Goal: Book appointment/travel/reservation

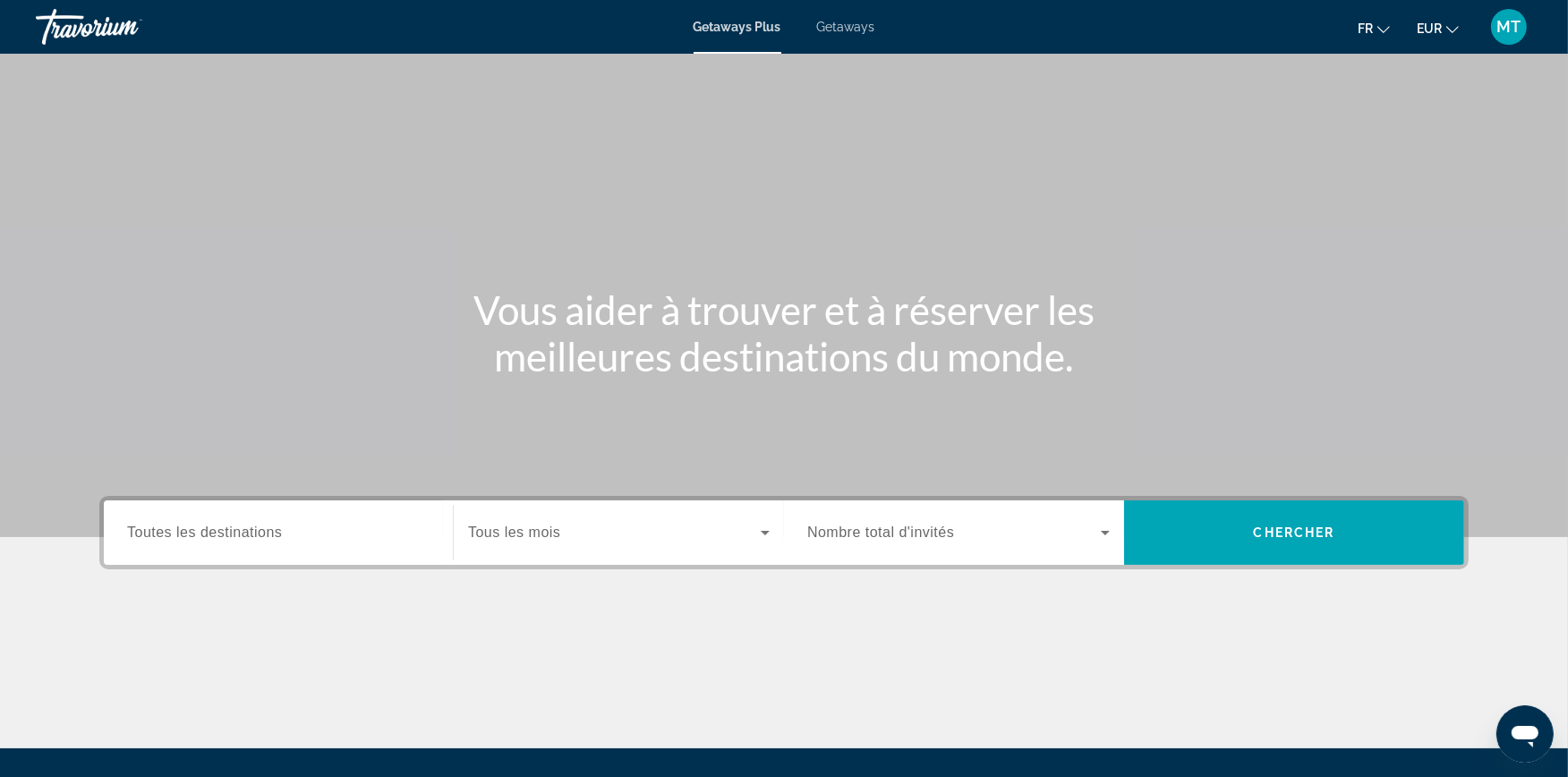
click at [315, 542] on div "Search widget" at bounding box center [279, 532] width 303 height 51
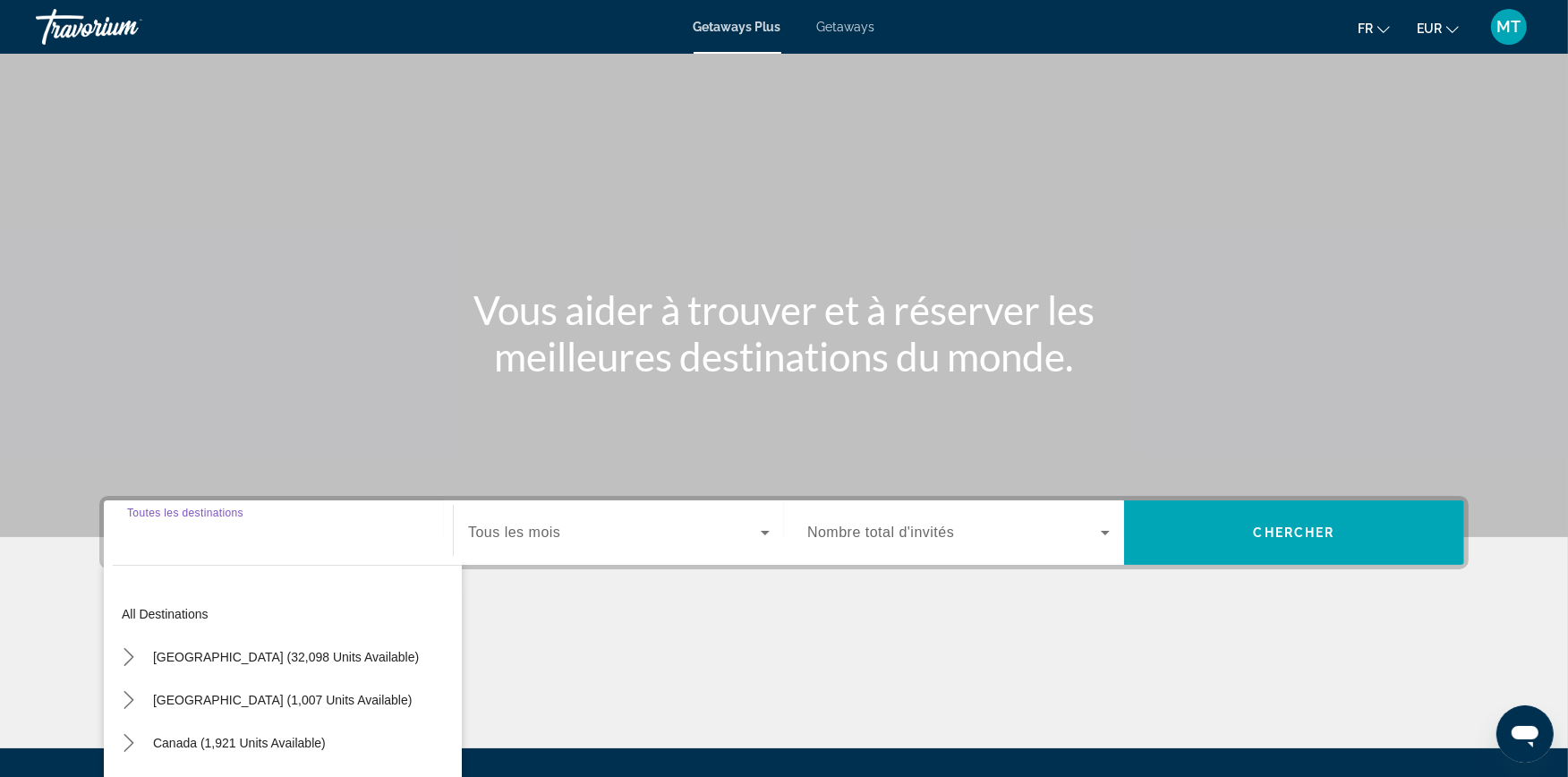
scroll to position [189, 0]
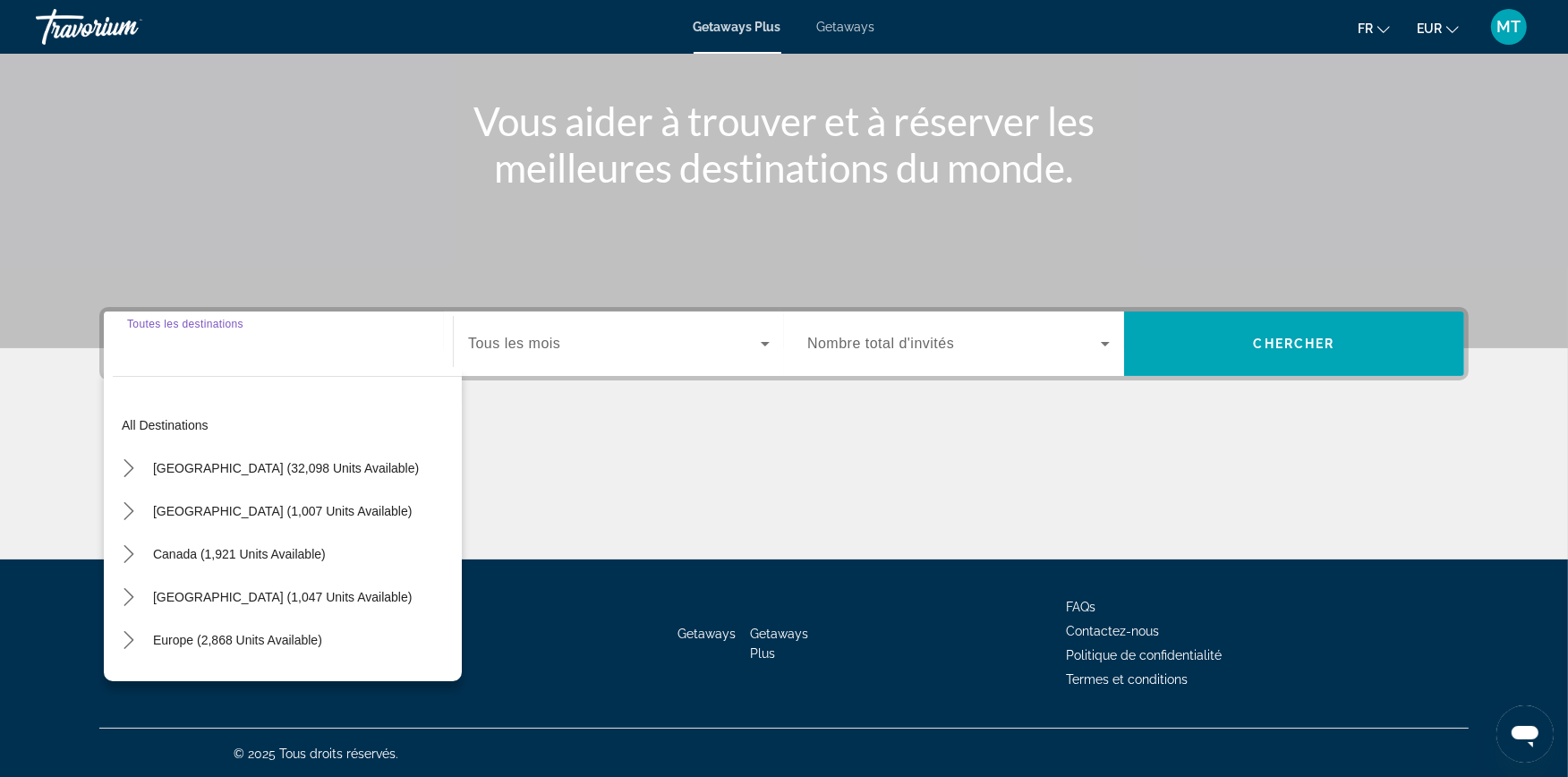
click at [589, 350] on span "Search widget" at bounding box center [614, 344] width 293 height 22
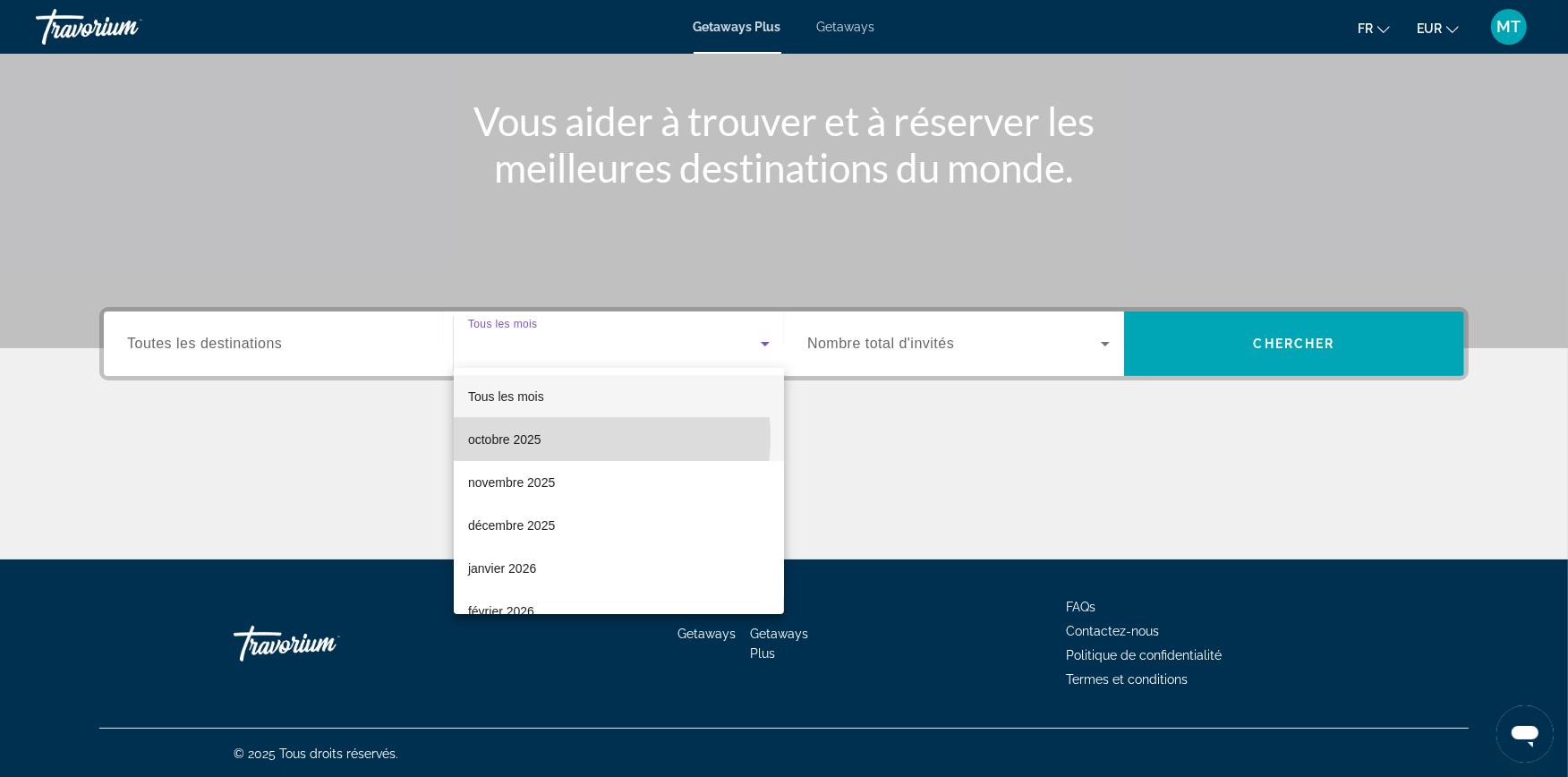
click at [586, 436] on mat-option "octobre 2025" at bounding box center [618, 439] width 331 height 43
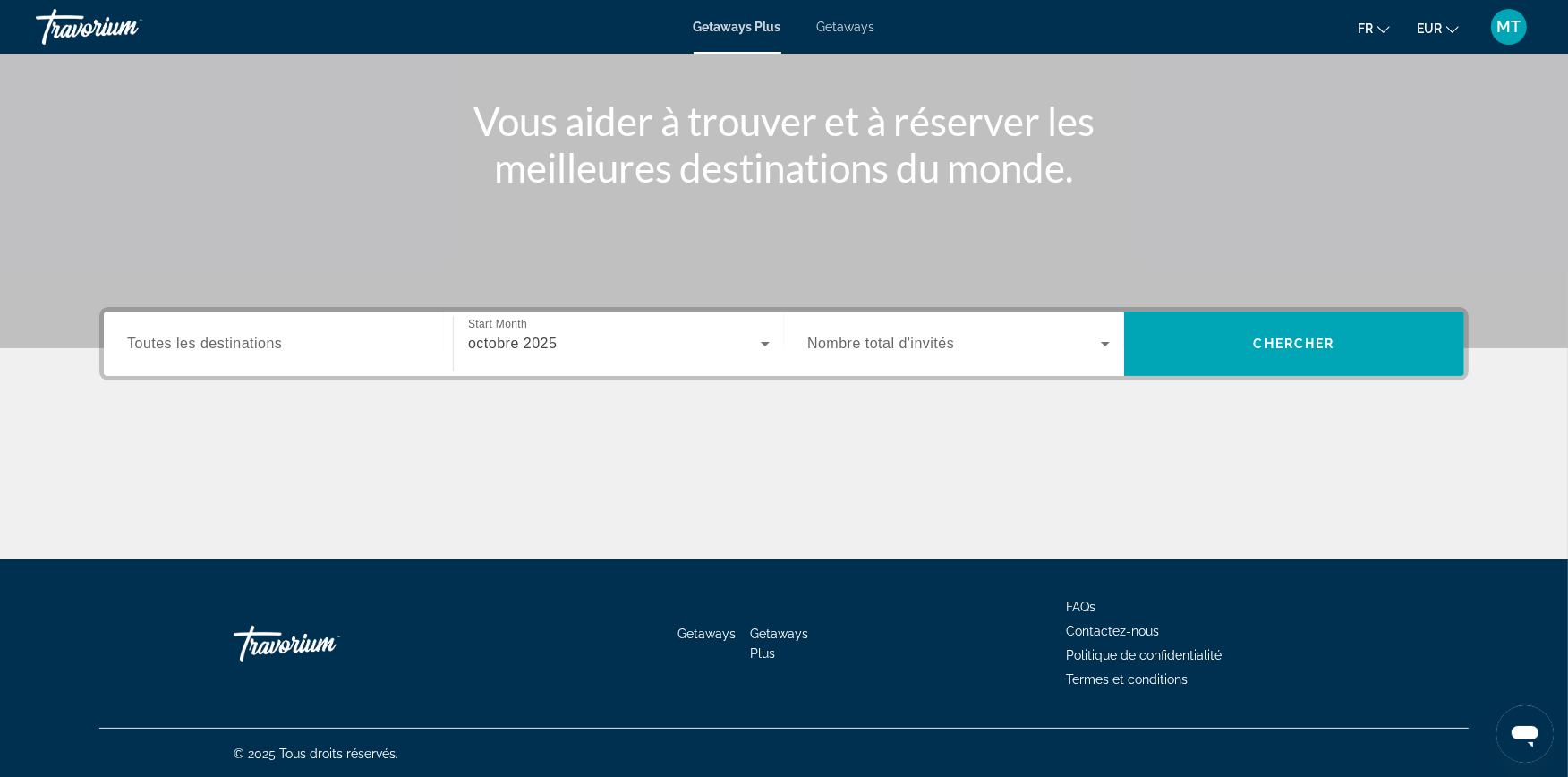
click at [871, 346] on span "Nombre total d'invités" at bounding box center [881, 343] width 147 height 15
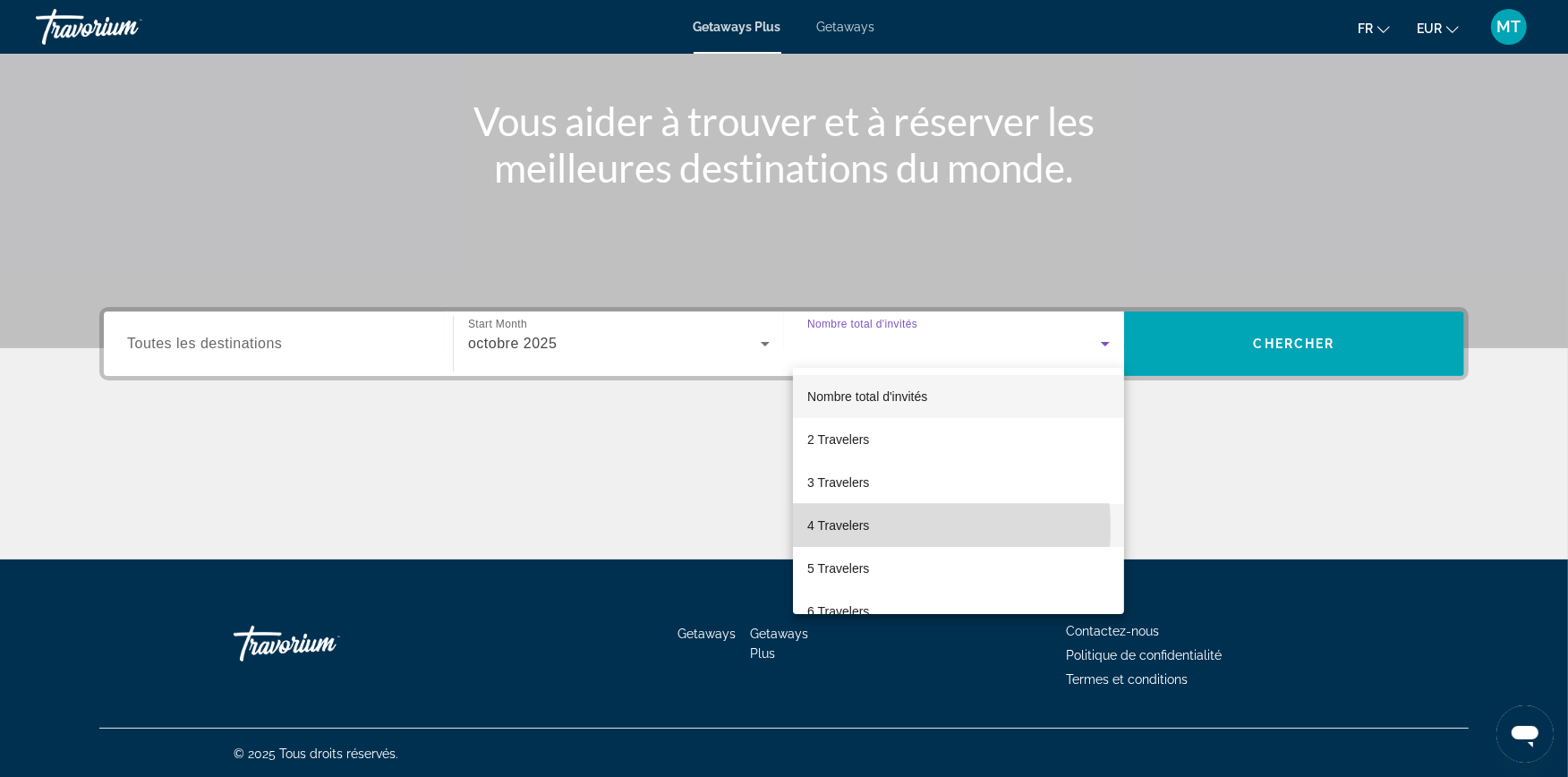
click at [866, 528] on span "4 Travelers" at bounding box center [838, 525] width 62 height 22
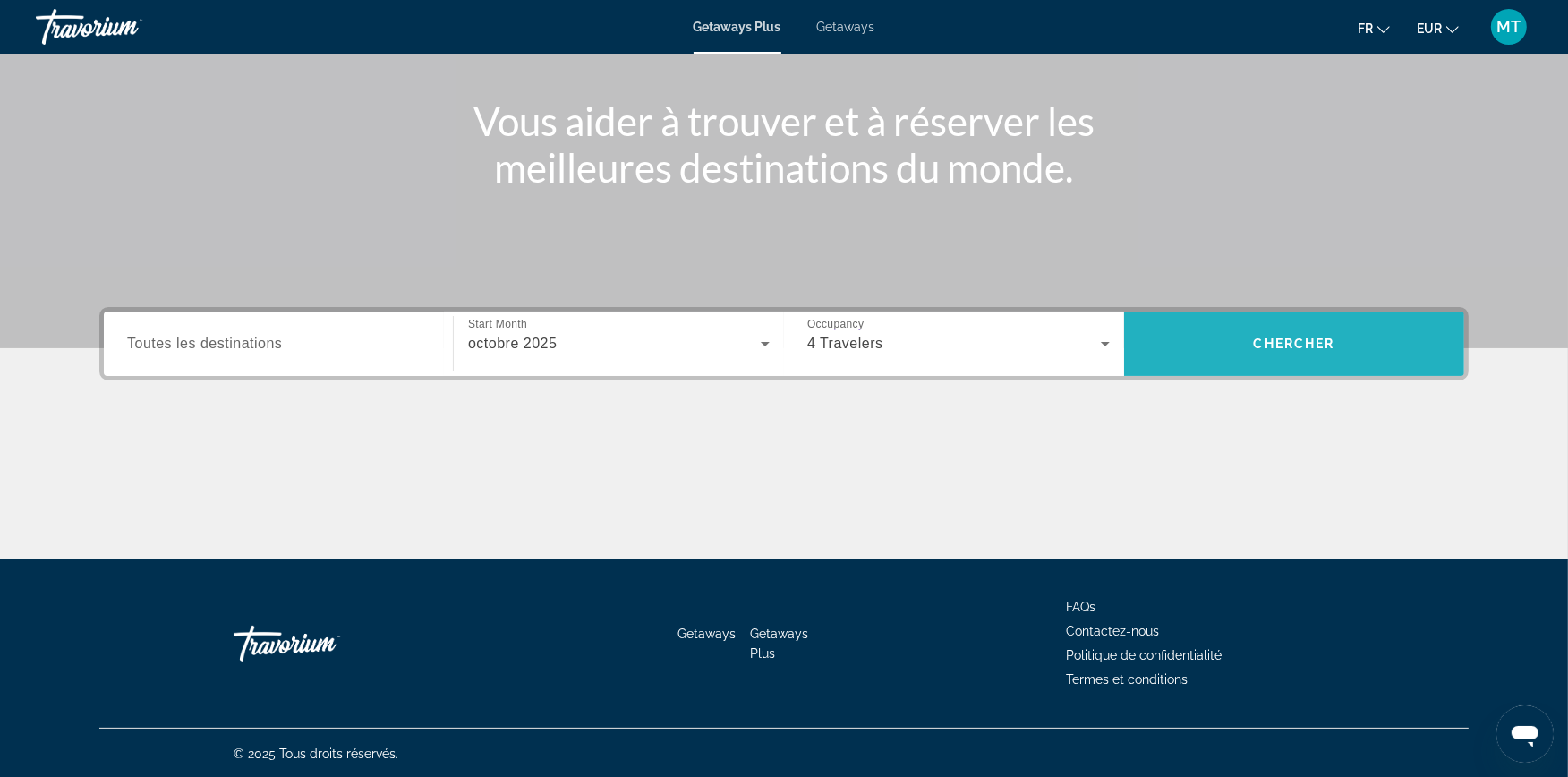
click at [1288, 337] on span "Chercher" at bounding box center [1294, 344] width 82 height 14
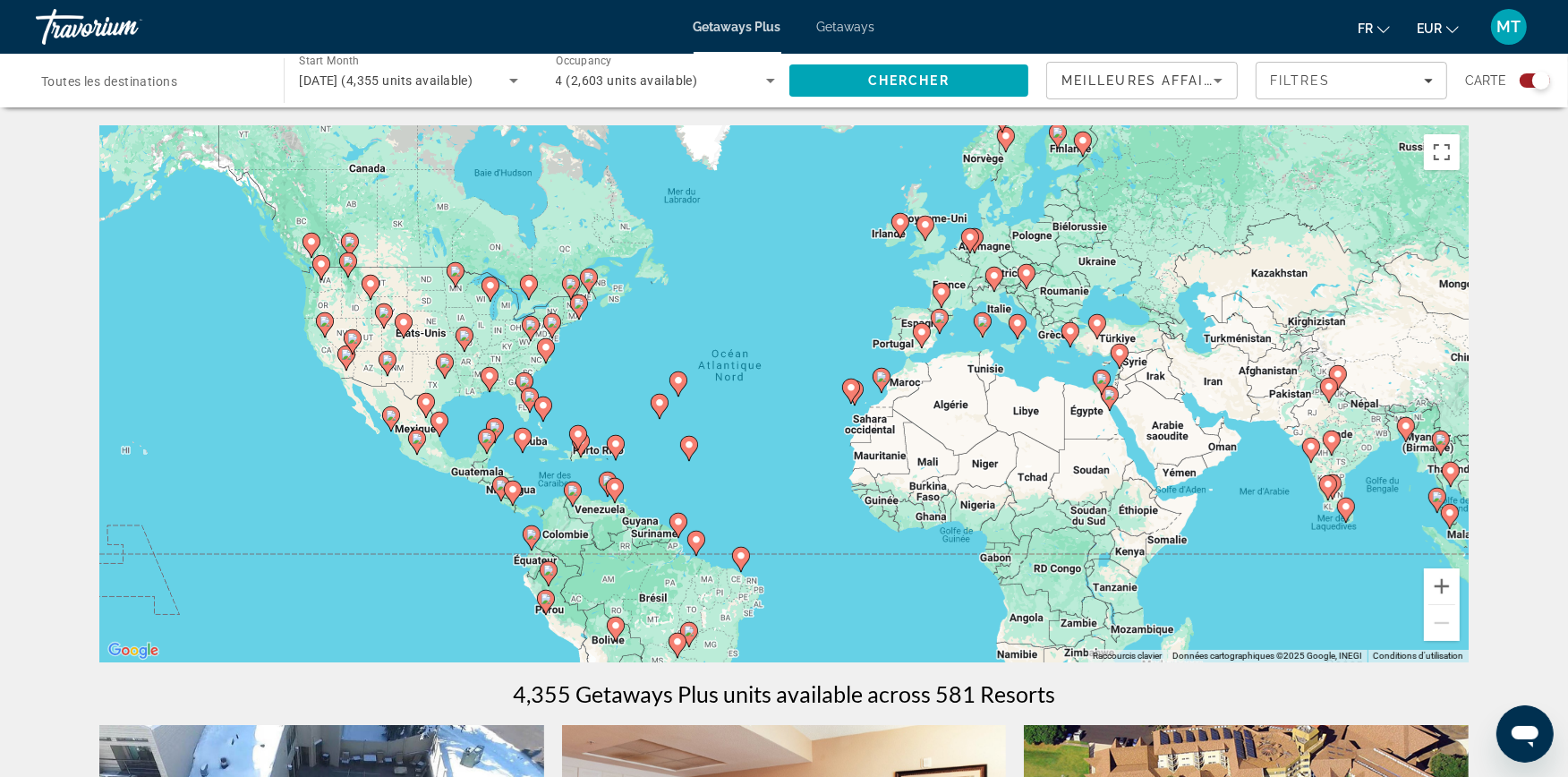
click at [76, 72] on input "Destination Toutes les destinations" at bounding box center [151, 82] width 220 height 22
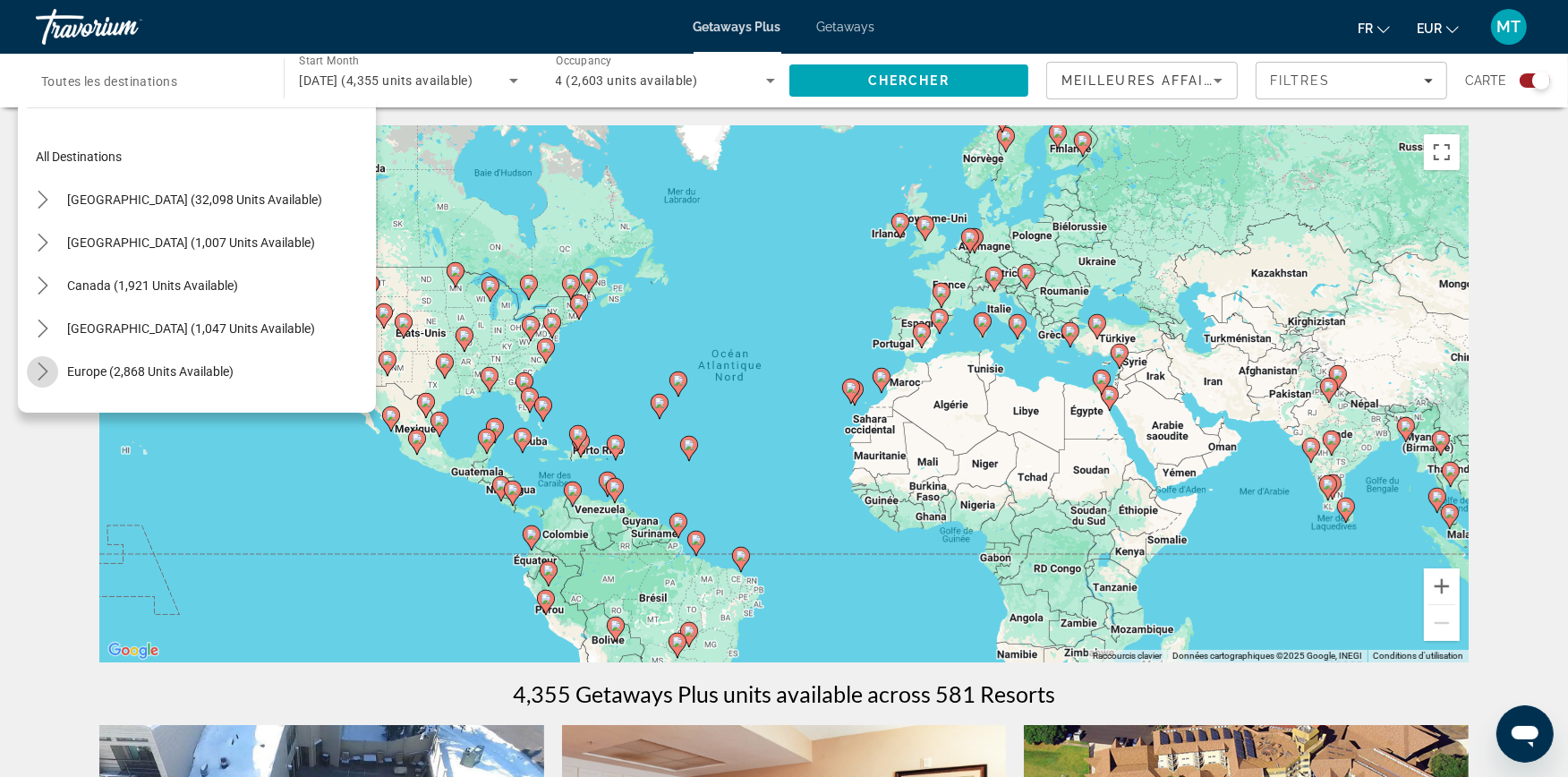
click at [30, 372] on mat-icon "Toggle Europe (2,868 units available) submenu" at bounding box center [42, 371] width 31 height 31
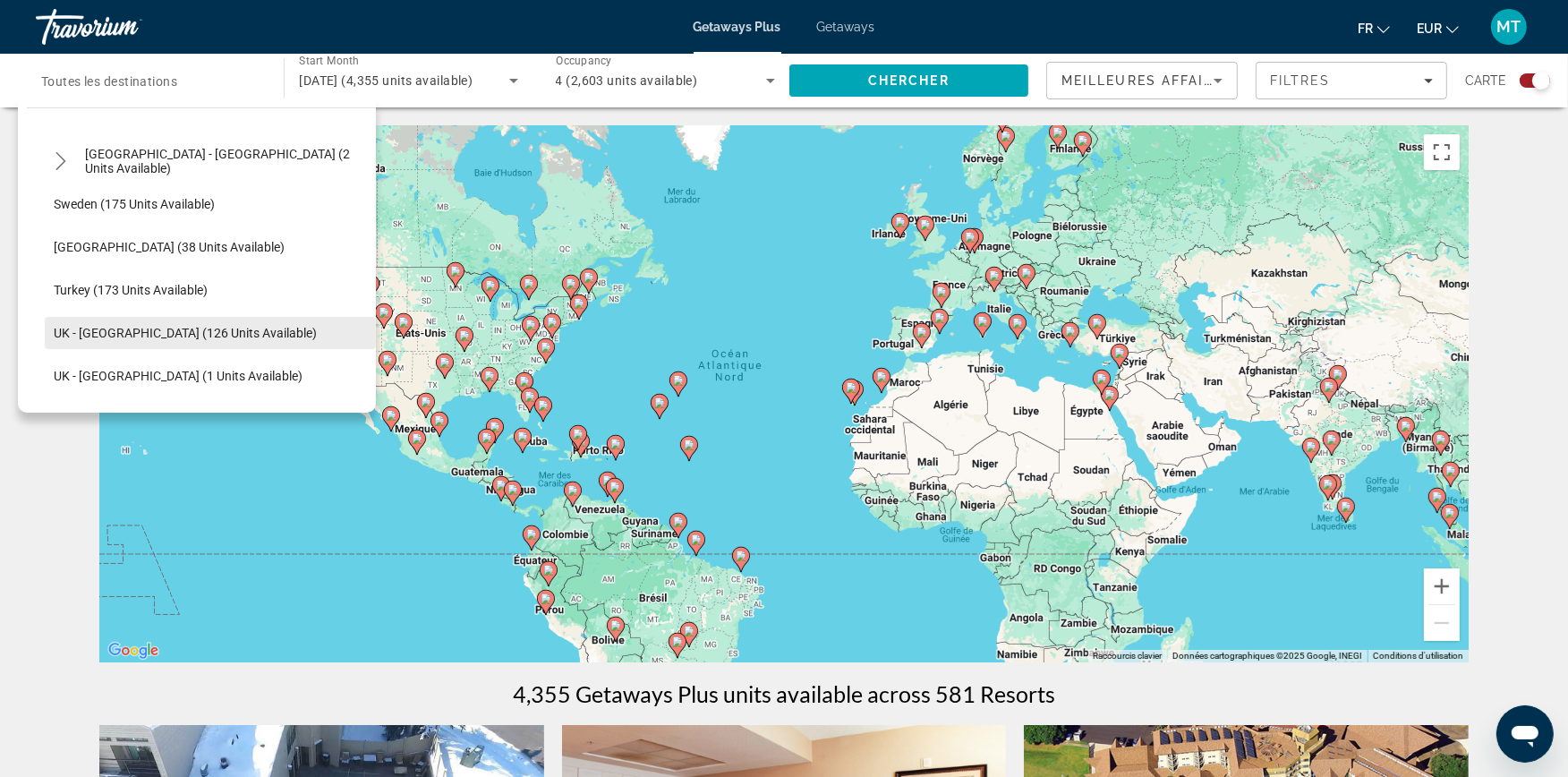
scroll to position [820, 0]
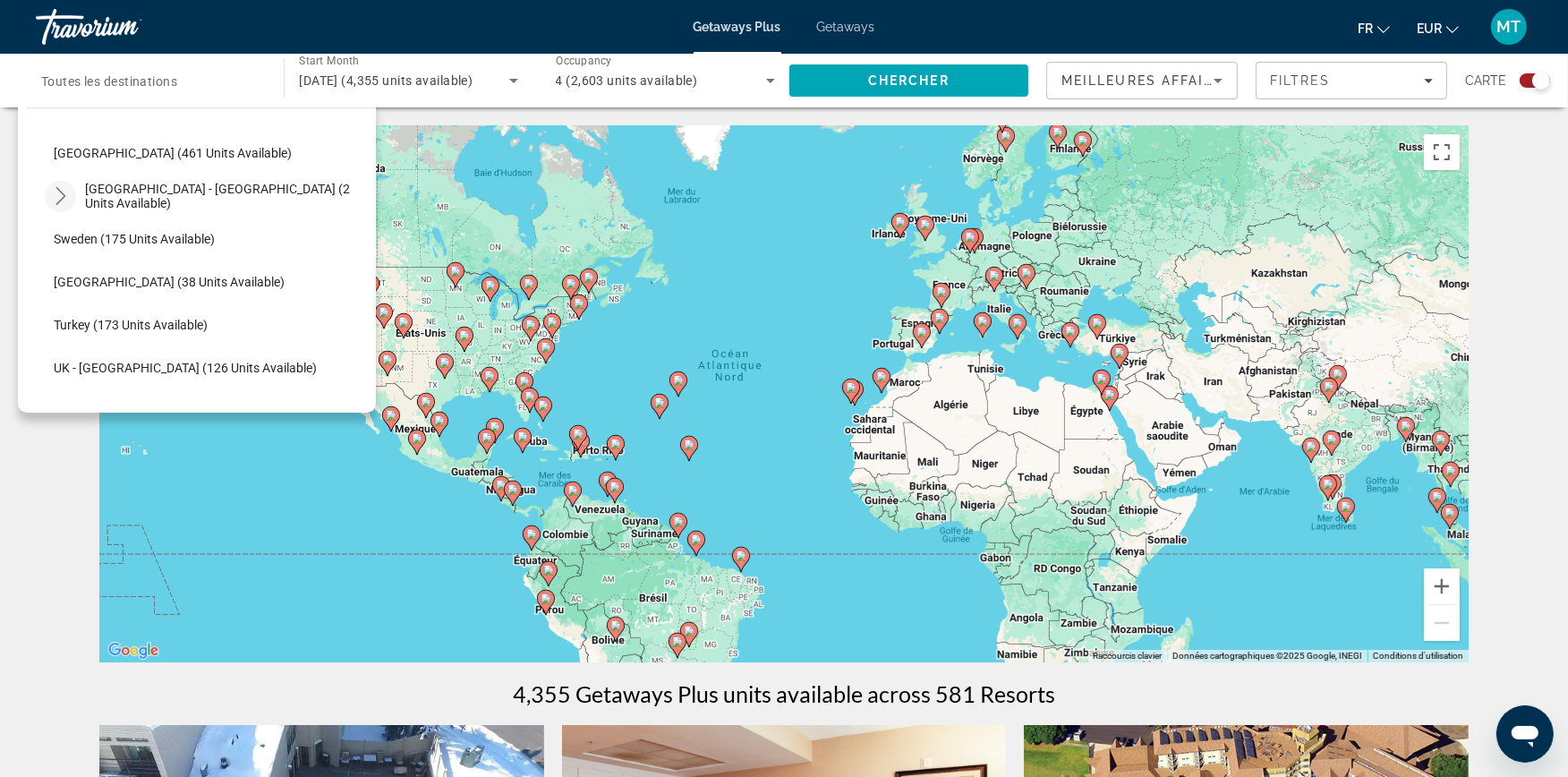
click at [61, 199] on icon "Toggle Spain - Canary Islands (2 units available) submenu" at bounding box center [60, 196] width 10 height 18
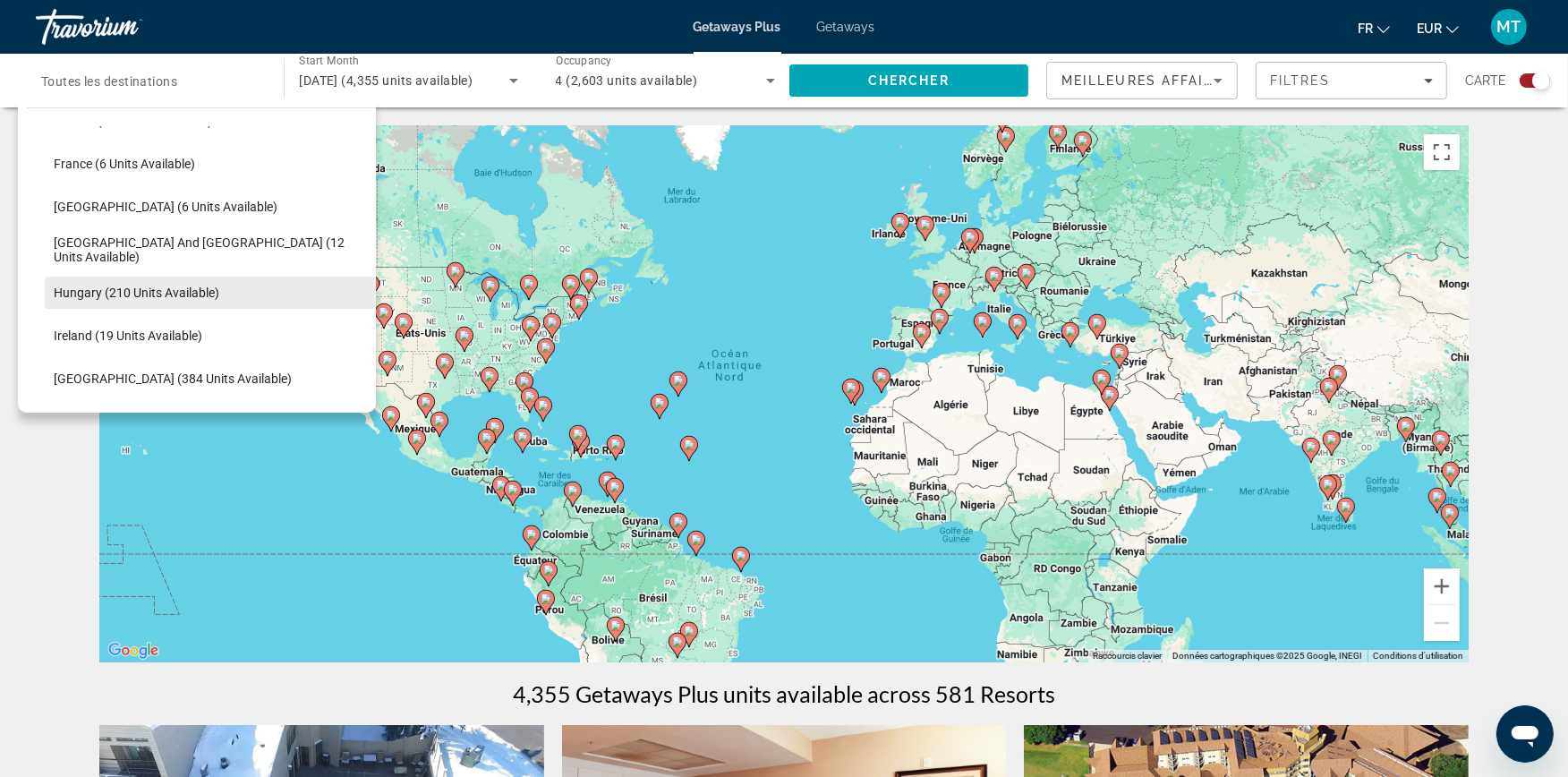
scroll to position [324, 0]
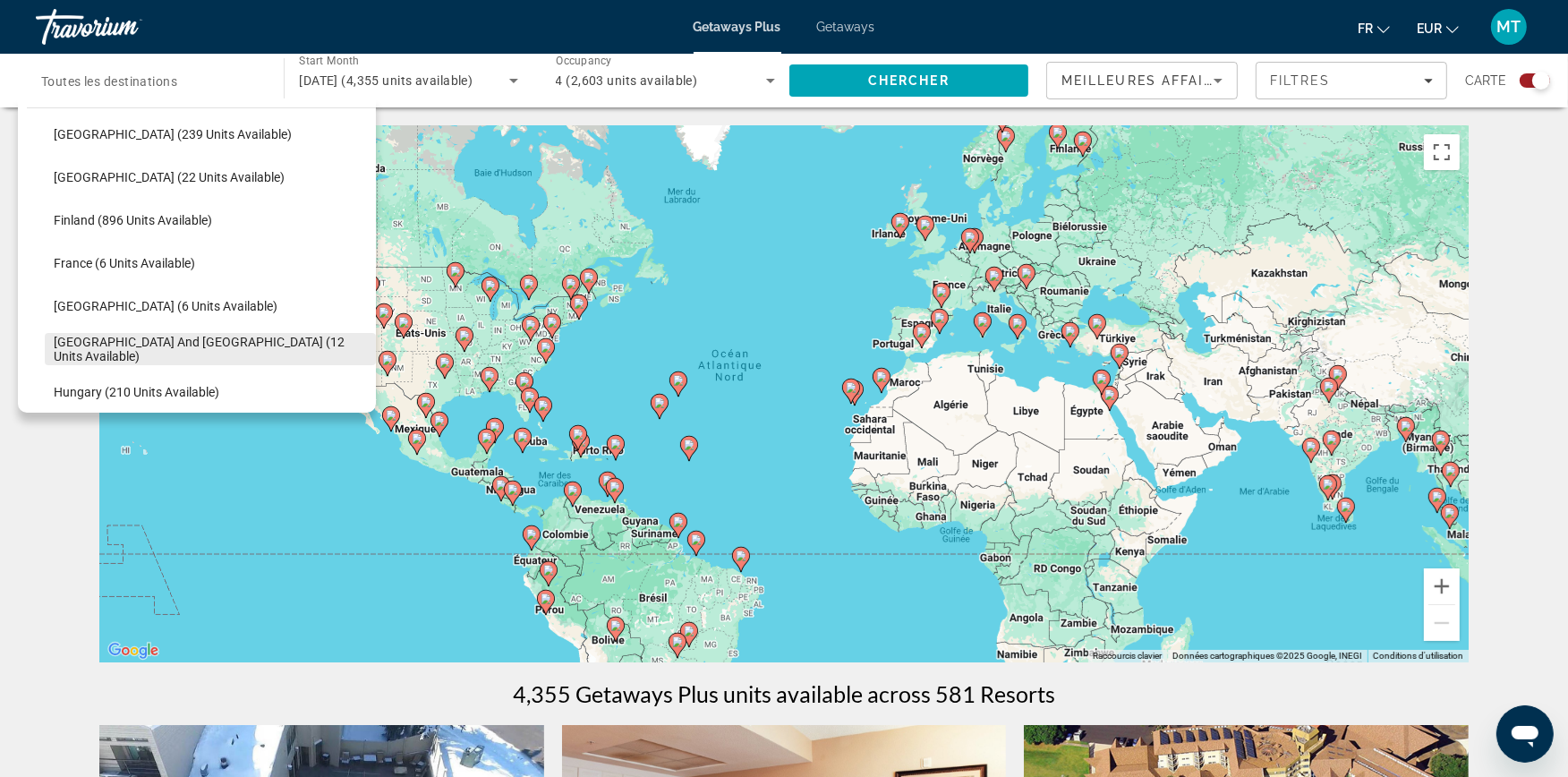
click at [134, 347] on span "[GEOGRAPHIC_DATA] and [GEOGRAPHIC_DATA] (12 units available)" at bounding box center [211, 350] width 314 height 29
type input "**********"
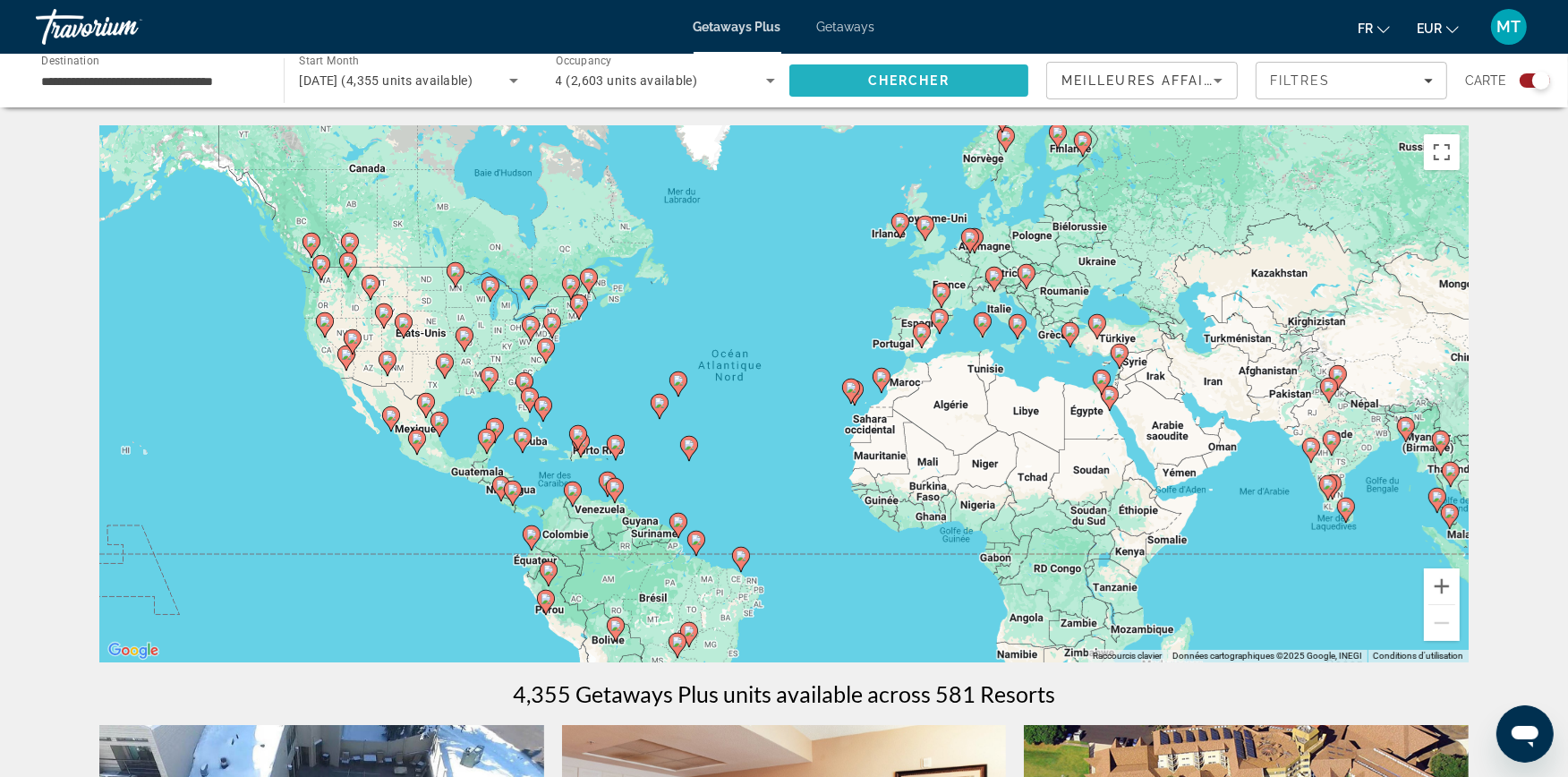
click at [815, 70] on span "Search" at bounding box center [909, 81] width 239 height 43
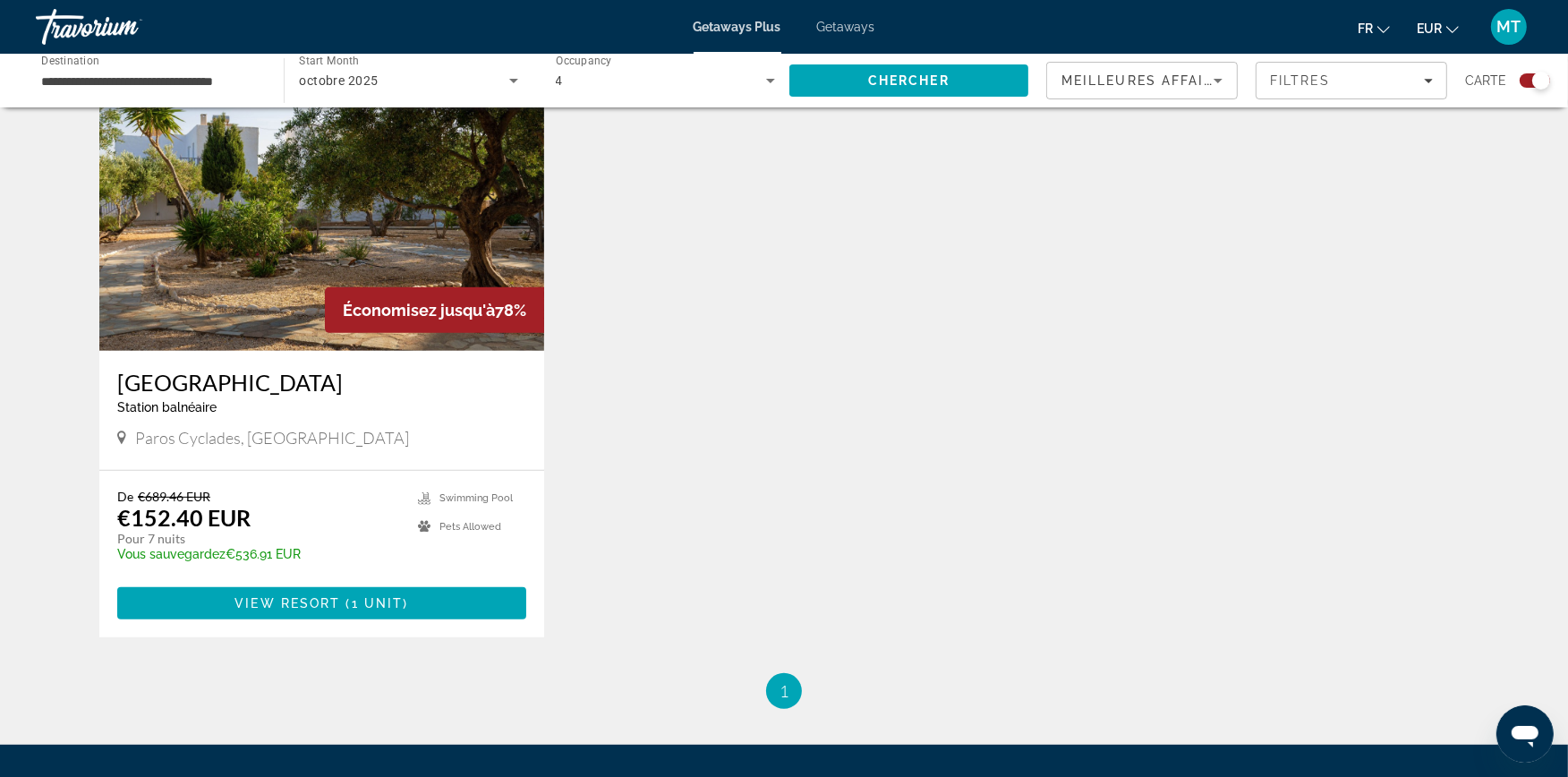
scroll to position [695, 0]
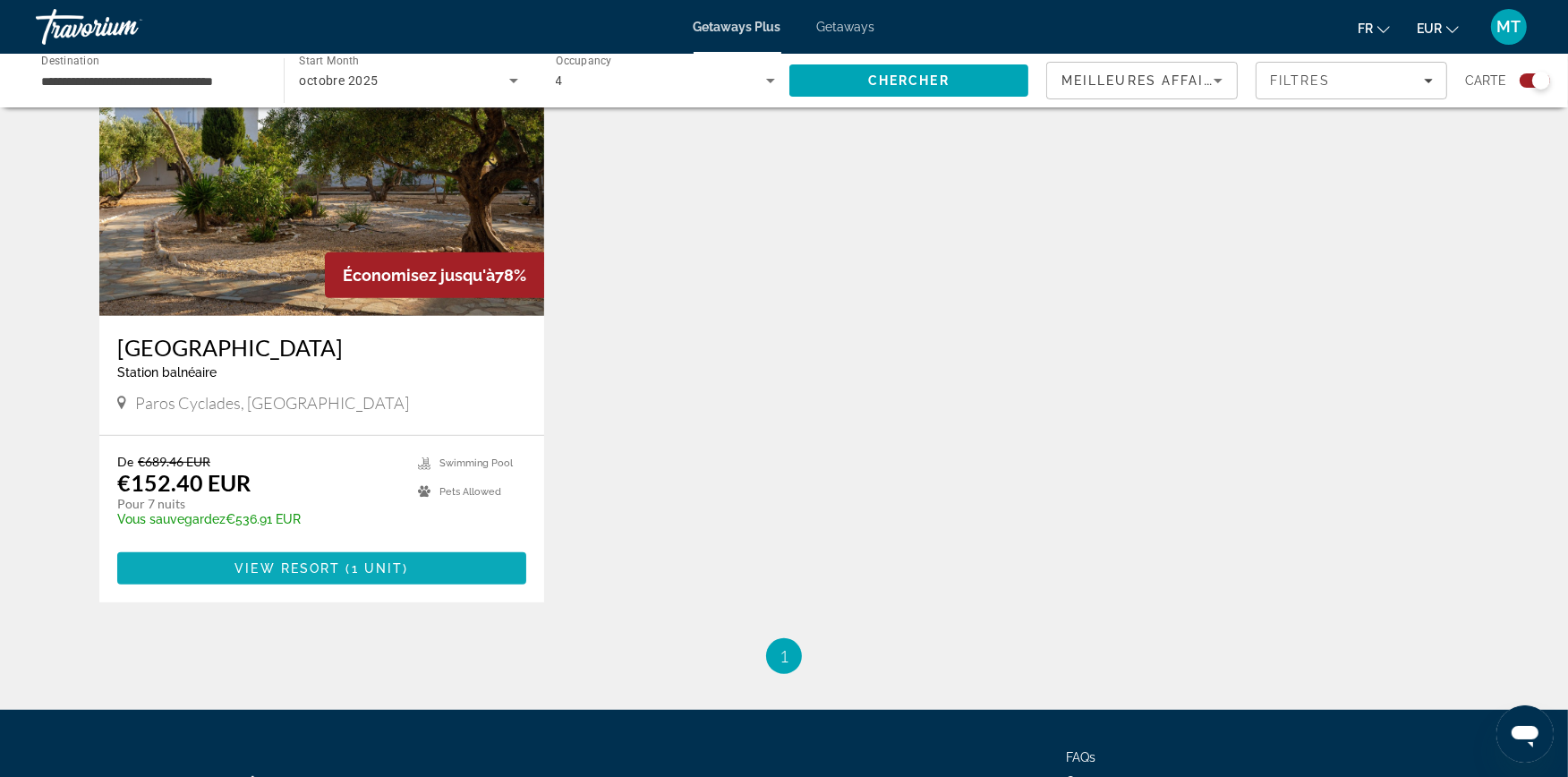
click at [412, 565] on span "Main content" at bounding box center [322, 568] width 409 height 43
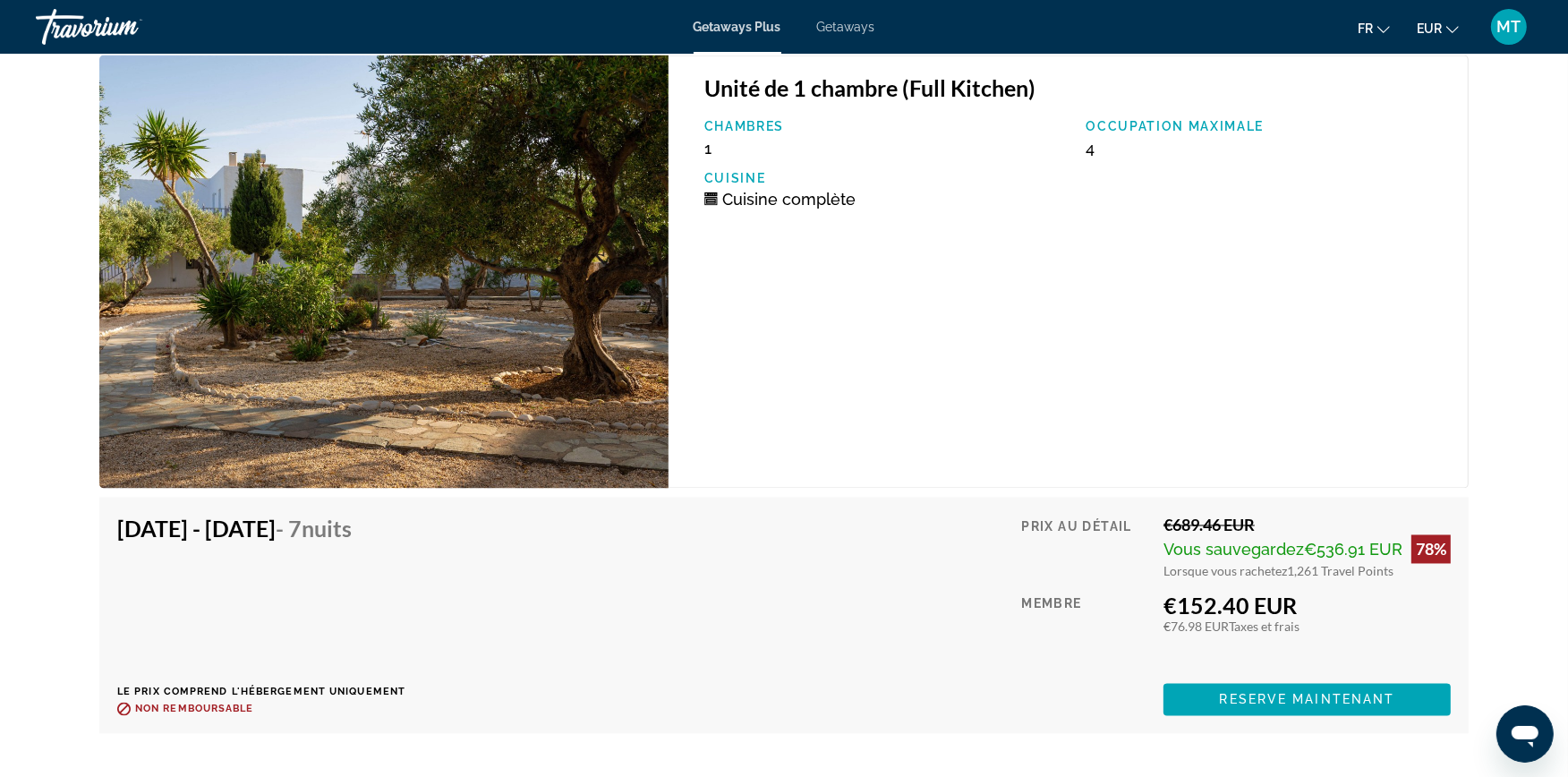
scroll to position [3083, 0]
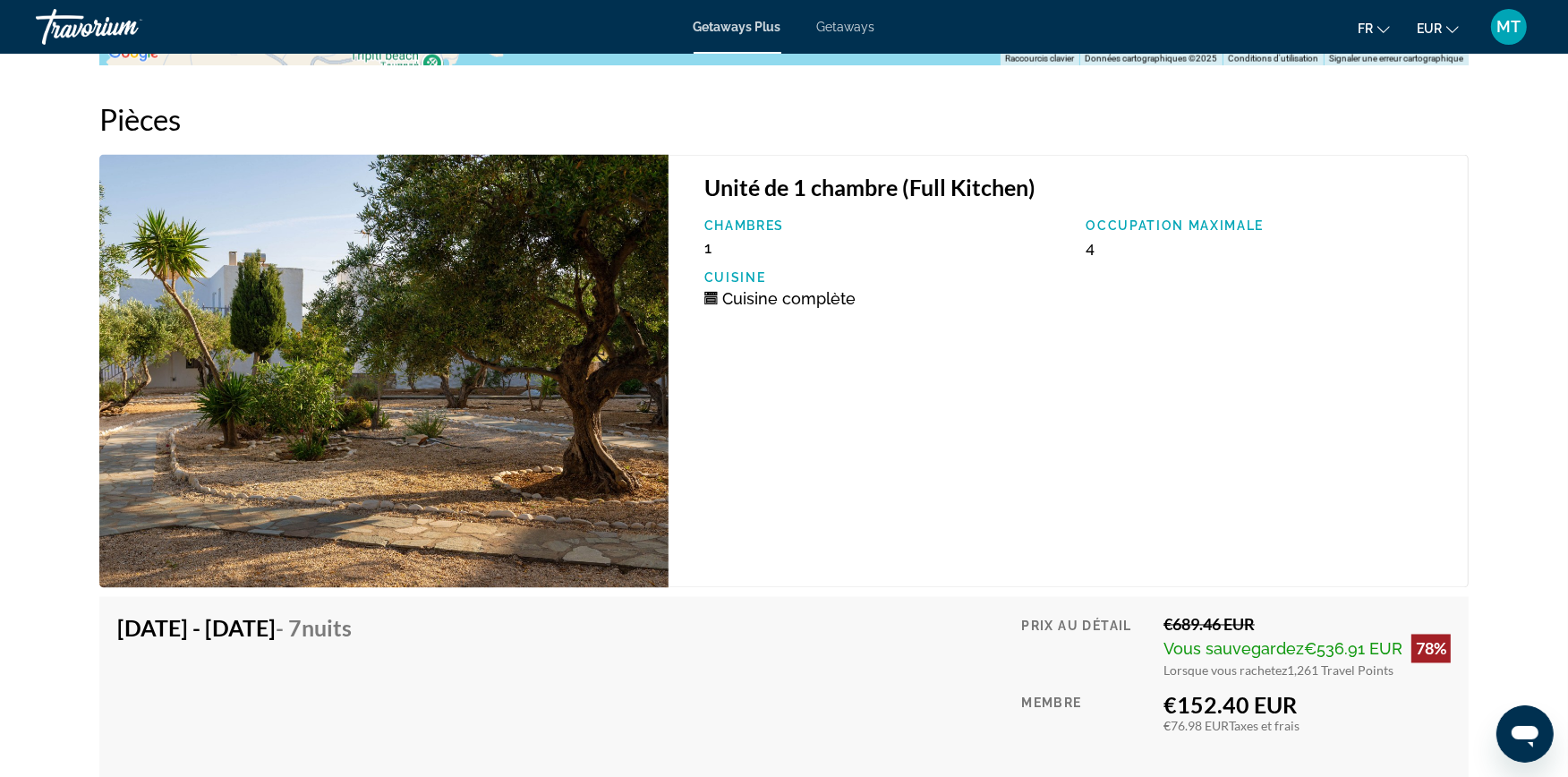
click at [839, 403] on div "Unité de 1 chambre (Full Kitchen) Chambres 1 Occupation maximale 4 Cuisine Cuis…" at bounding box center [1068, 371] width 800 height 433
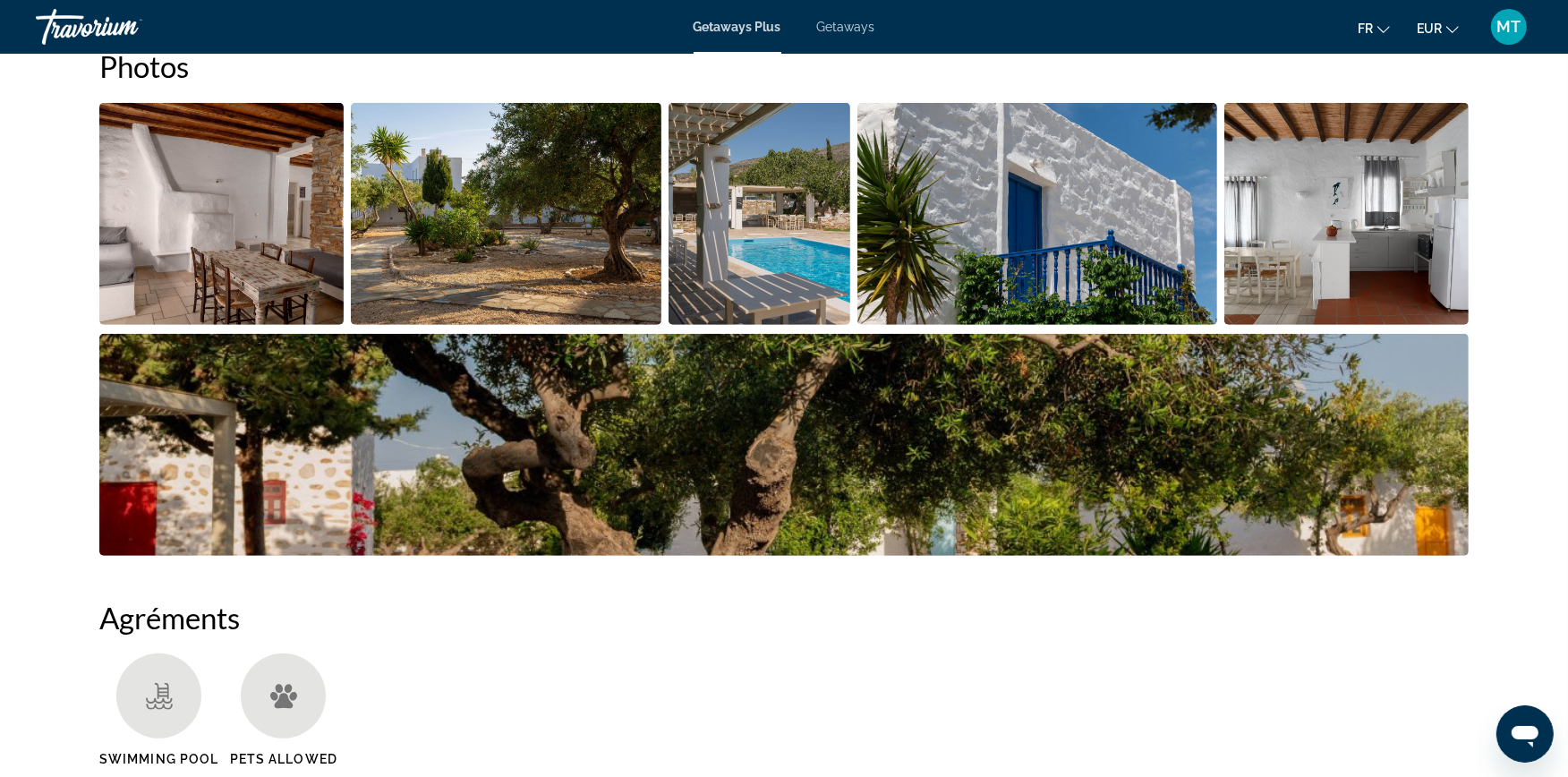
scroll to position [795, 0]
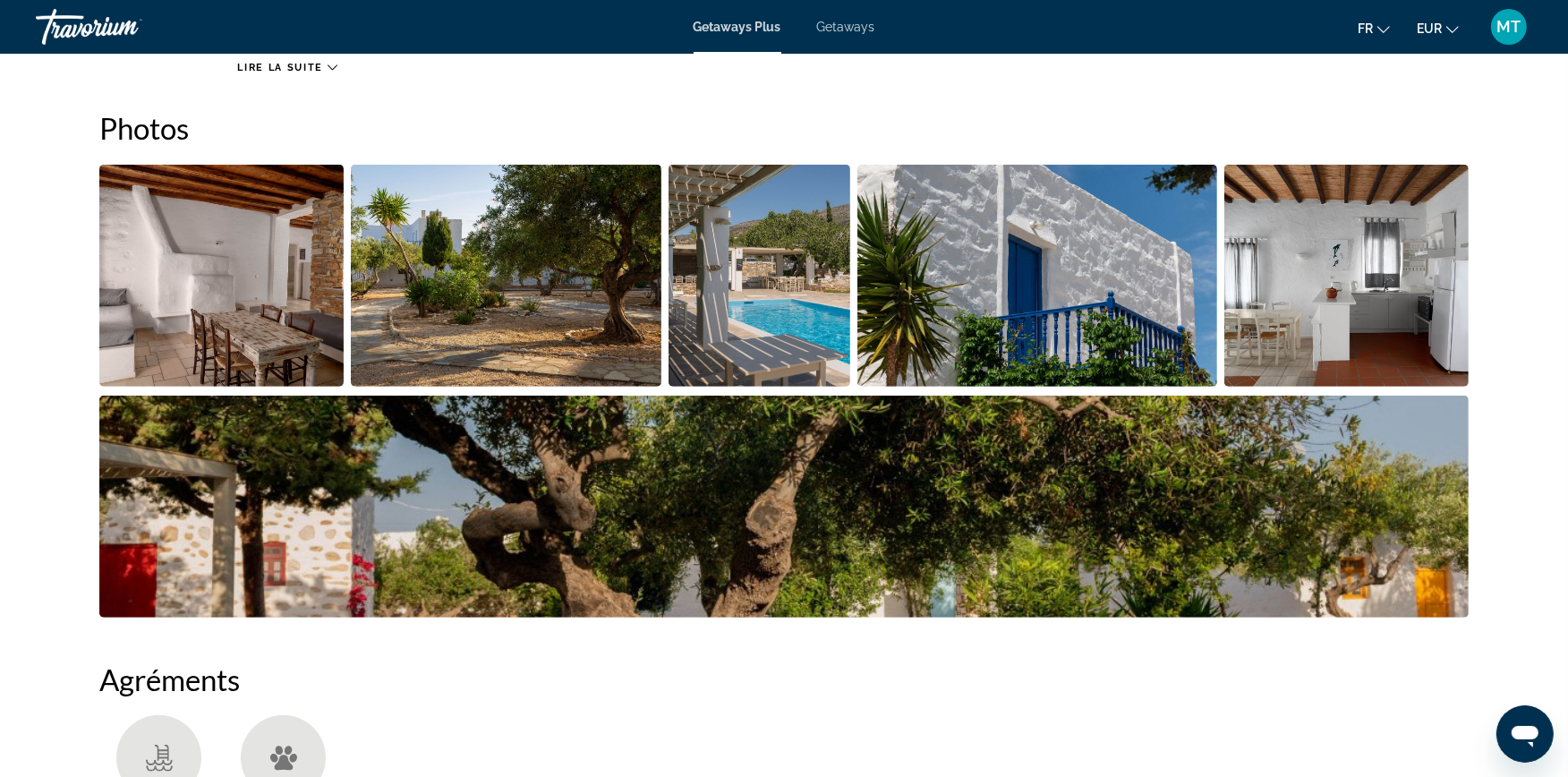
click at [296, 327] on img "Open full-screen image slider" at bounding box center [221, 276] width 245 height 222
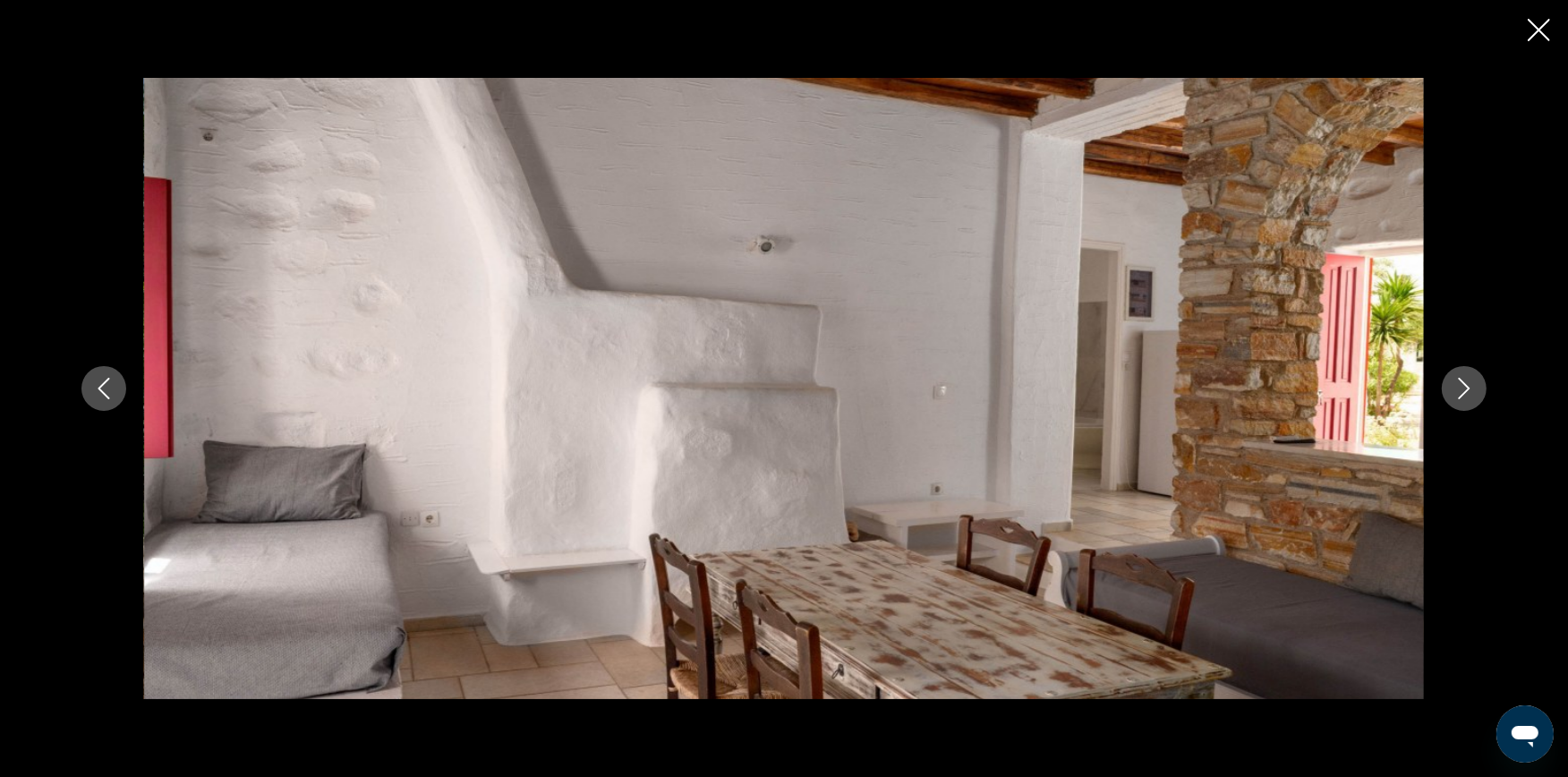
click at [1459, 383] on icon "Next image" at bounding box center [1464, 388] width 22 height 22
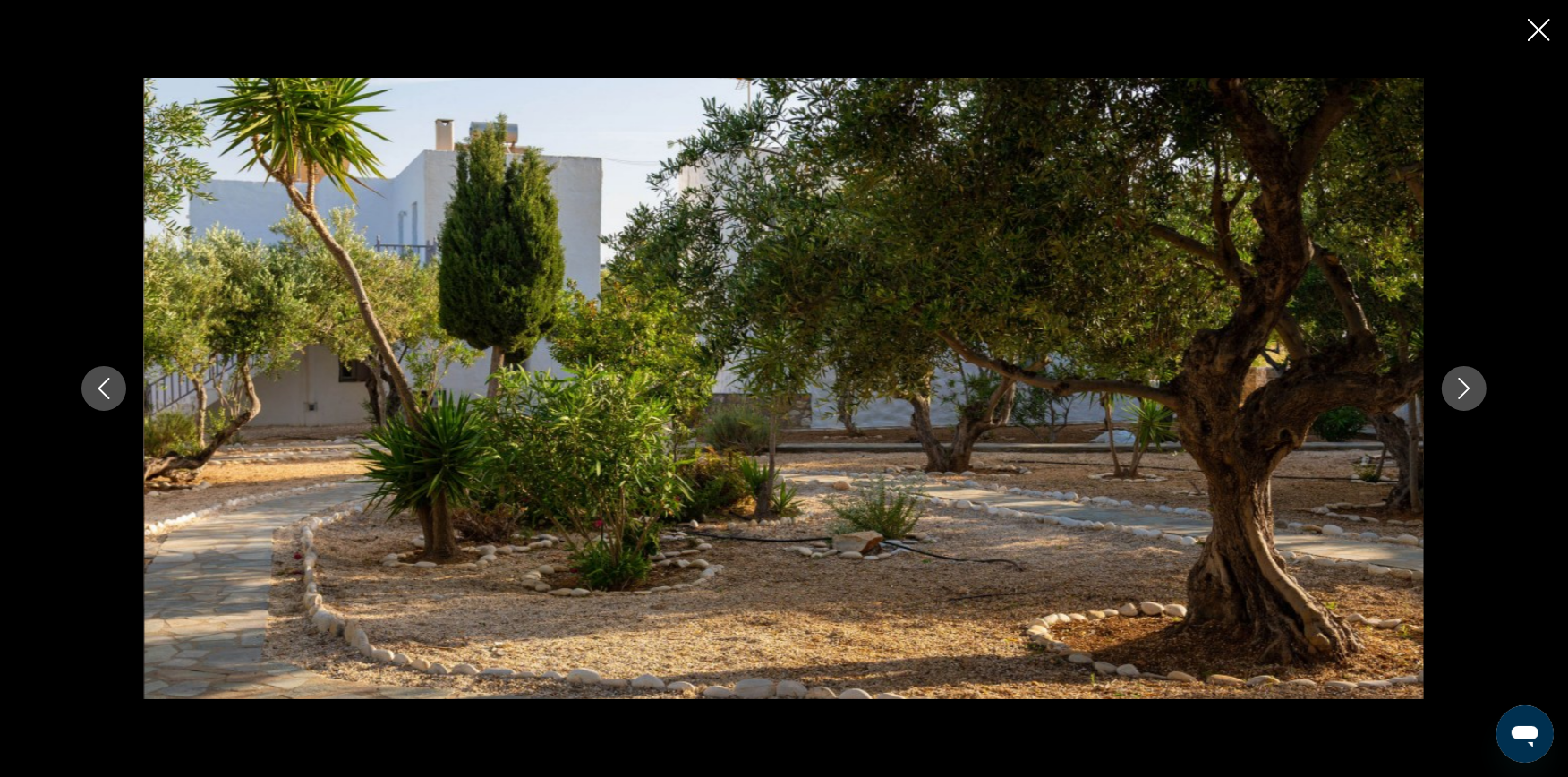
click at [1460, 383] on icon "Next image" at bounding box center [1464, 388] width 22 height 22
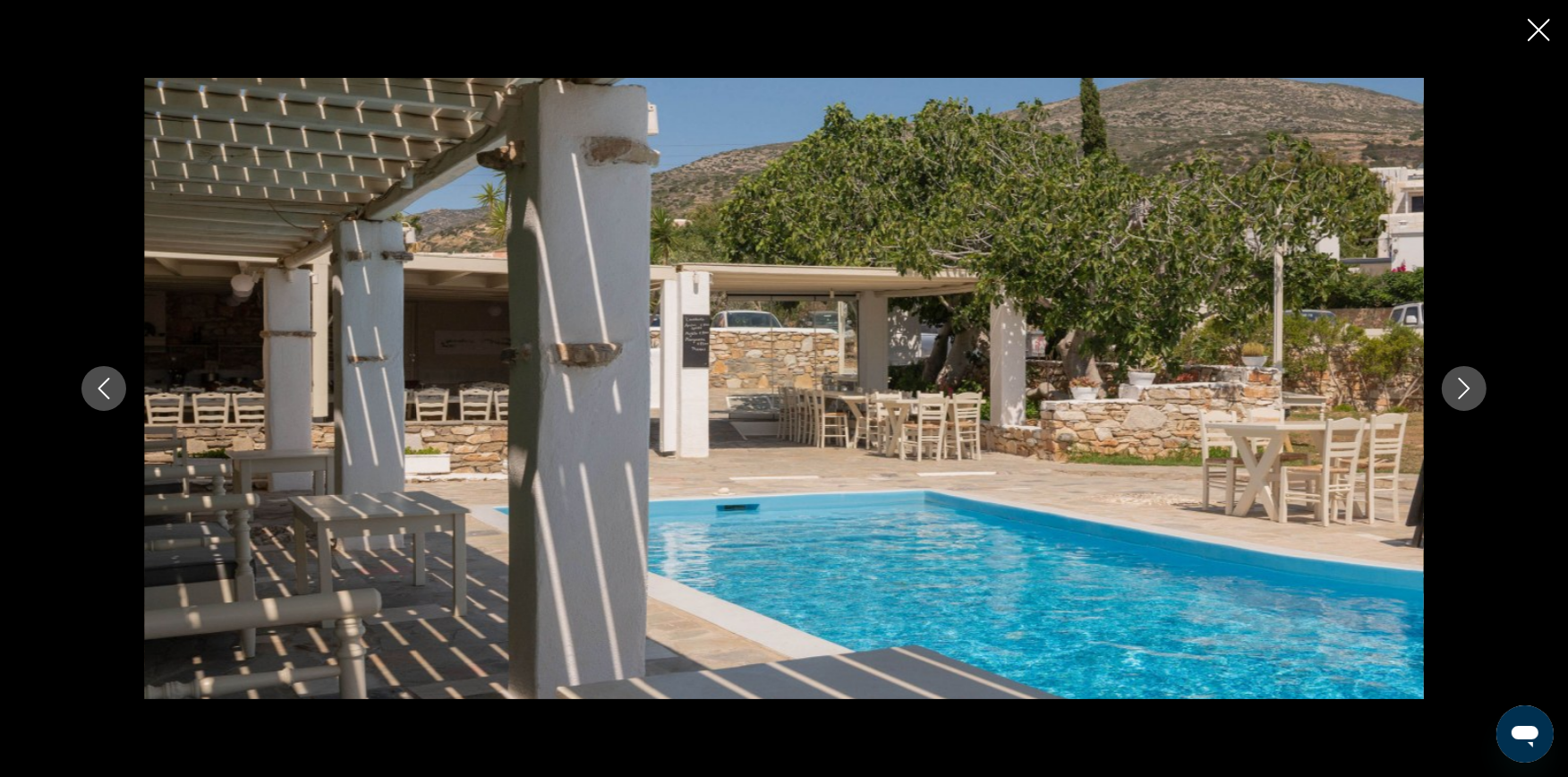
click at [1460, 383] on icon "Next image" at bounding box center [1464, 388] width 22 height 22
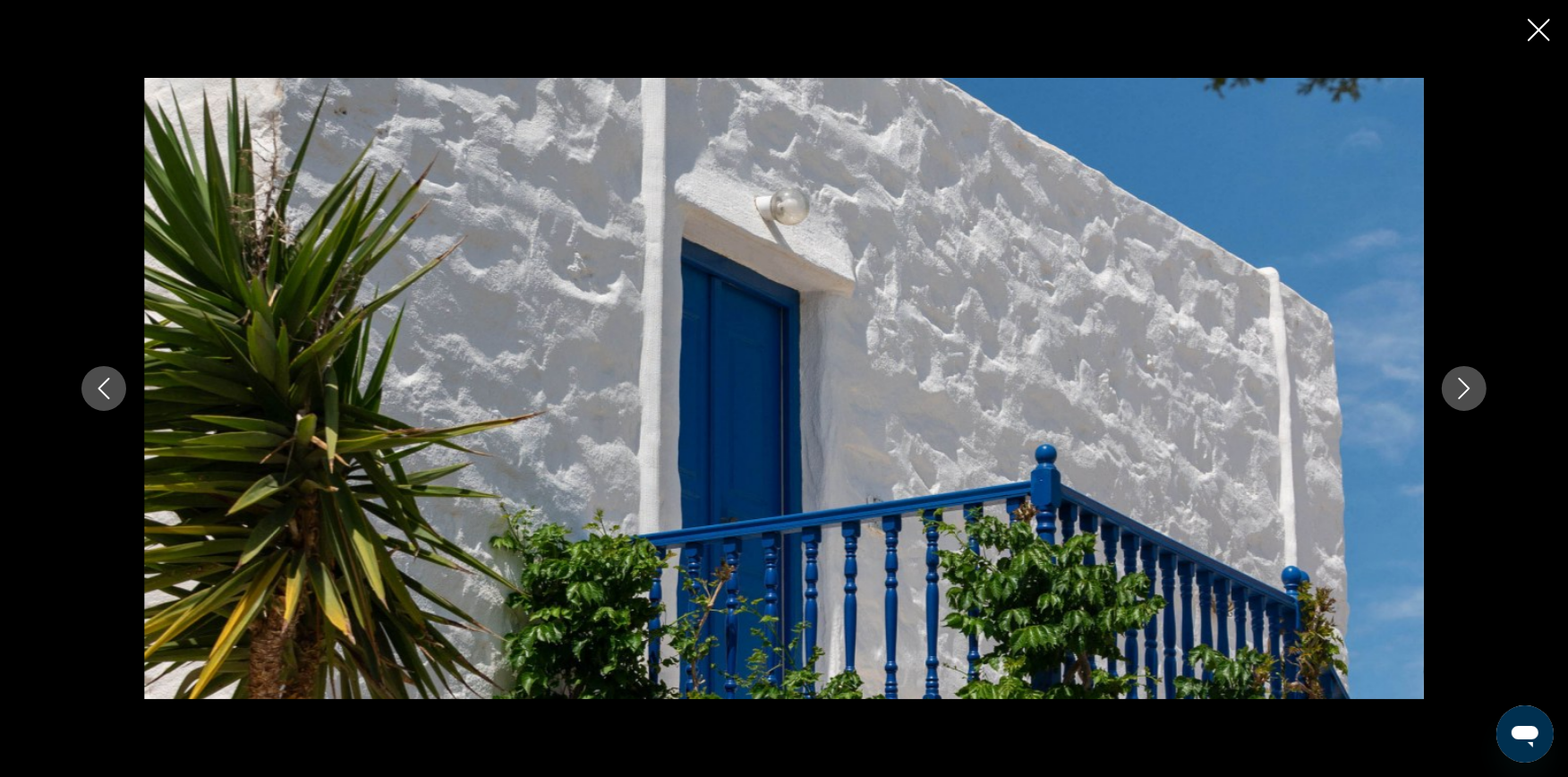
click at [1460, 383] on icon "Next image" at bounding box center [1464, 388] width 22 height 22
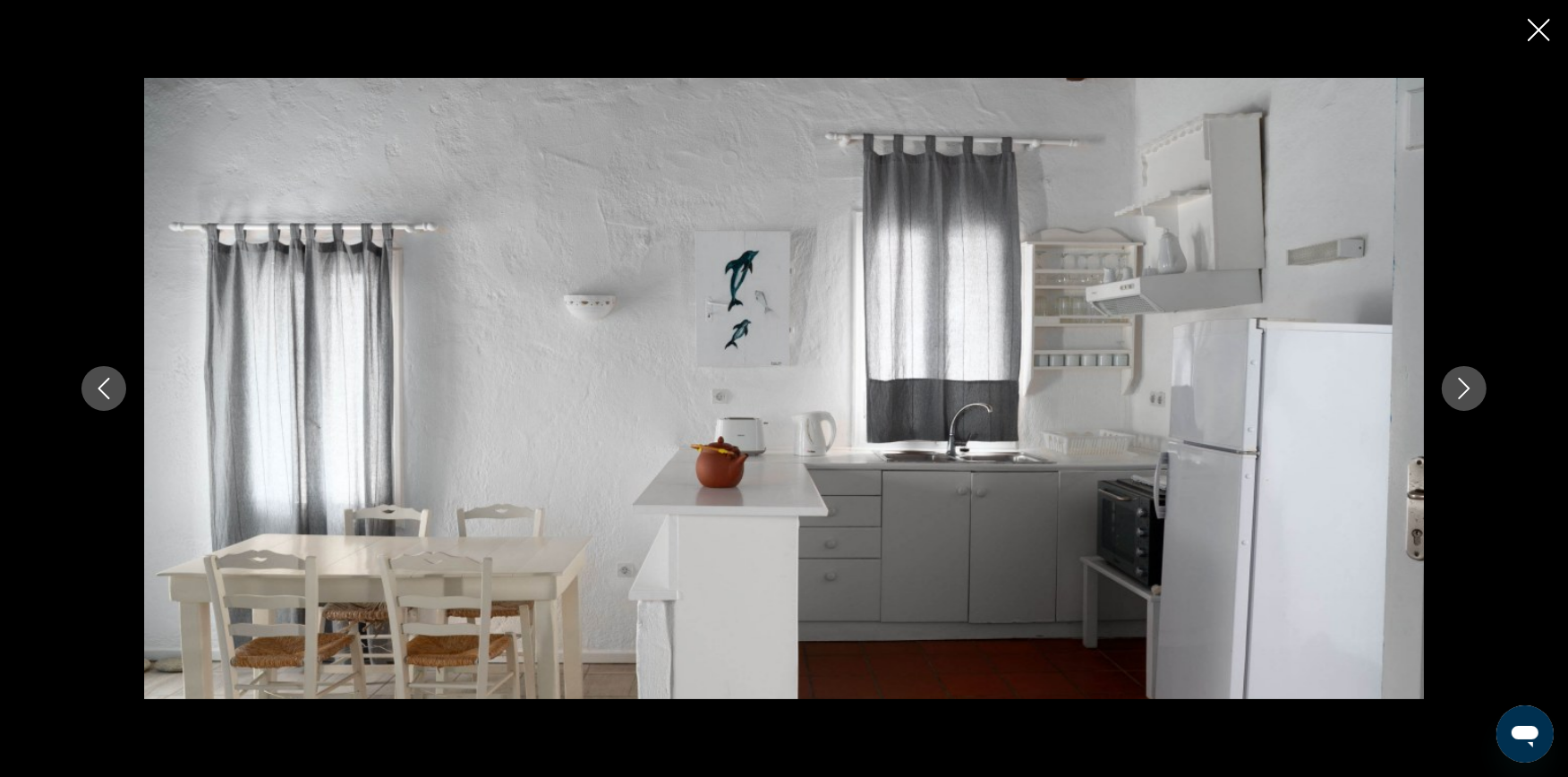
click at [1460, 383] on icon "Next image" at bounding box center [1464, 388] width 22 height 22
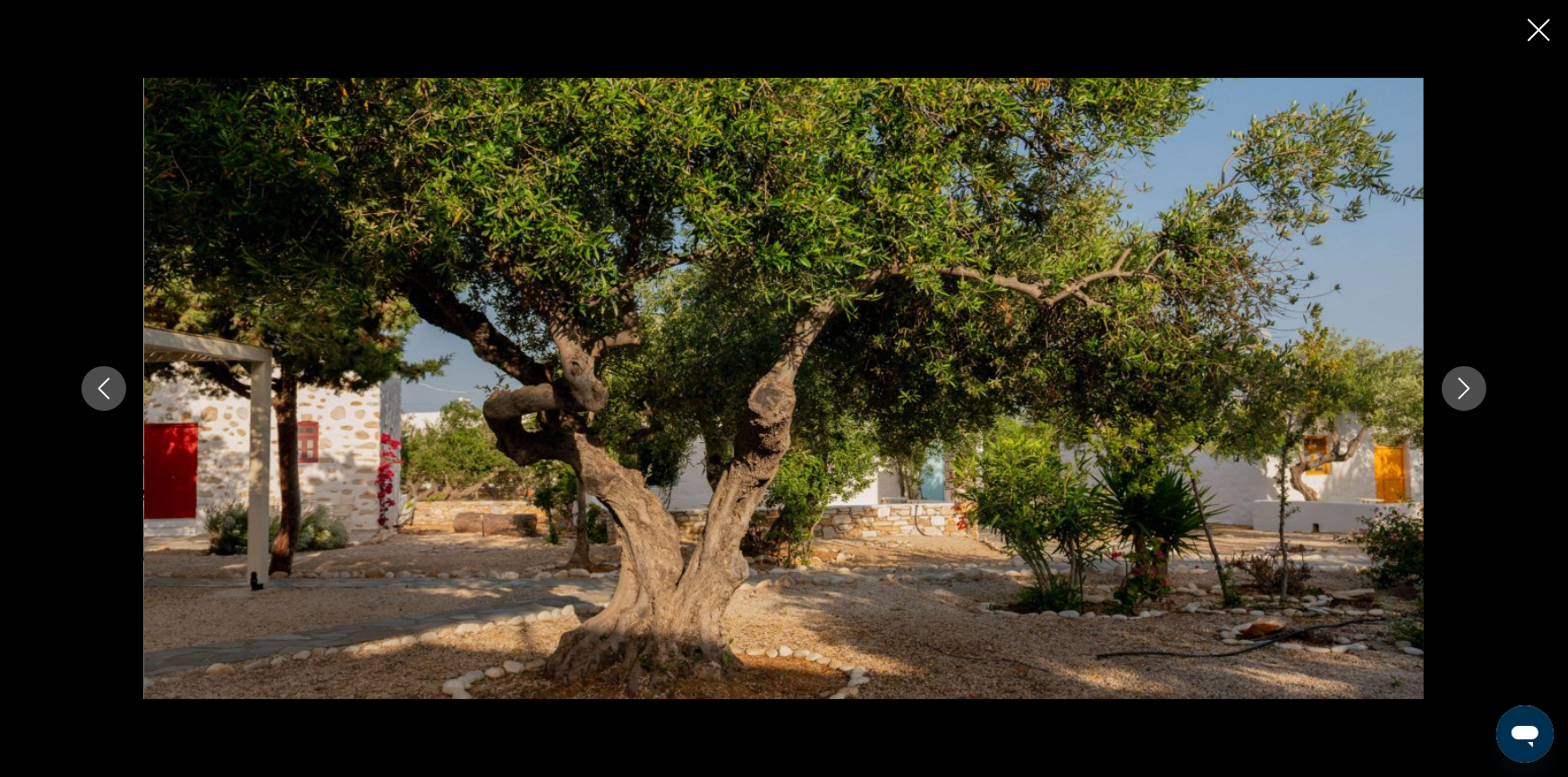
click at [1460, 383] on icon "Next image" at bounding box center [1464, 388] width 22 height 22
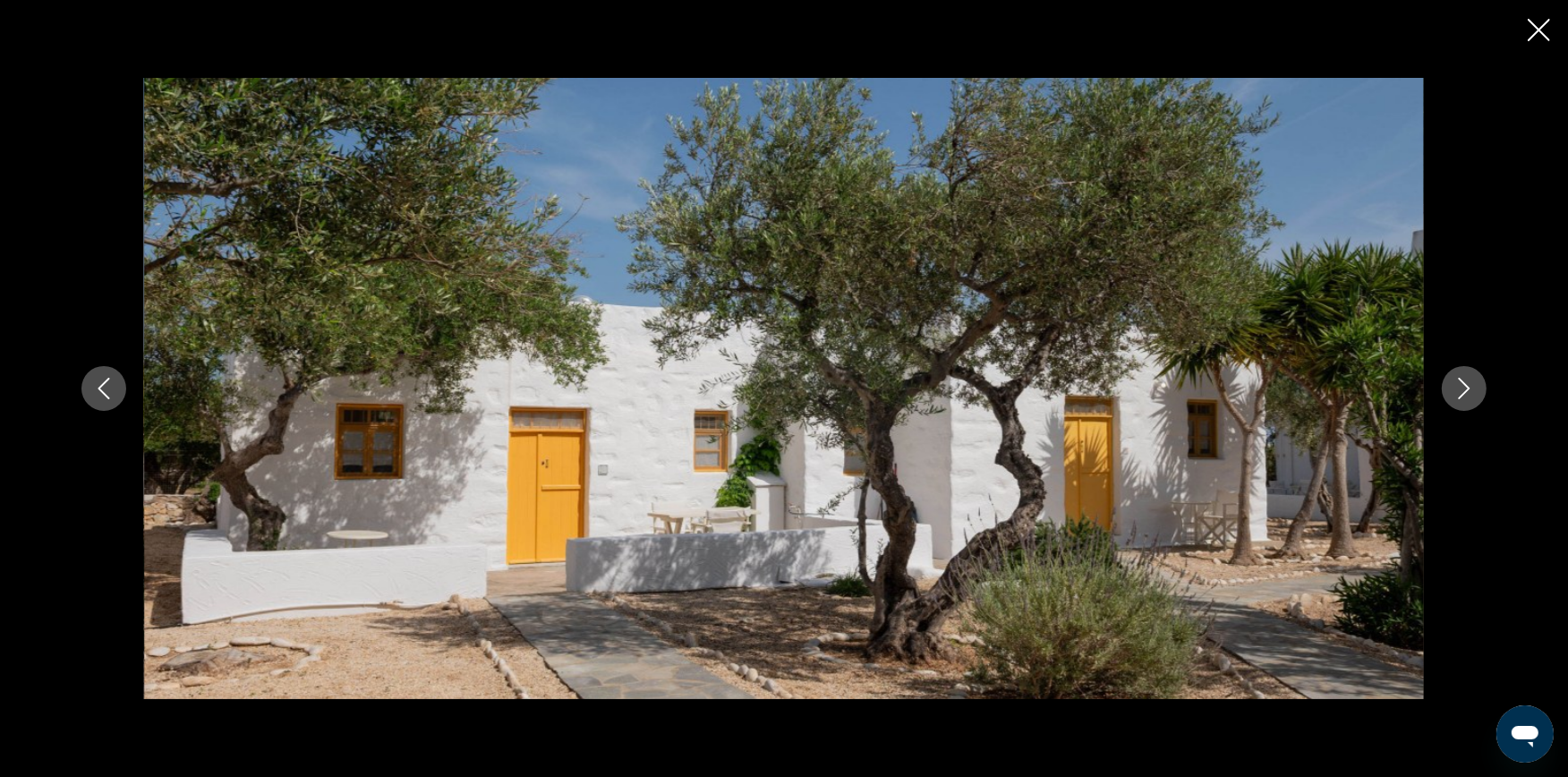
click at [1461, 383] on icon "Next image" at bounding box center [1464, 388] width 22 height 22
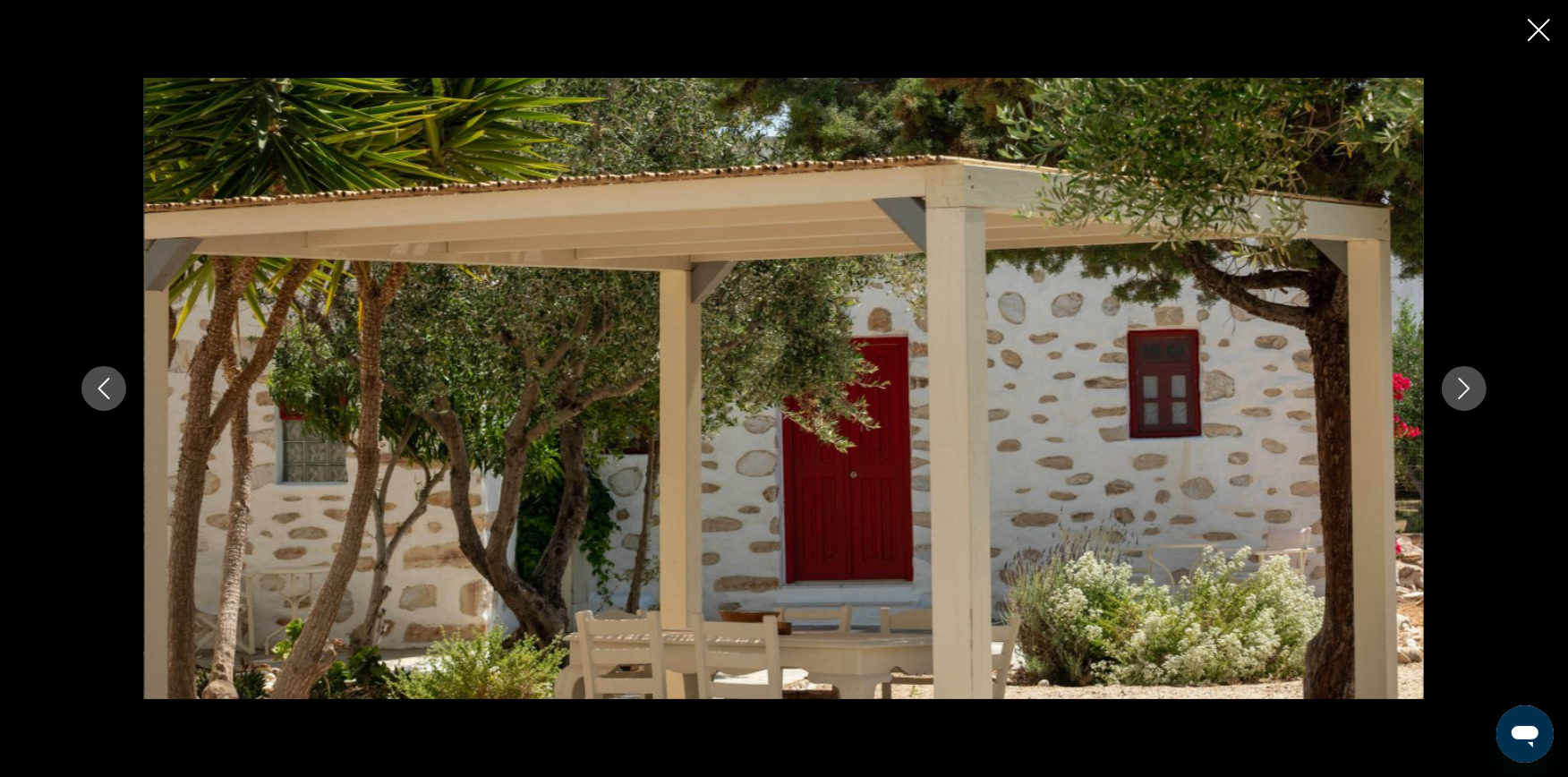
click at [1461, 383] on icon "Next image" at bounding box center [1464, 388] width 22 height 22
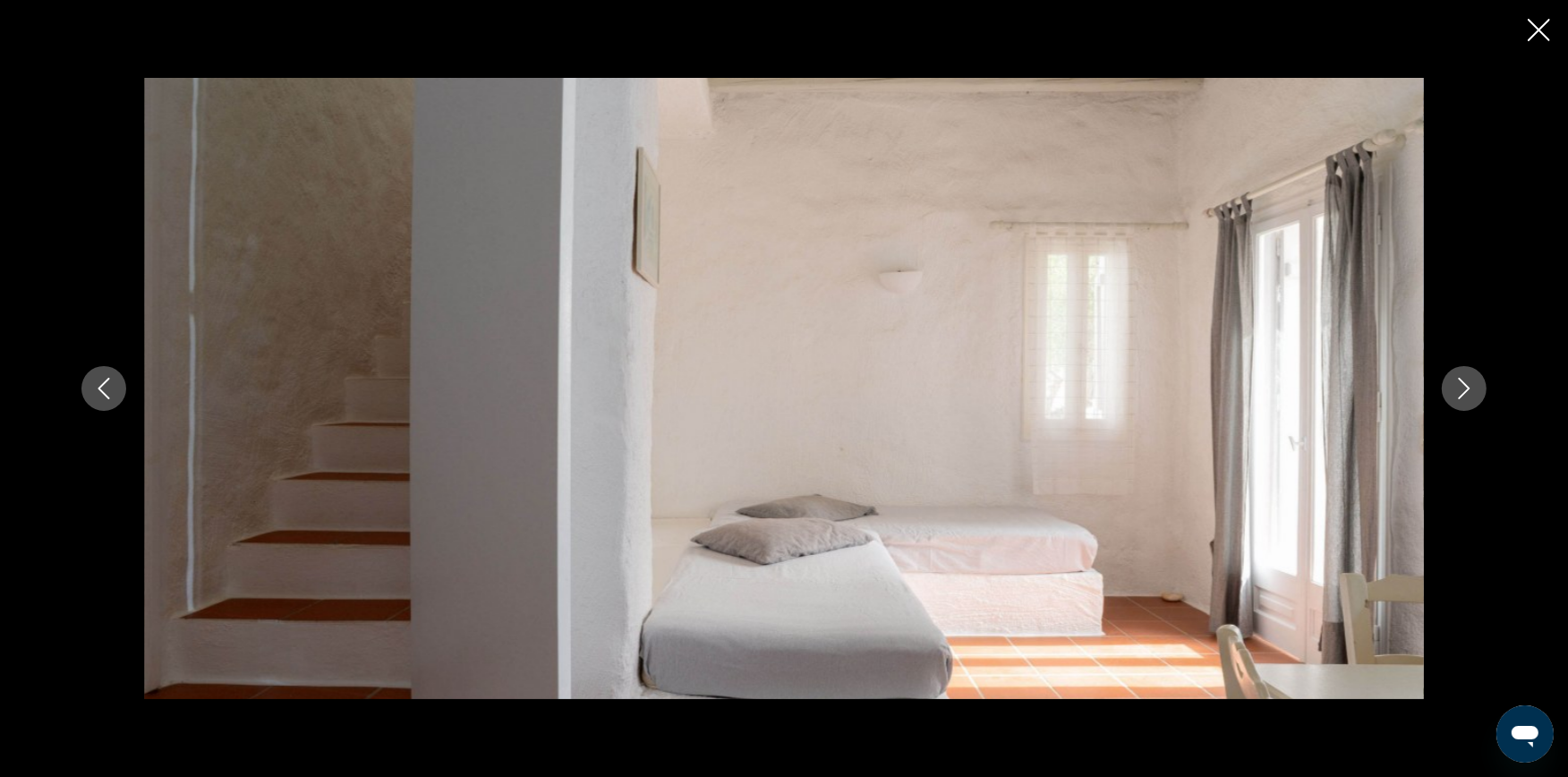
click at [1461, 382] on icon "Next image" at bounding box center [1464, 388] width 22 height 22
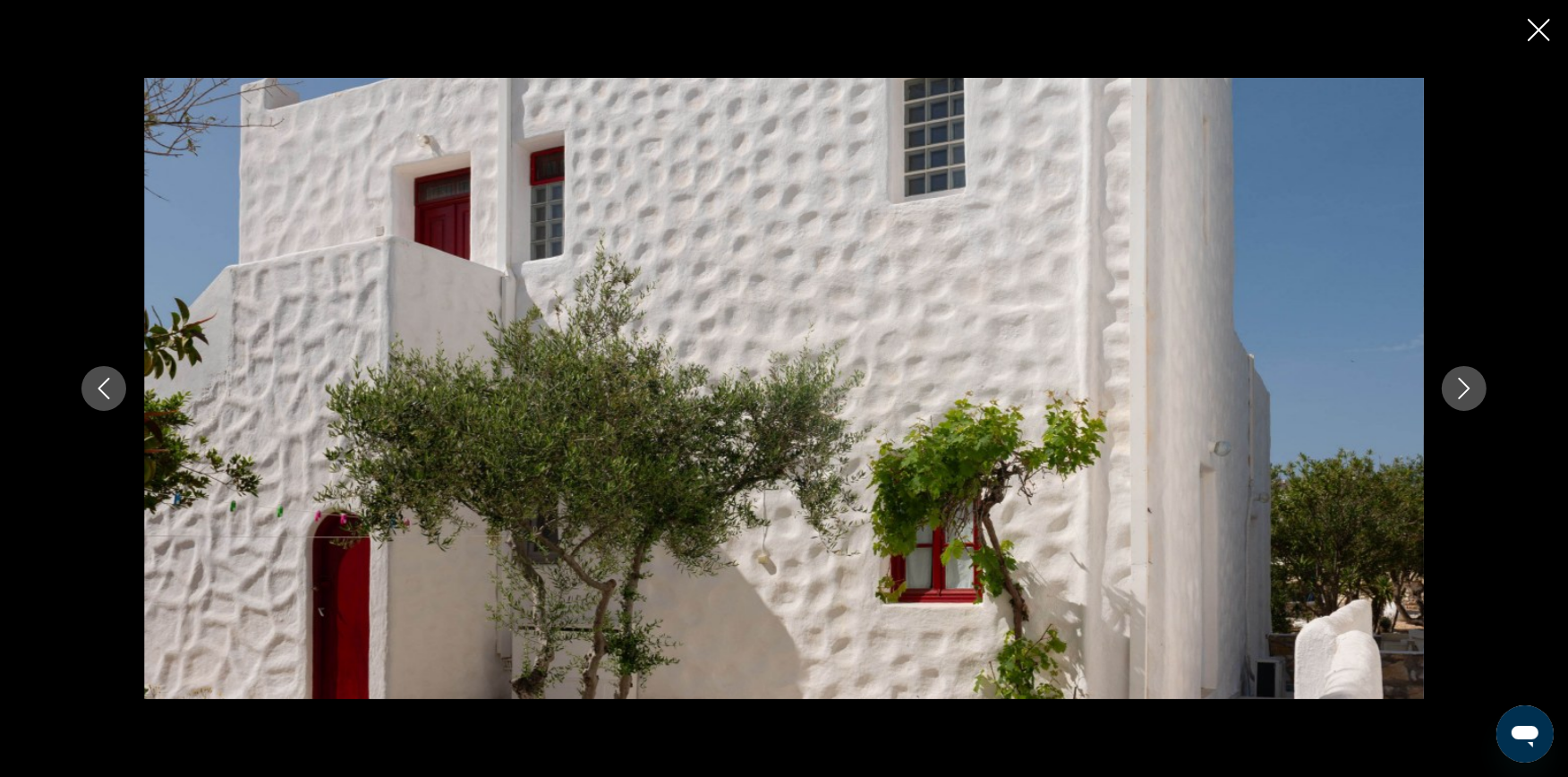
click at [1461, 382] on icon "Next image" at bounding box center [1464, 388] width 22 height 22
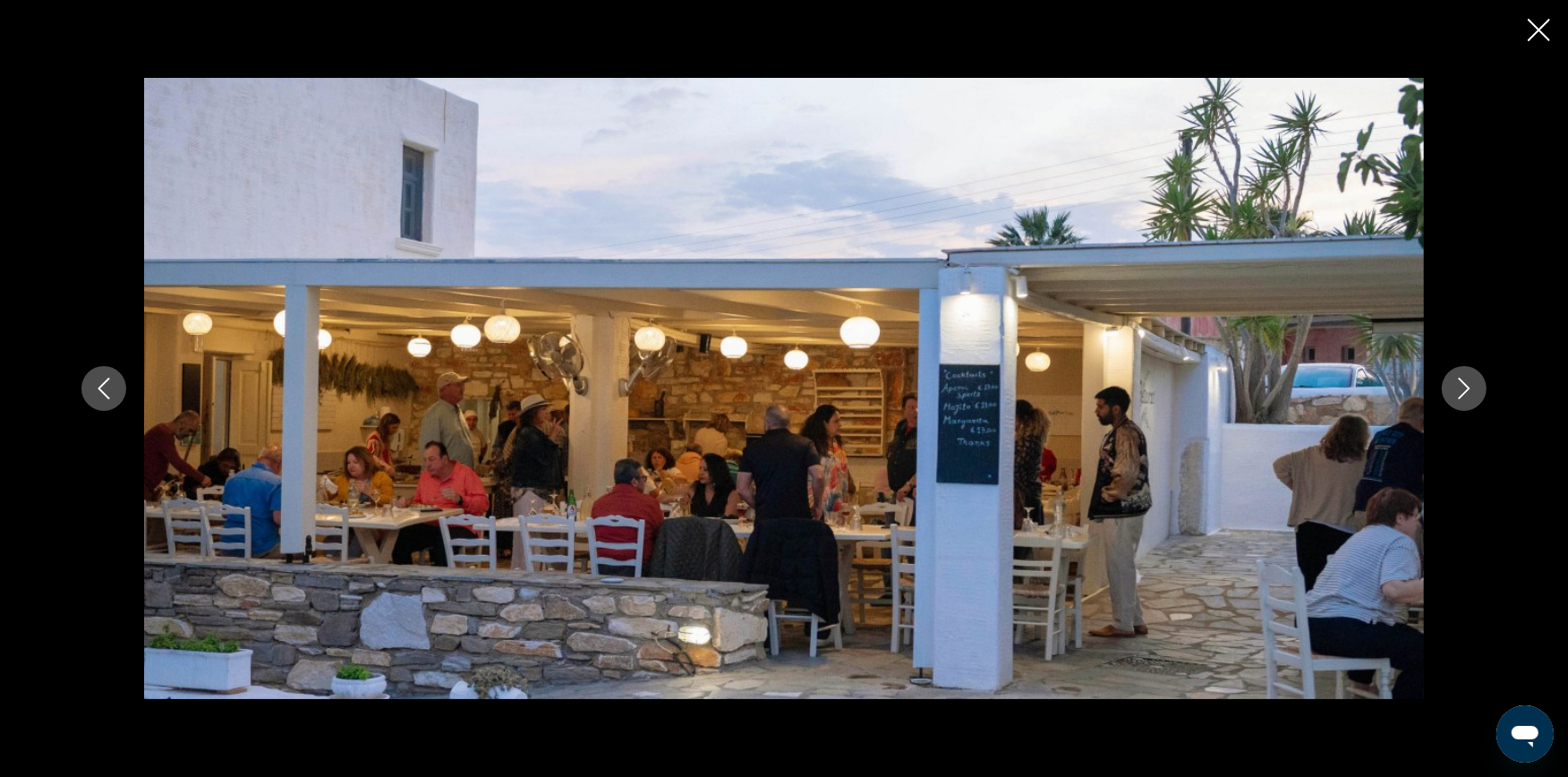
scroll to position [695, 0]
click at [970, 419] on img "Main content" at bounding box center [784, 388] width 1279 height 621
click at [1463, 384] on icon "Next image" at bounding box center [1464, 388] width 22 height 22
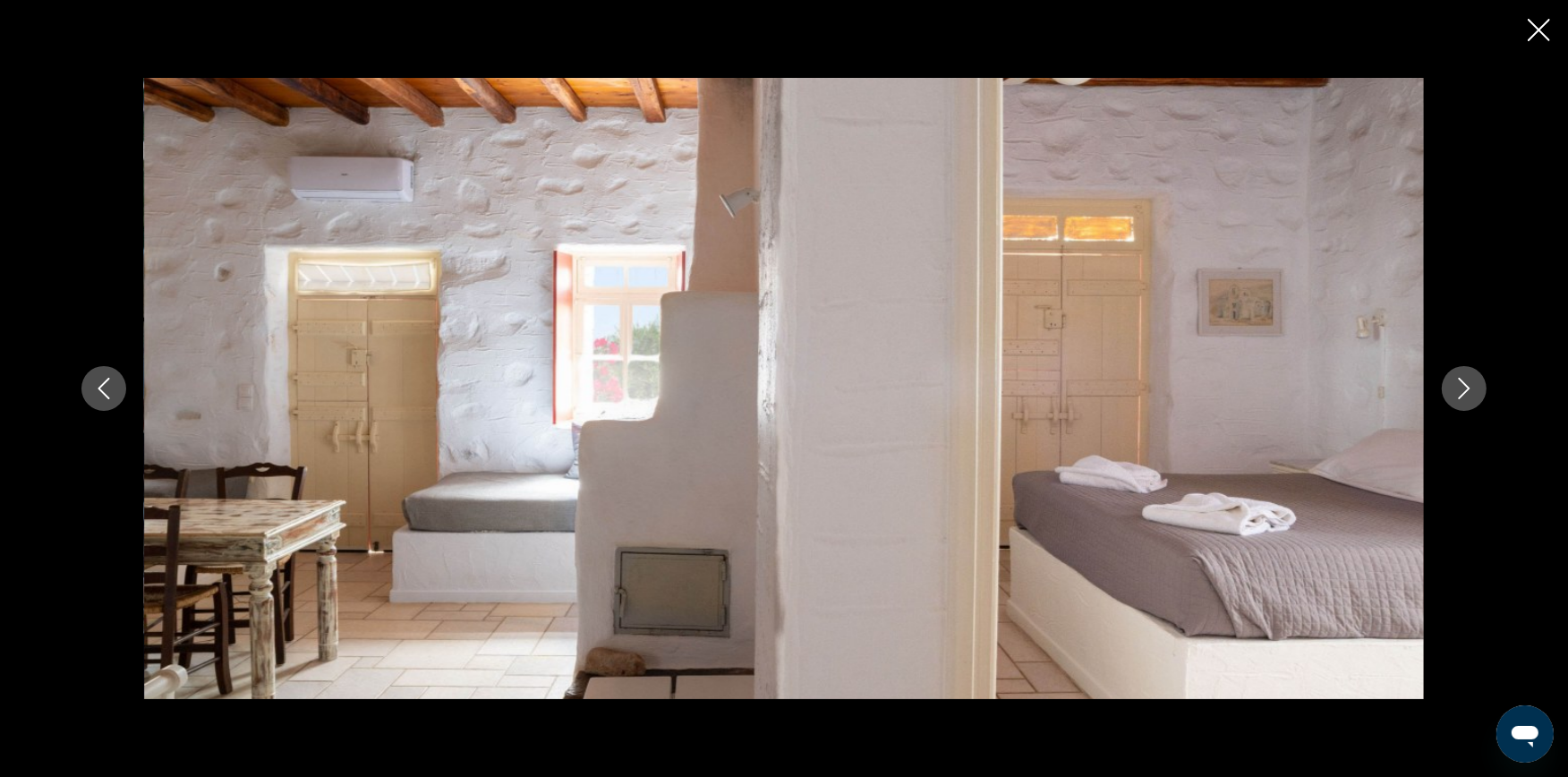
click at [1466, 384] on icon "Next image" at bounding box center [1464, 388] width 22 height 22
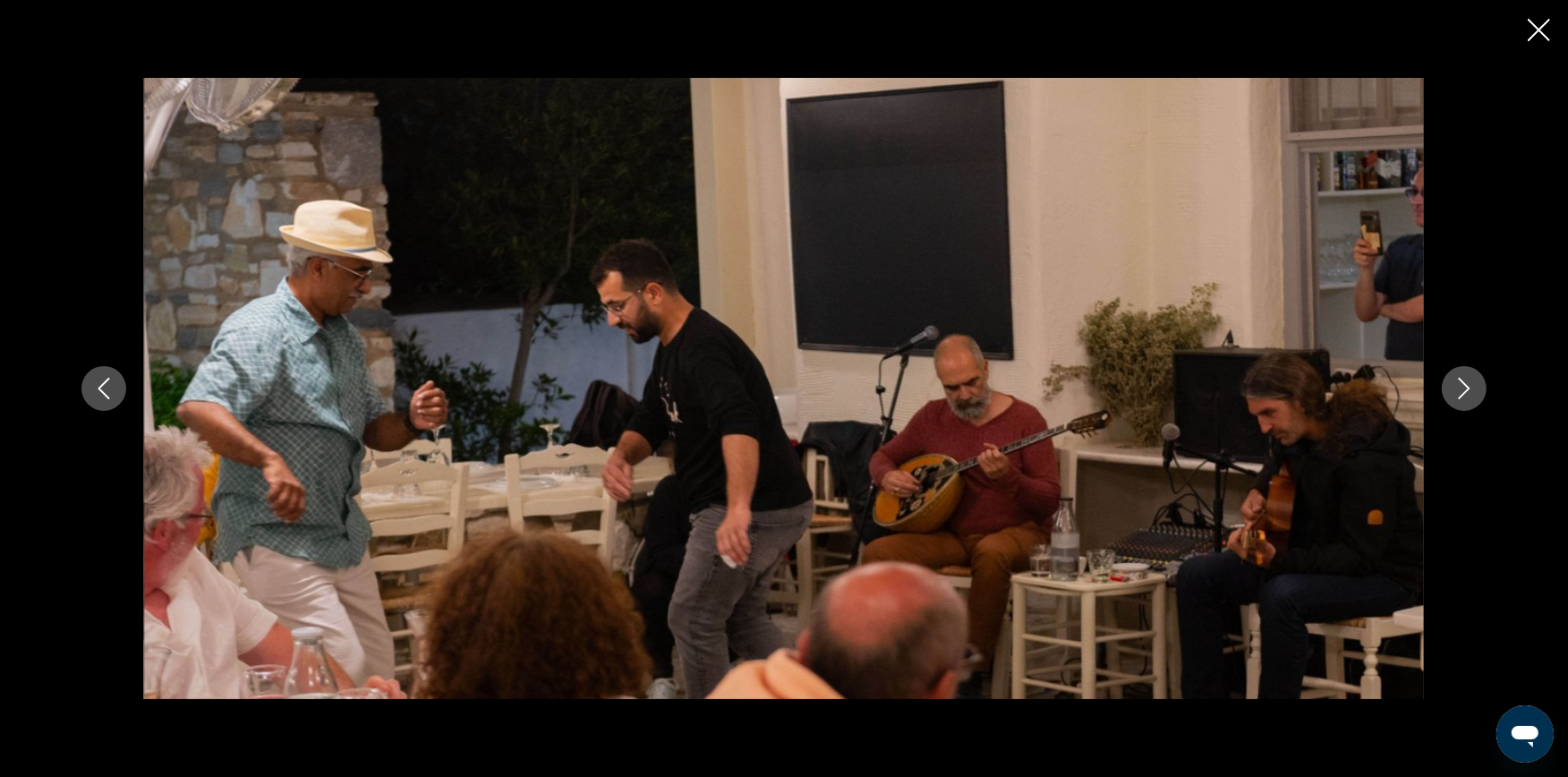
click at [1466, 384] on icon "Next image" at bounding box center [1464, 388] width 22 height 22
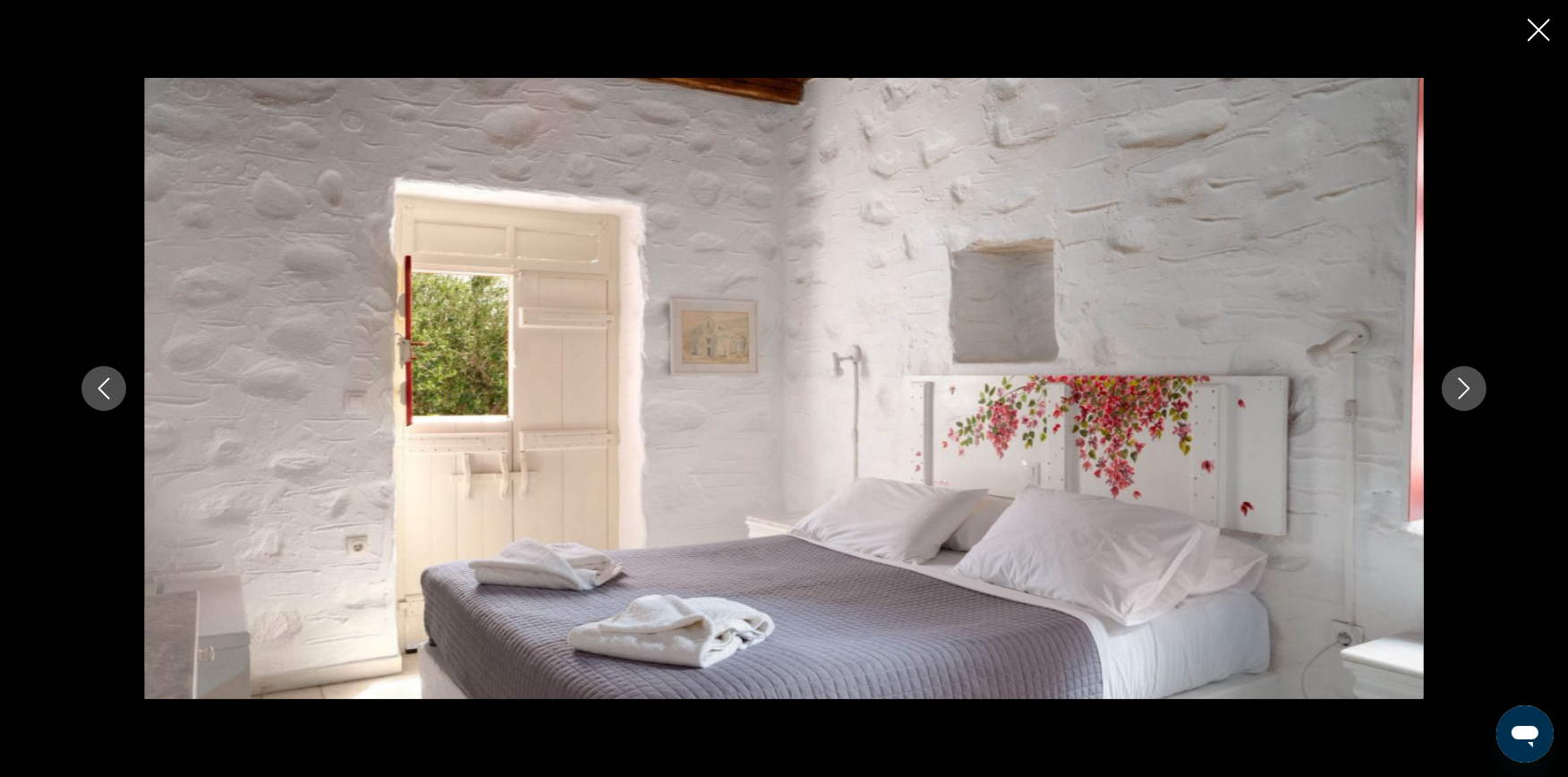
click at [1466, 384] on icon "Next image" at bounding box center [1464, 388] width 22 height 22
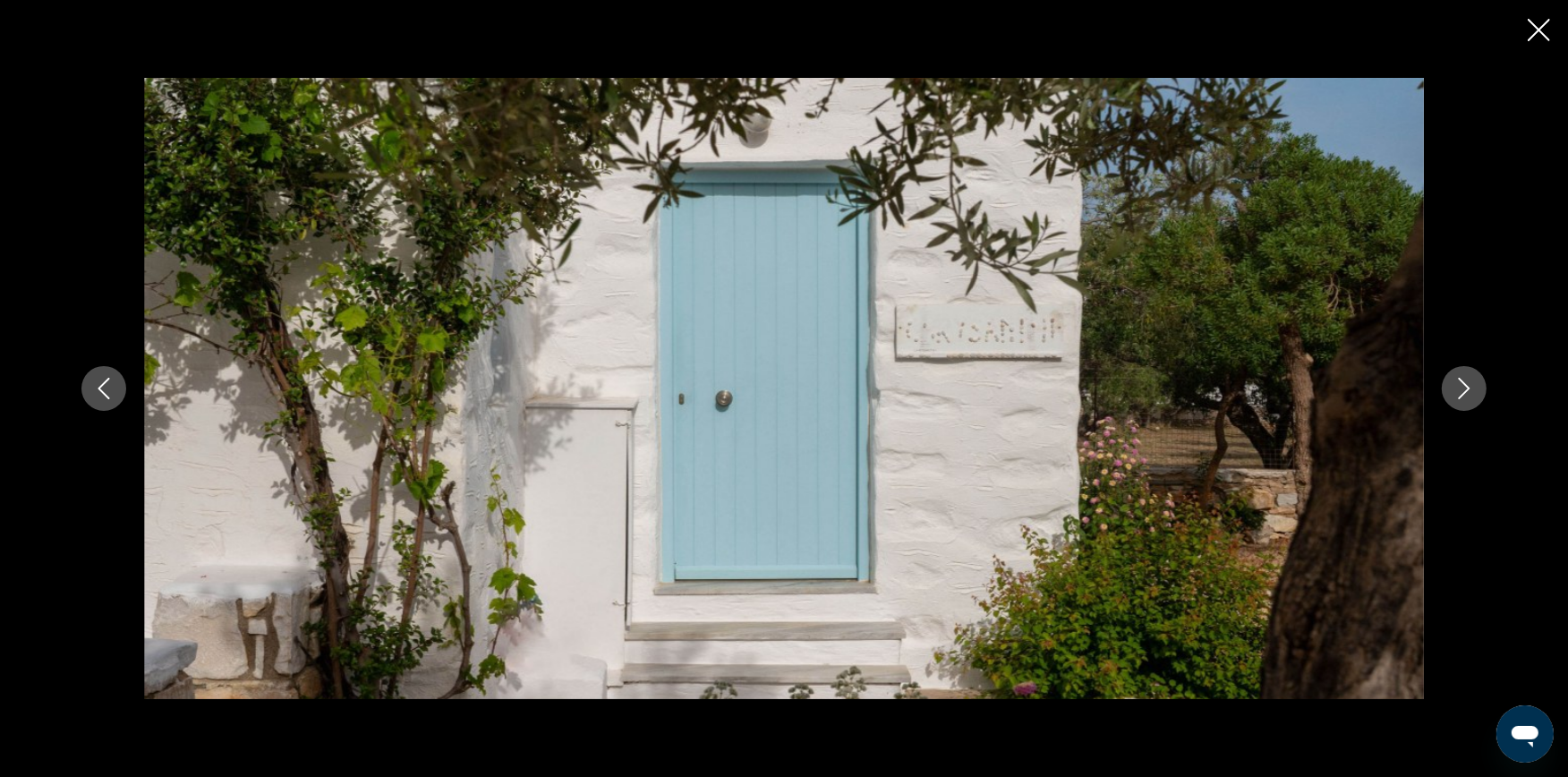
click at [1469, 384] on icon "Next image" at bounding box center [1464, 388] width 22 height 22
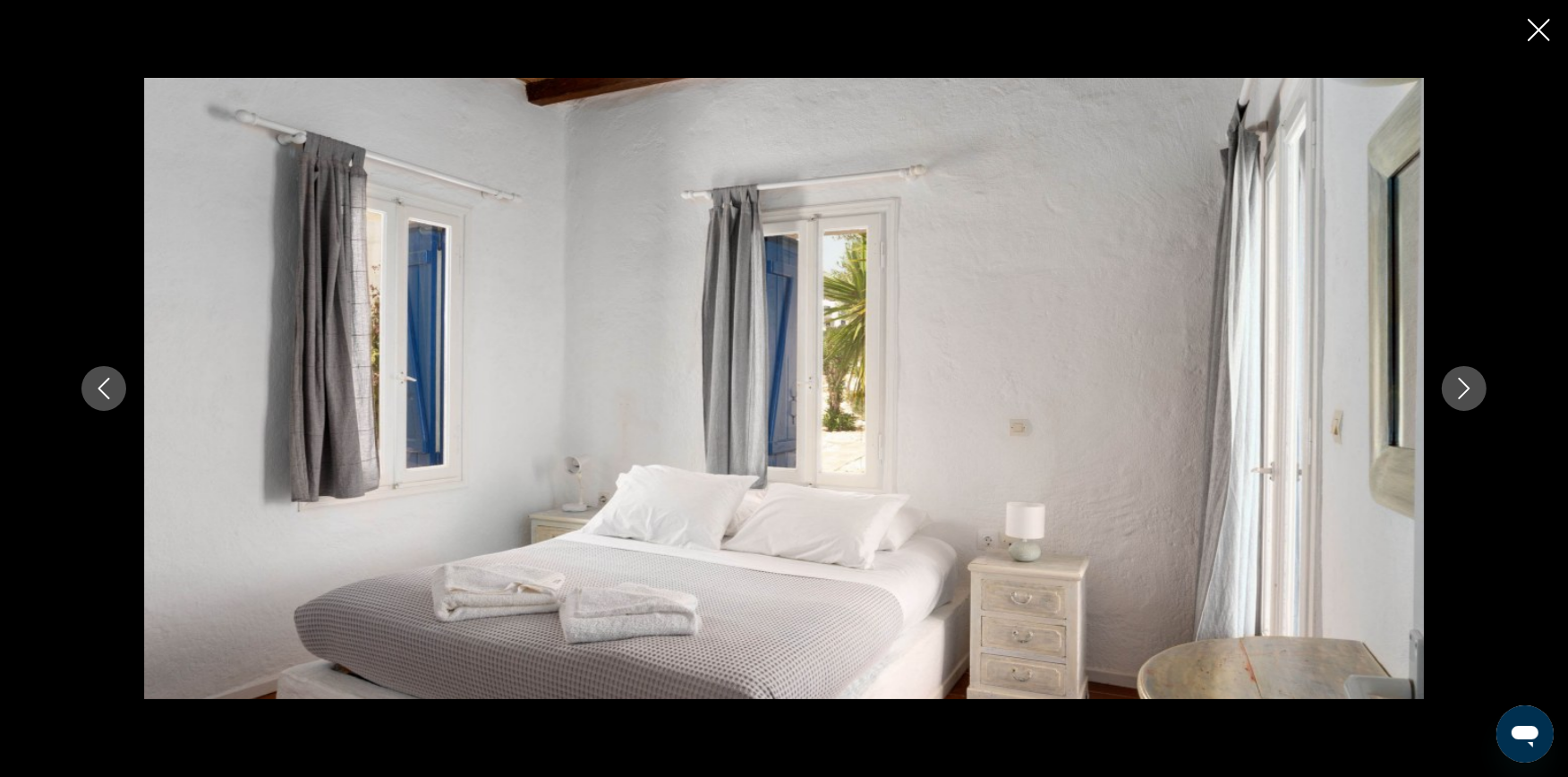
click at [1469, 384] on icon "Next image" at bounding box center [1464, 388] width 22 height 22
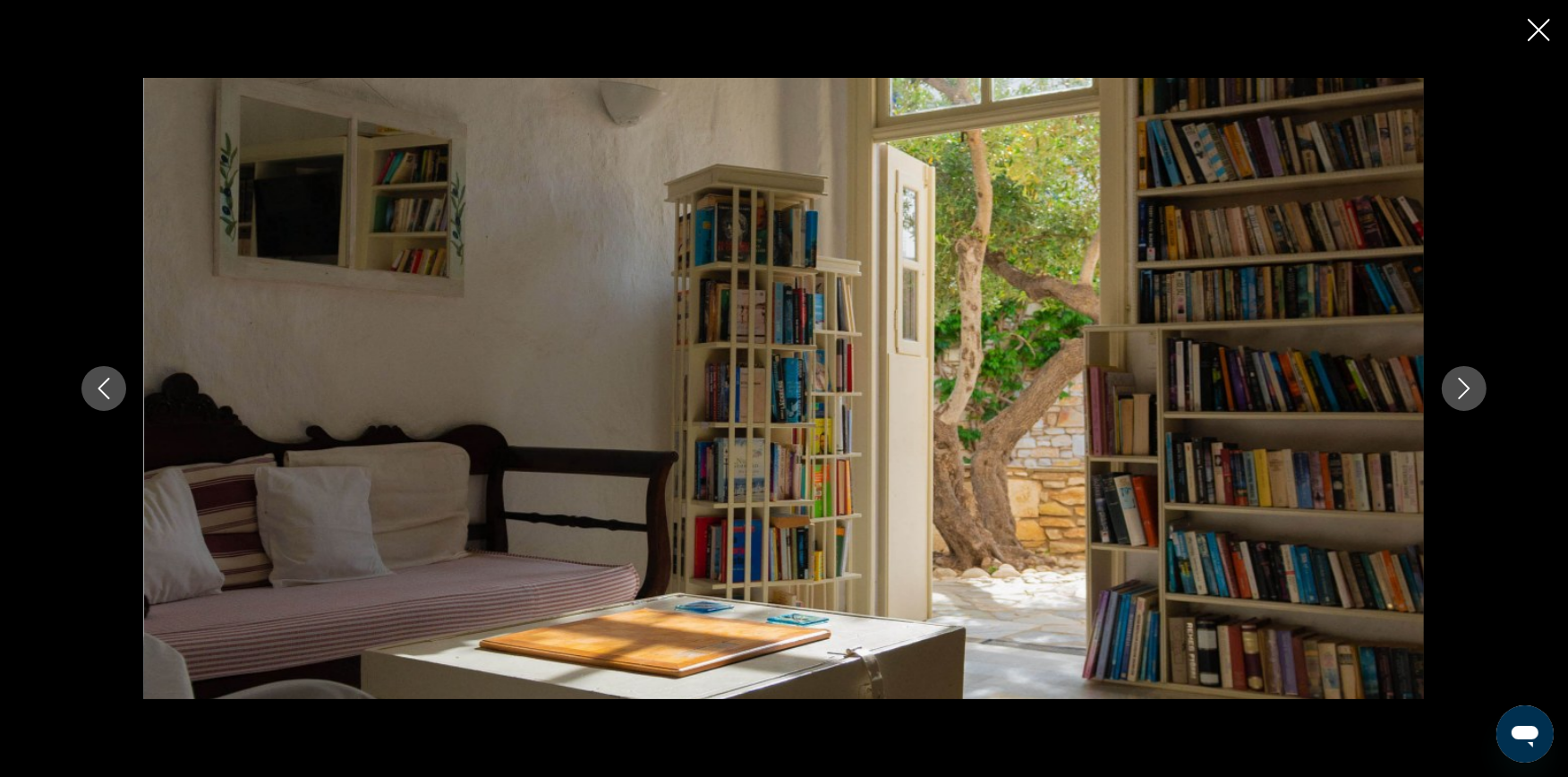
click at [1469, 384] on icon "Next image" at bounding box center [1464, 388] width 22 height 22
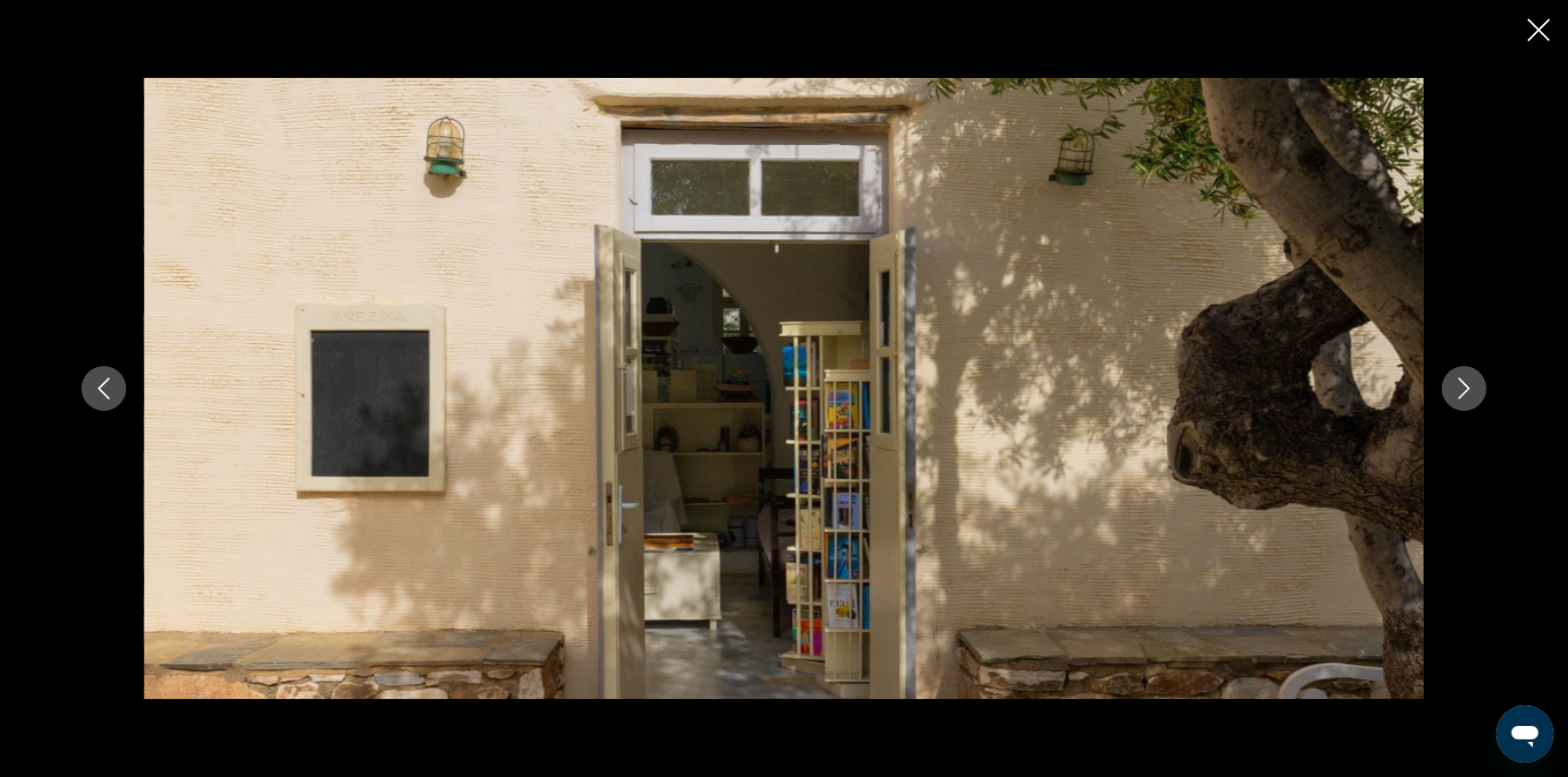
click at [1469, 384] on icon "Next image" at bounding box center [1464, 388] width 22 height 22
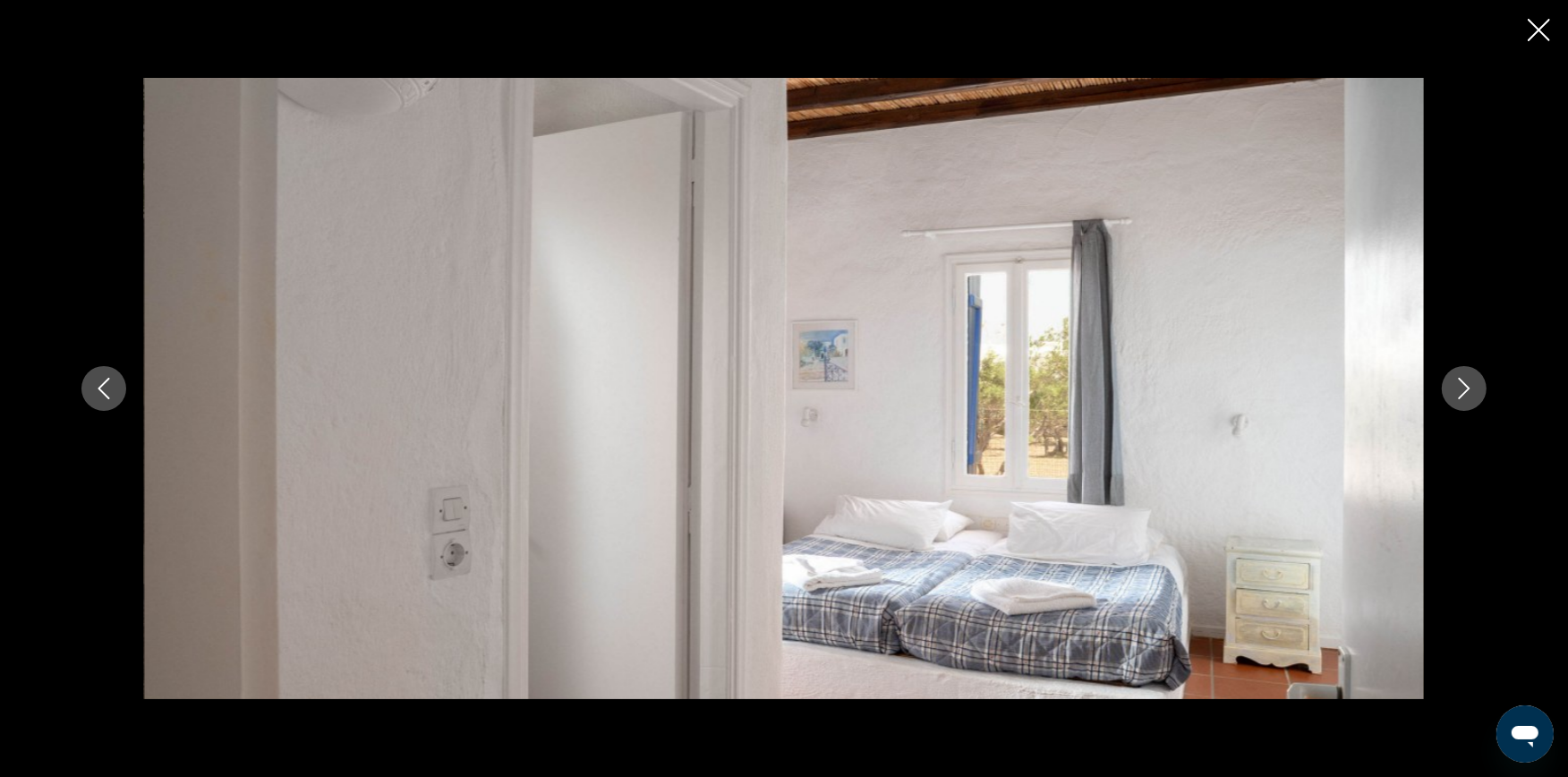
click at [1469, 384] on icon "Next image" at bounding box center [1464, 388] width 22 height 22
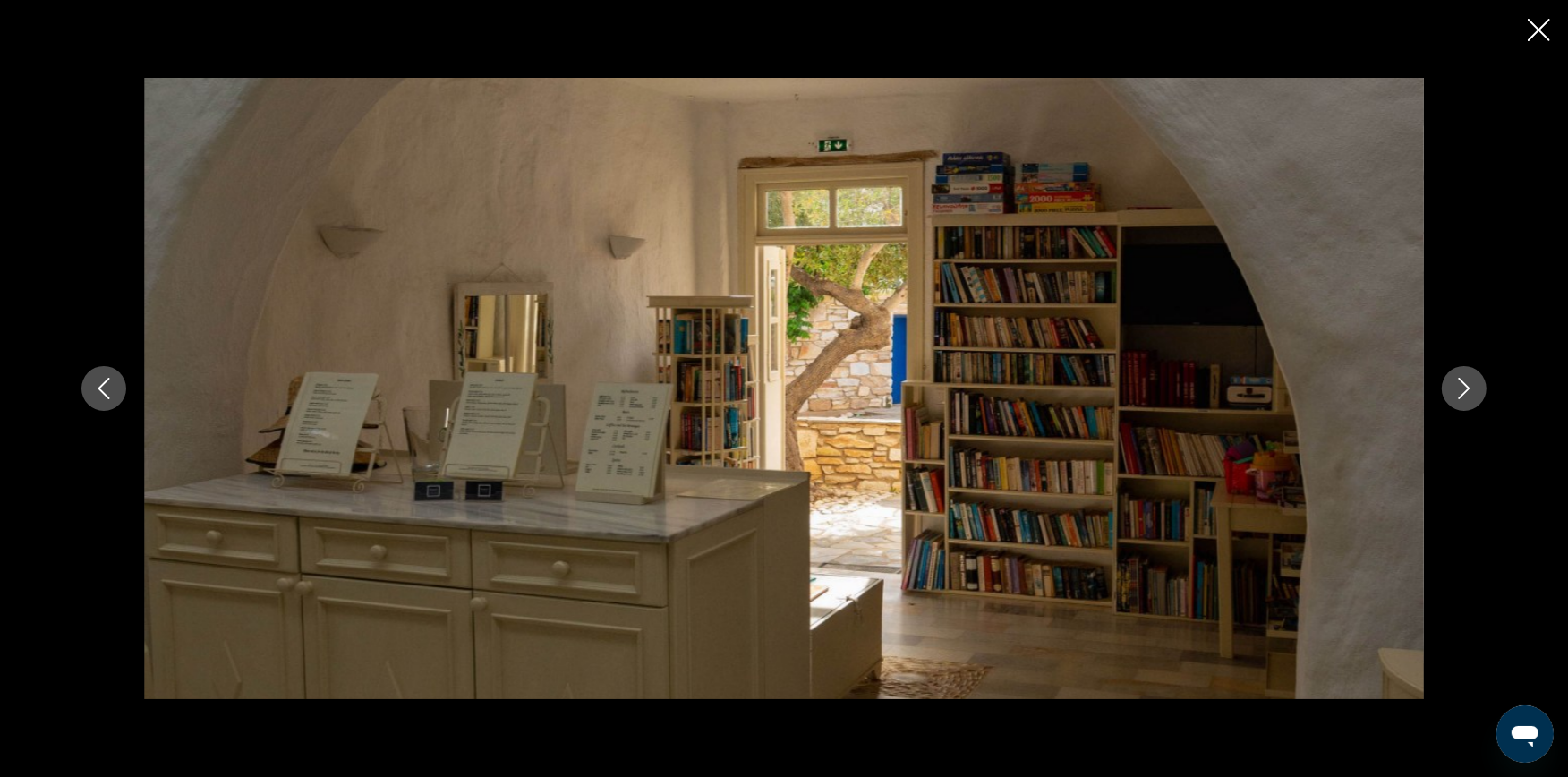
click at [1469, 384] on icon "Next image" at bounding box center [1464, 388] width 22 height 22
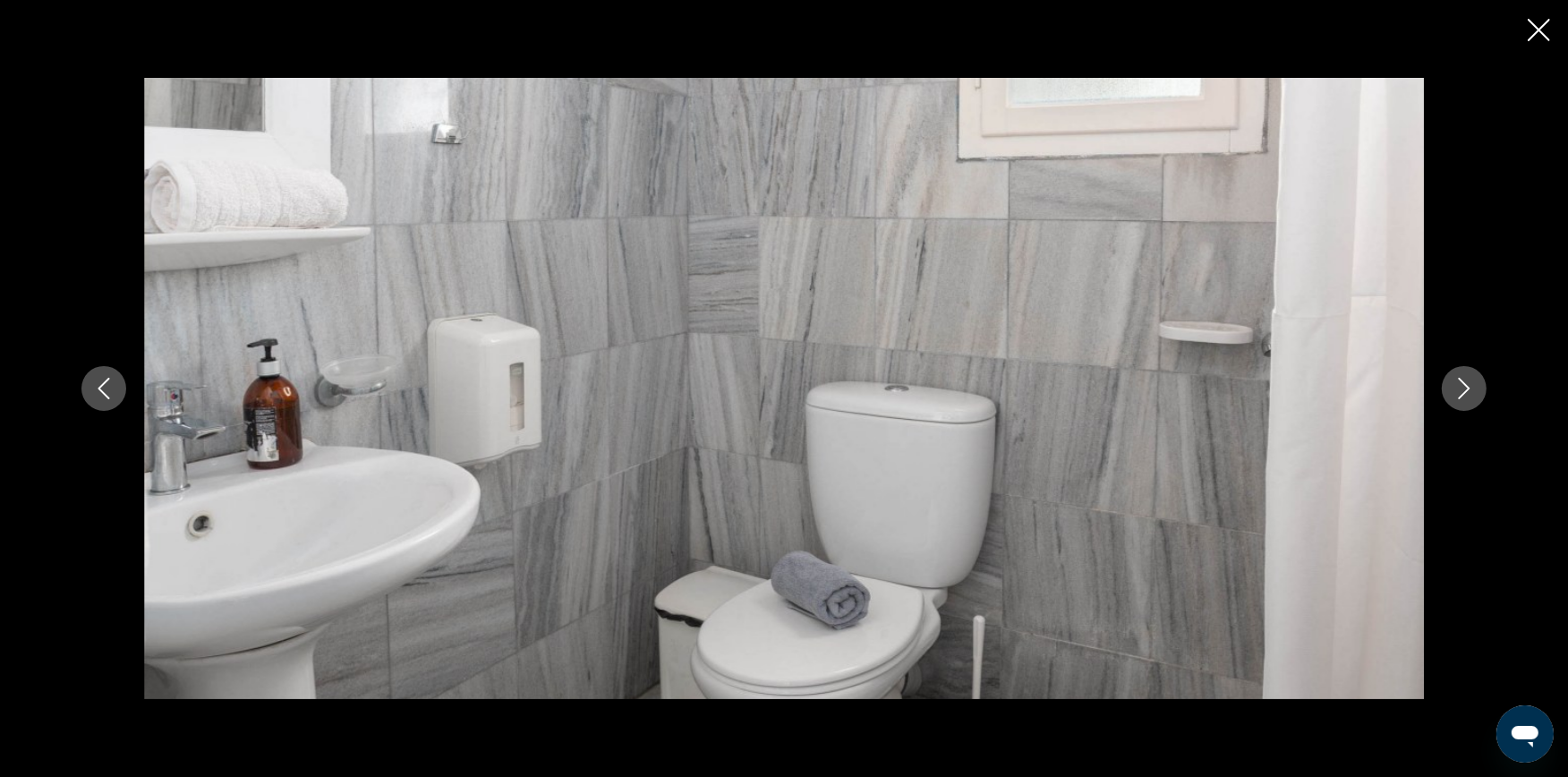
click at [1469, 384] on icon "Next image" at bounding box center [1464, 388] width 22 height 22
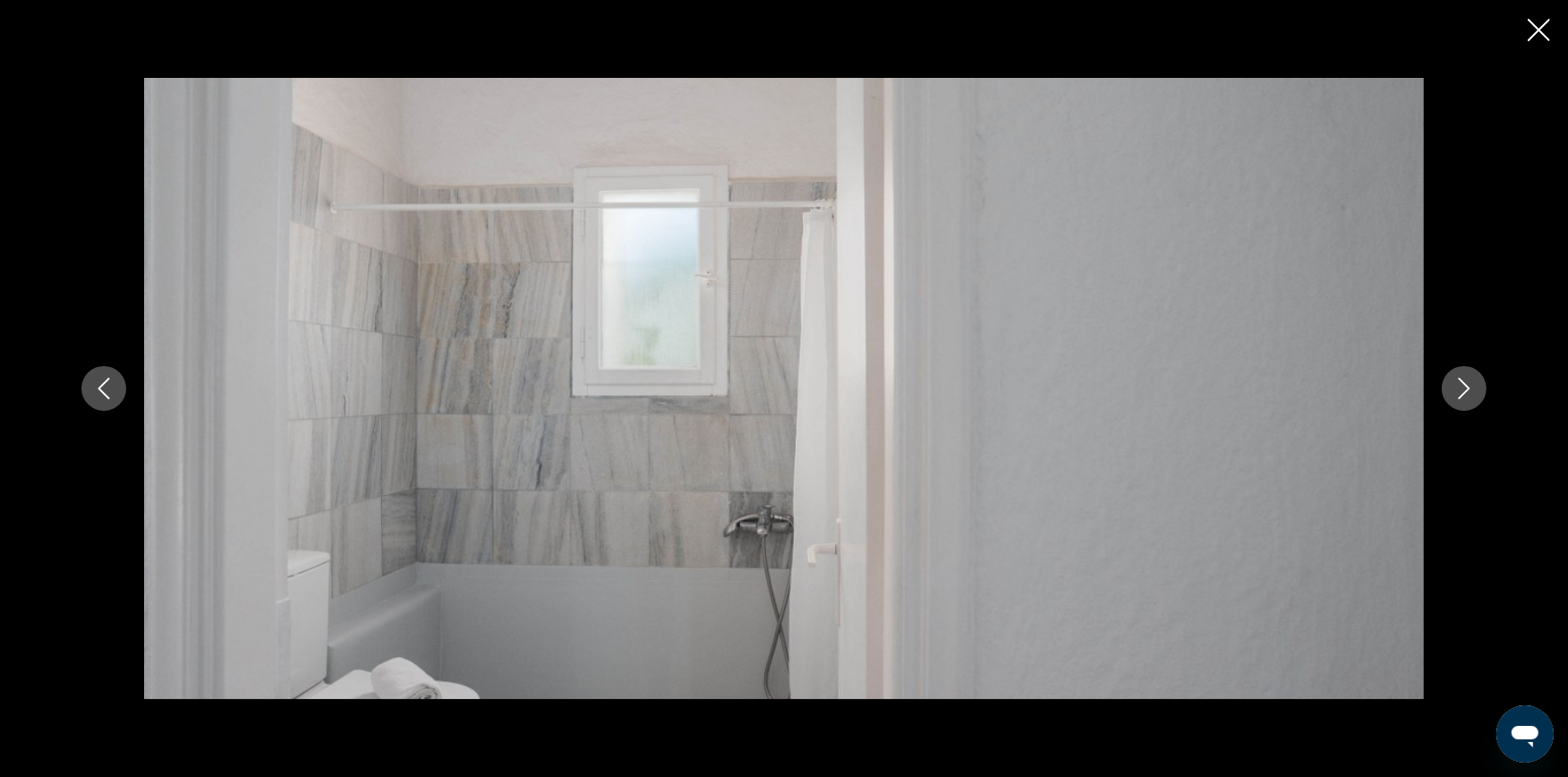
click at [1469, 384] on icon "Next image" at bounding box center [1464, 388] width 22 height 22
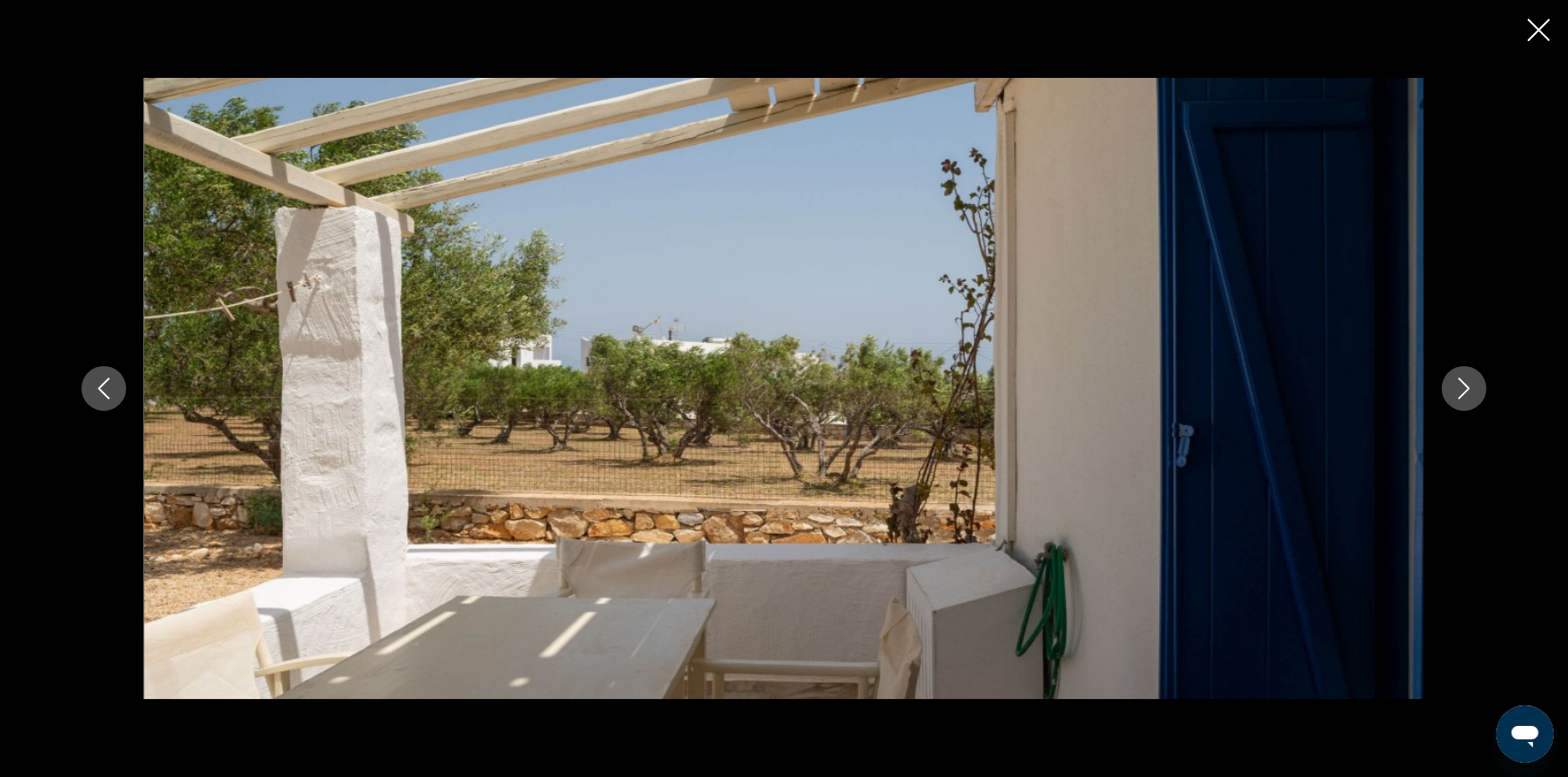
click at [1469, 384] on icon "Next image" at bounding box center [1464, 388] width 22 height 22
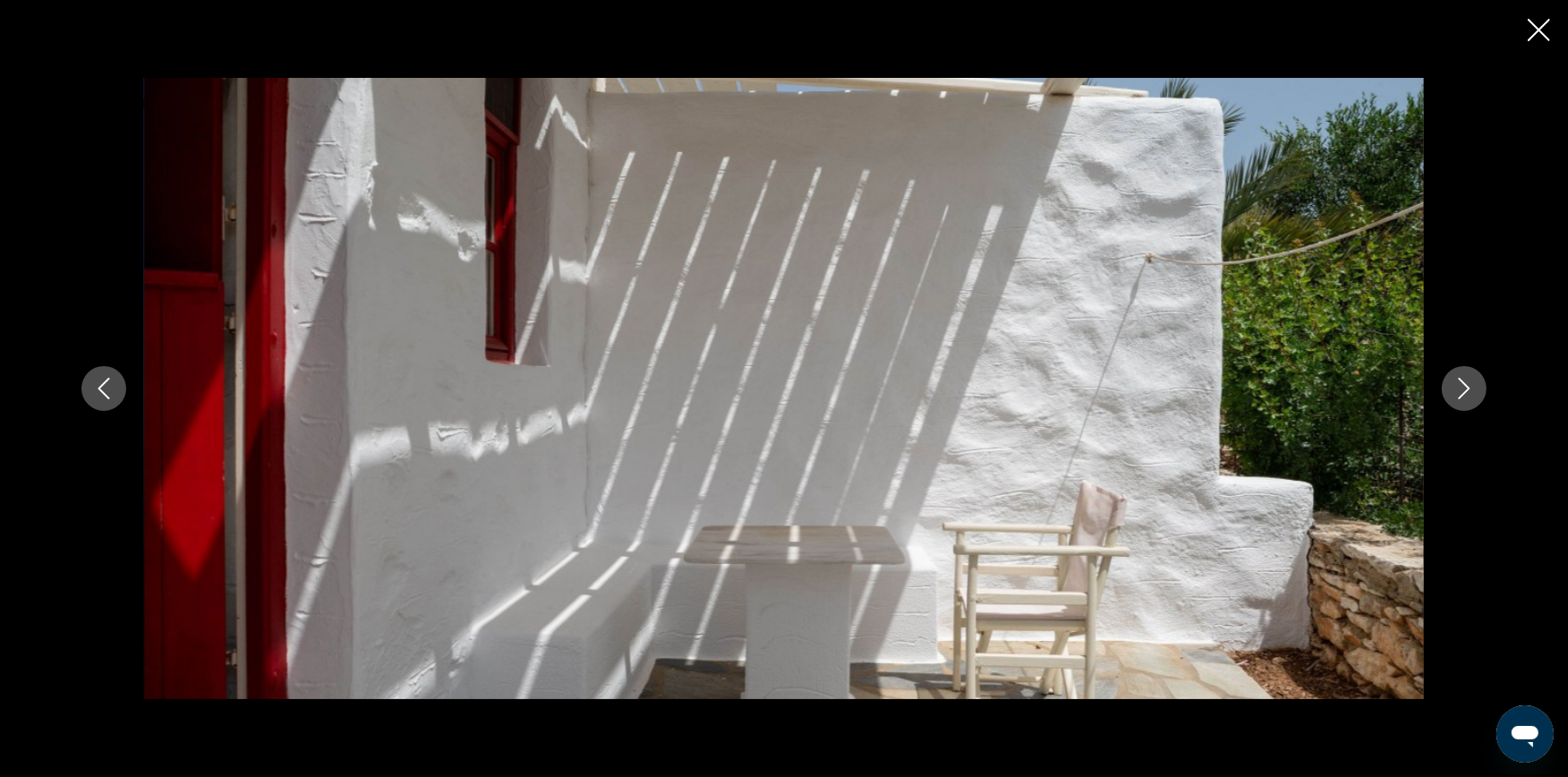
click at [1469, 384] on icon "Next image" at bounding box center [1464, 388] width 22 height 22
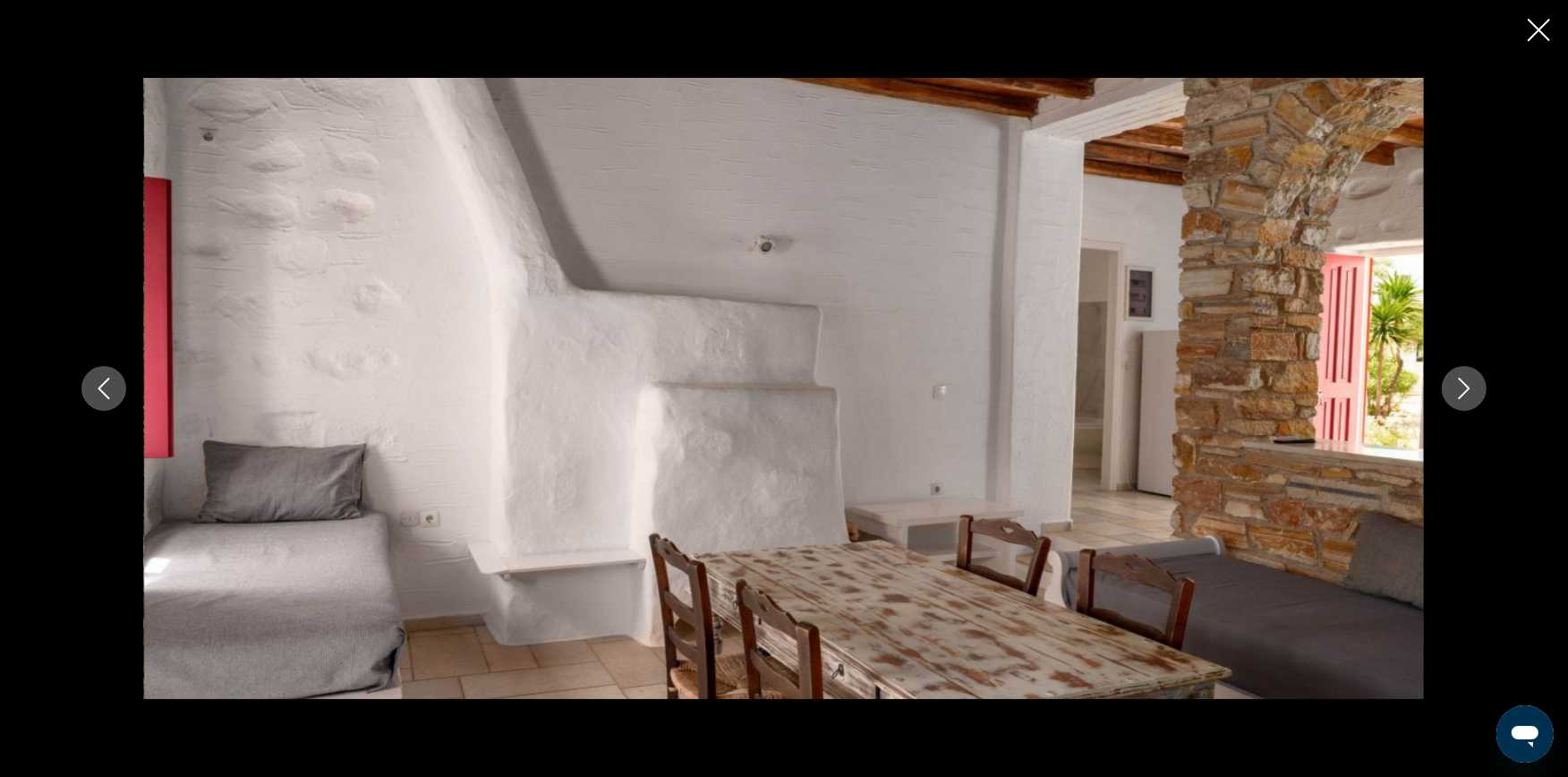
click at [1469, 384] on icon "Next image" at bounding box center [1464, 388] width 22 height 22
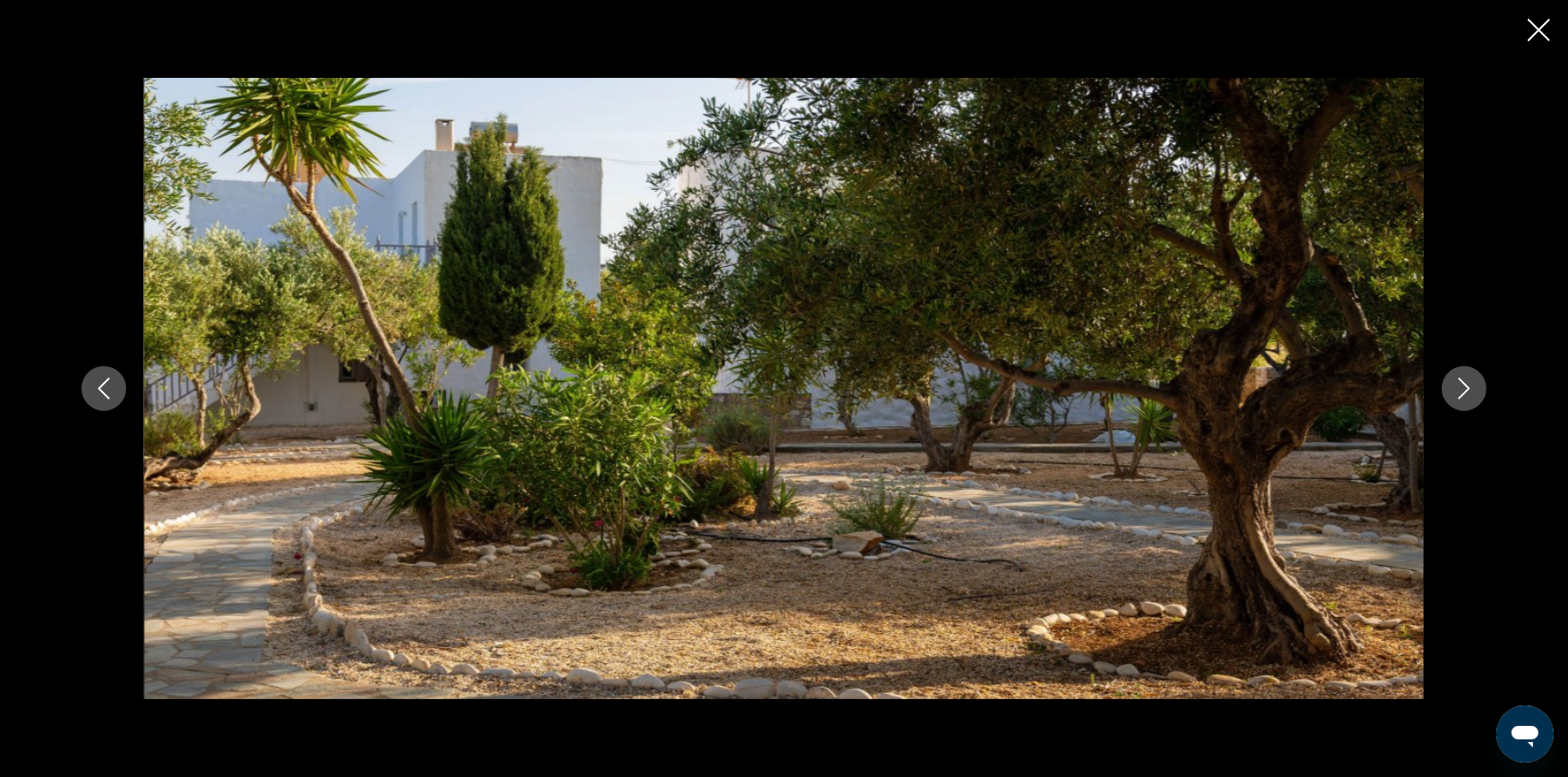
click at [1469, 384] on icon "Next image" at bounding box center [1464, 388] width 22 height 22
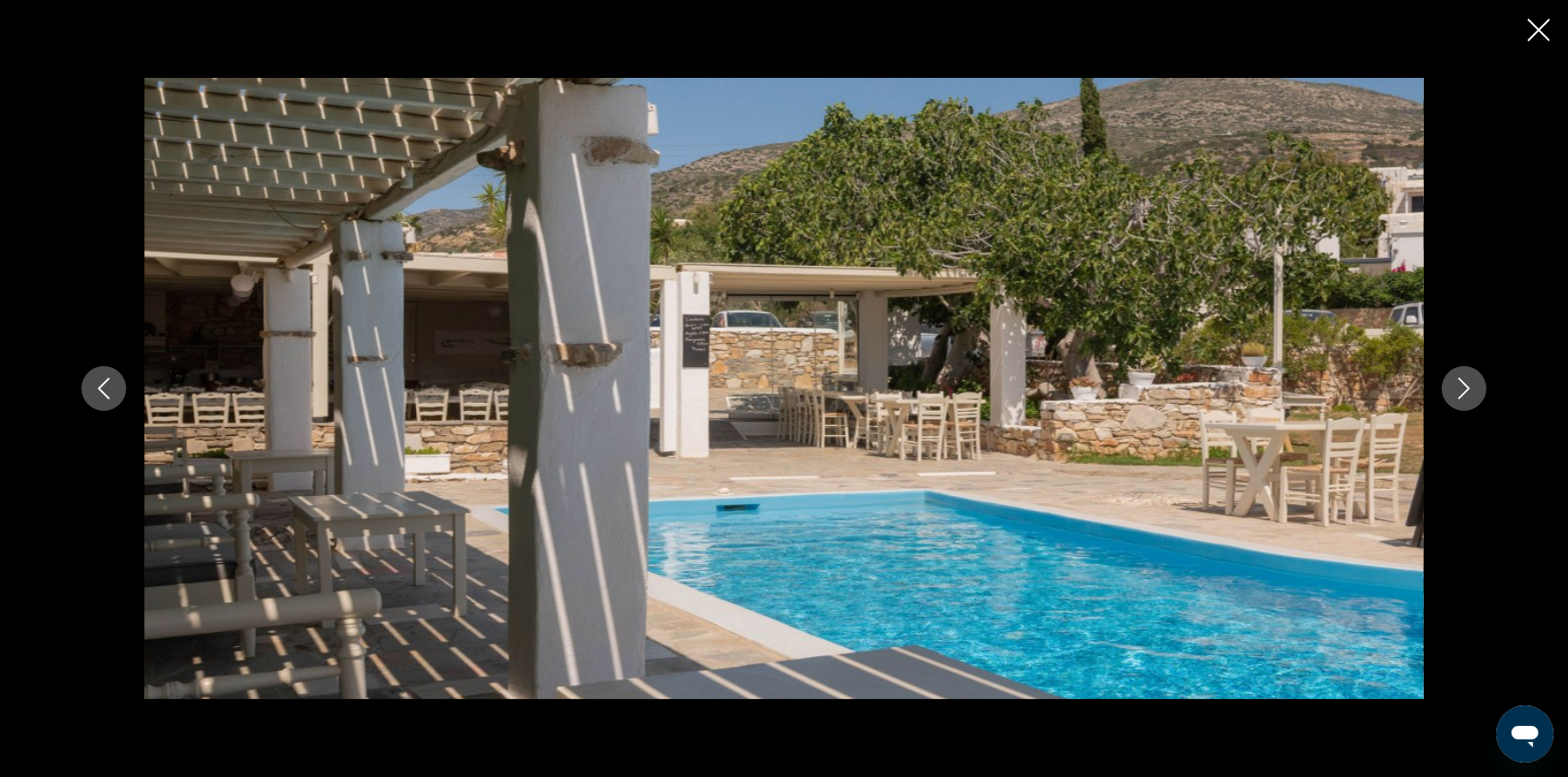
click at [1469, 384] on icon "Next image" at bounding box center [1464, 388] width 22 height 22
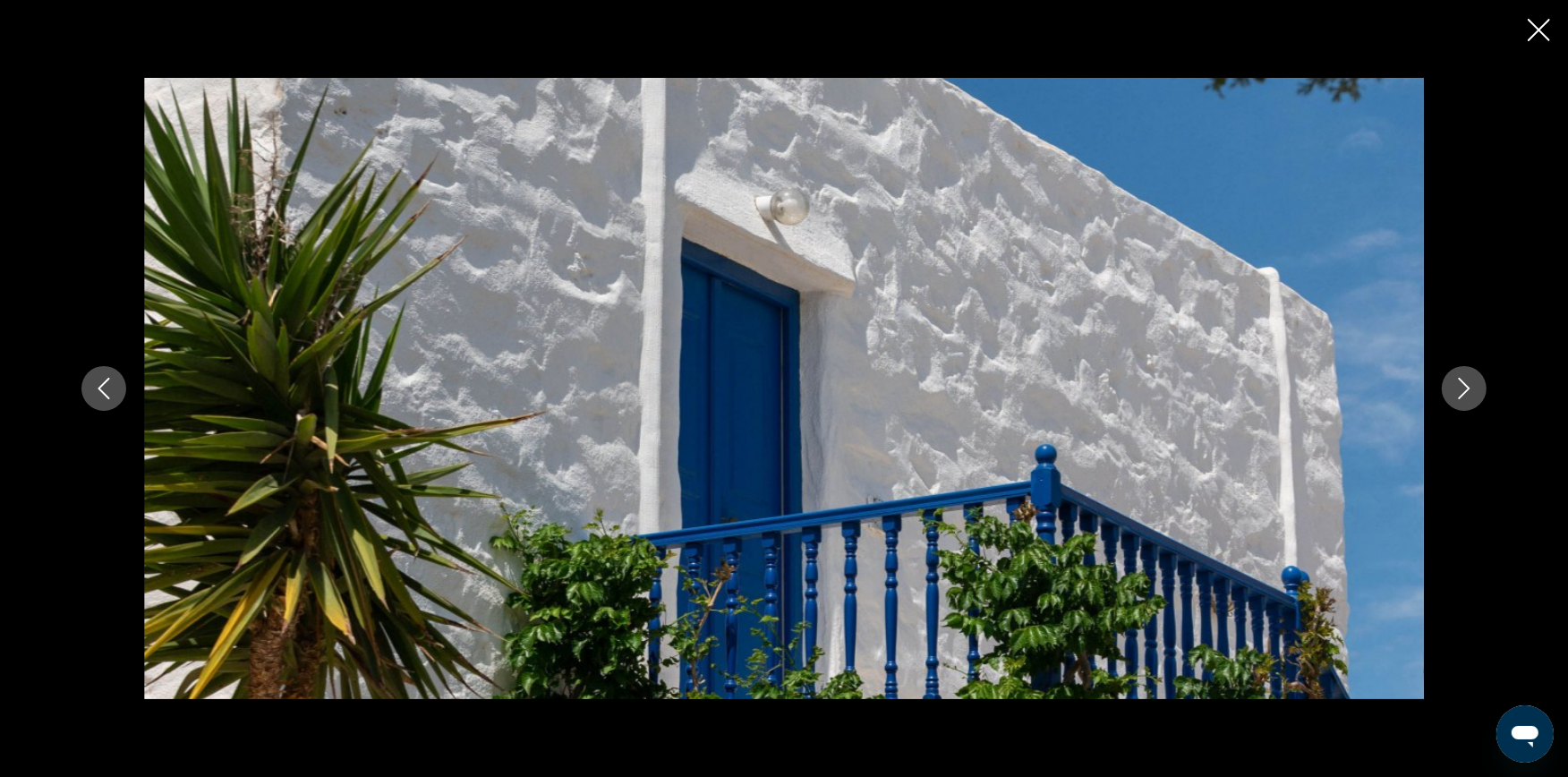
click at [1469, 384] on icon "Next image" at bounding box center [1464, 388] width 22 height 22
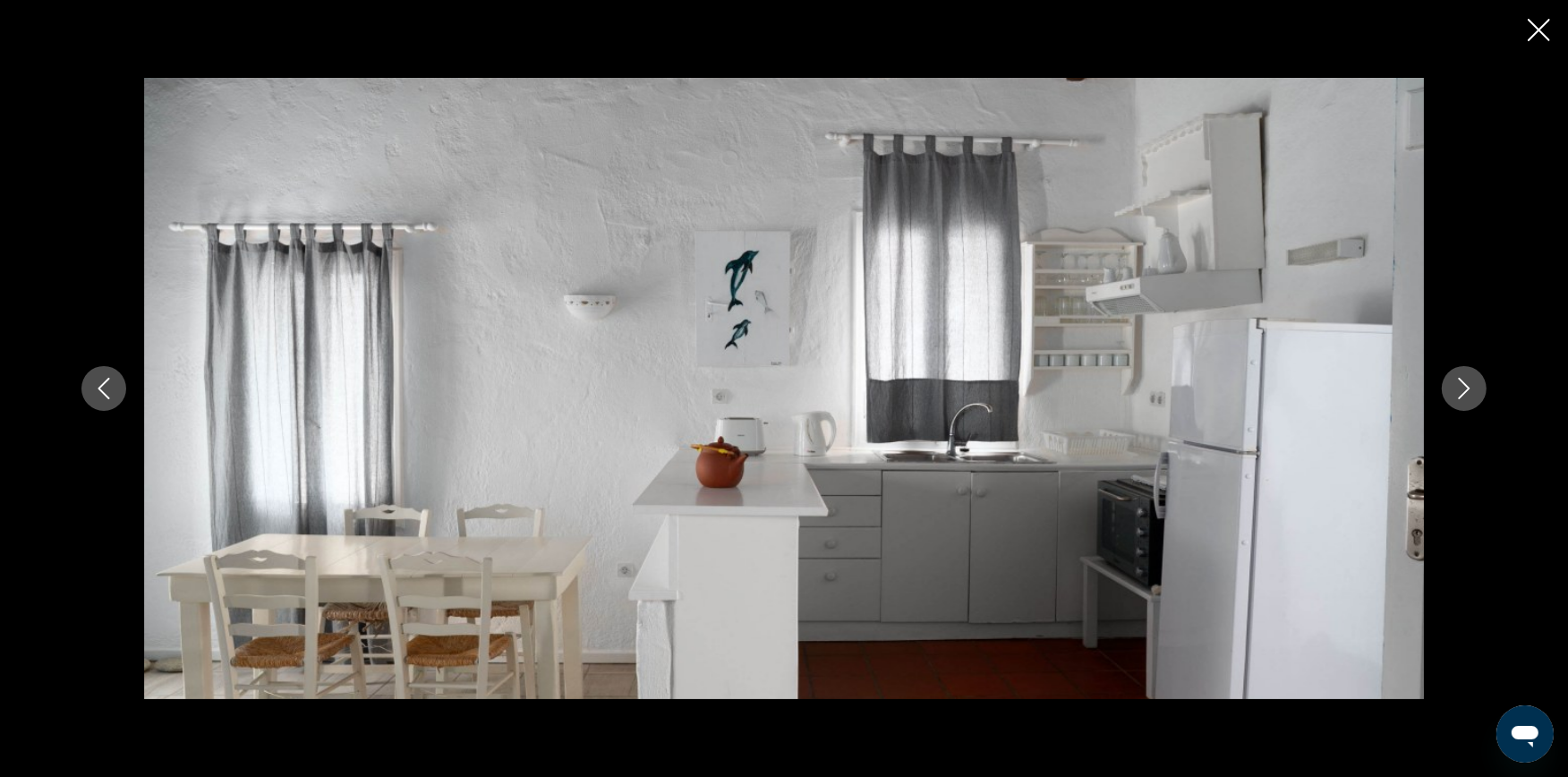
click at [1469, 384] on icon "Next image" at bounding box center [1464, 388] width 22 height 22
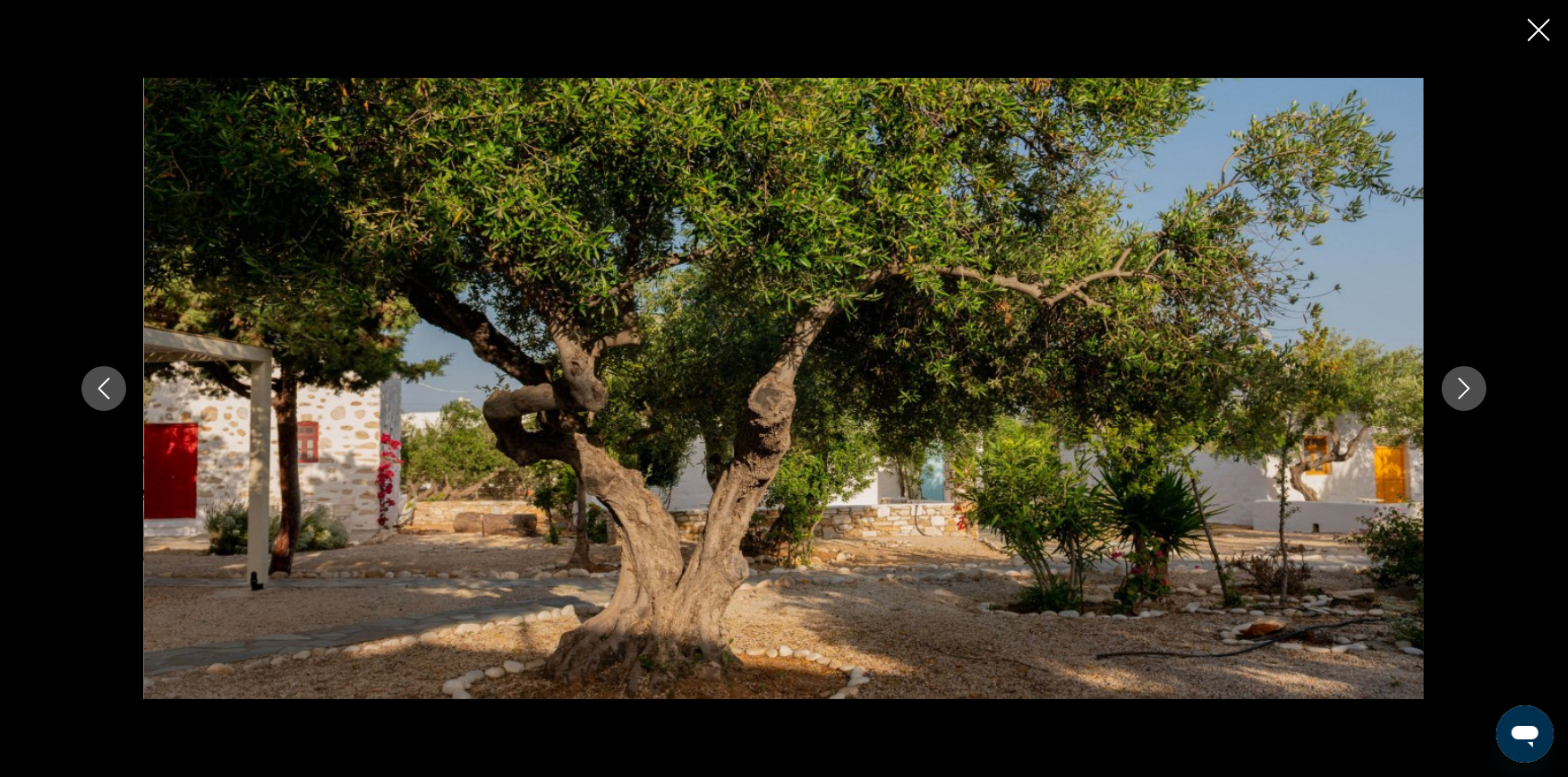
click at [1534, 31] on icon "Close slideshow" at bounding box center [1538, 30] width 22 height 22
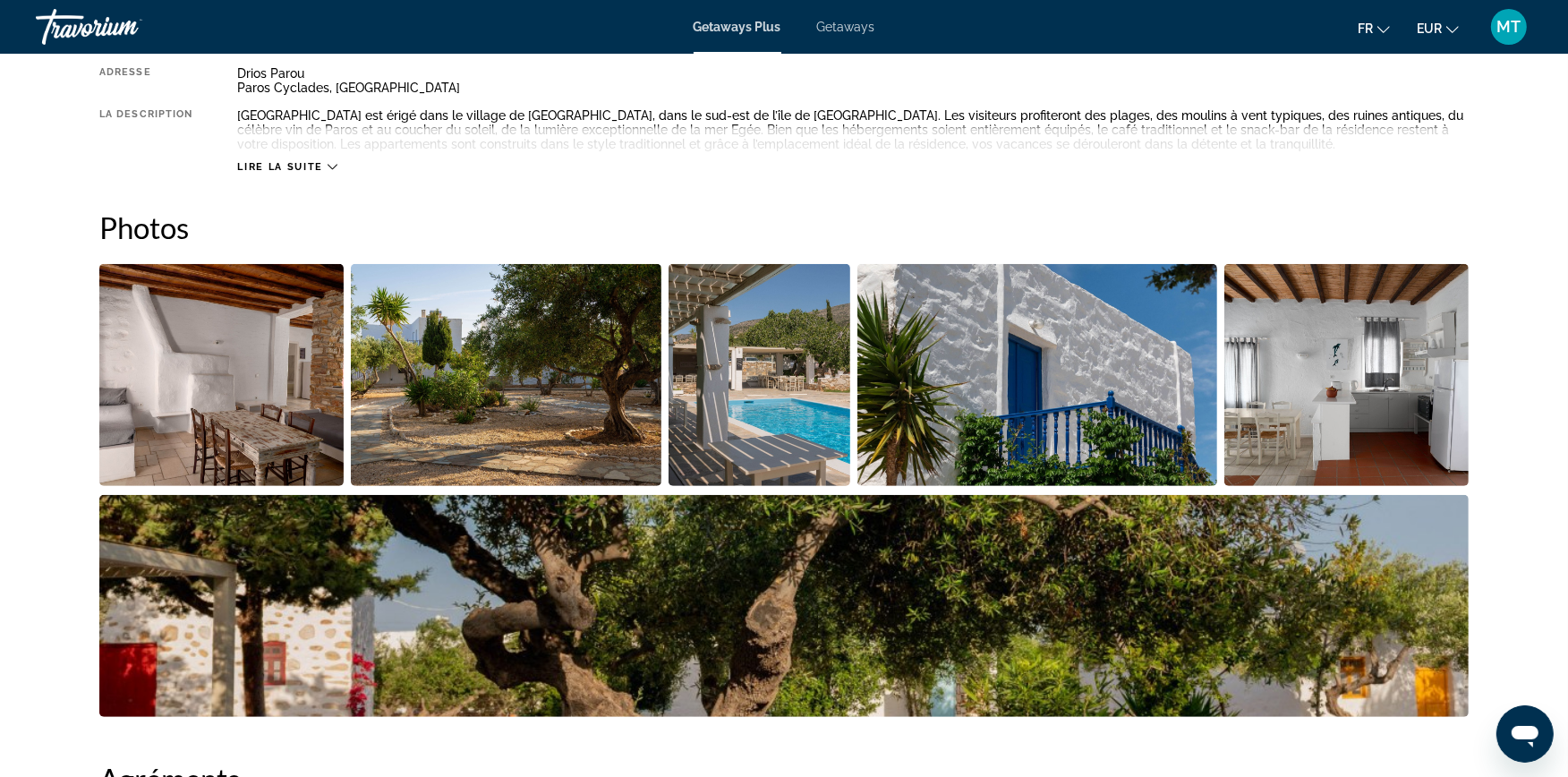
click at [258, 168] on span "Lire la suite" at bounding box center [280, 167] width 85 height 12
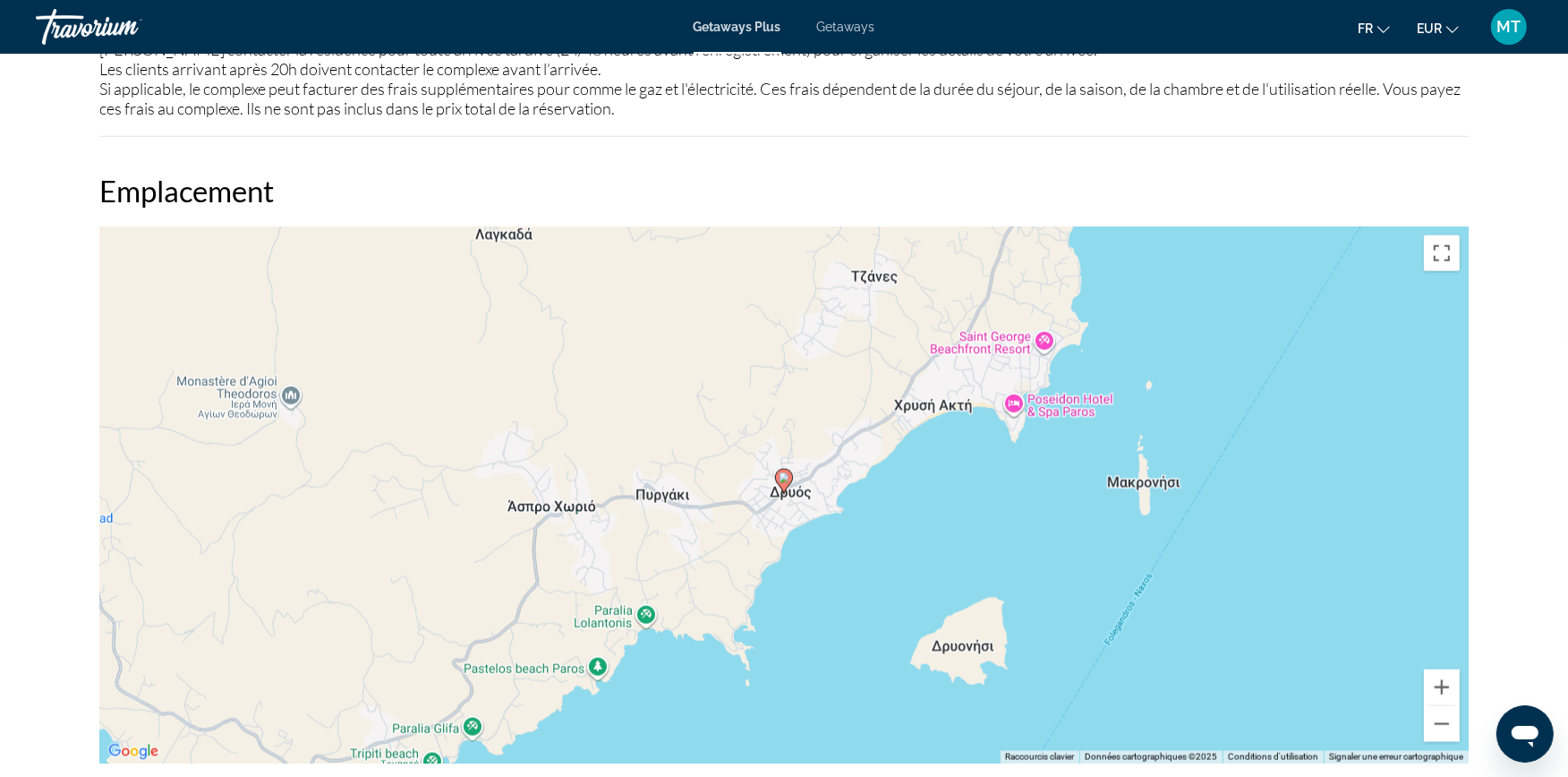
scroll to position [2387, 0]
click at [1447, 718] on button "Zoom arrière" at bounding box center [1442, 722] width 36 height 36
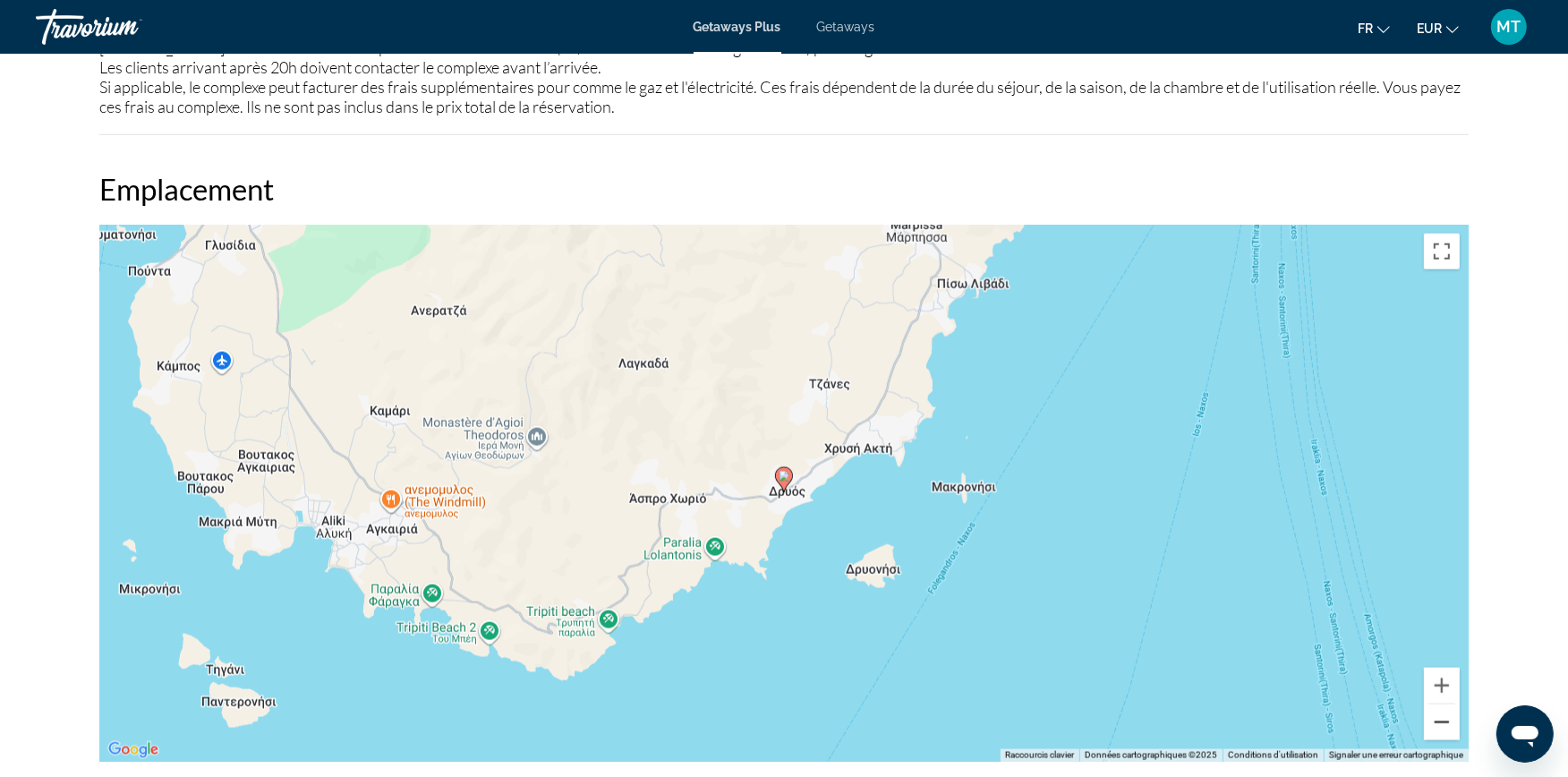
click at [1447, 718] on button "Zoom arrière" at bounding box center [1442, 722] width 36 height 36
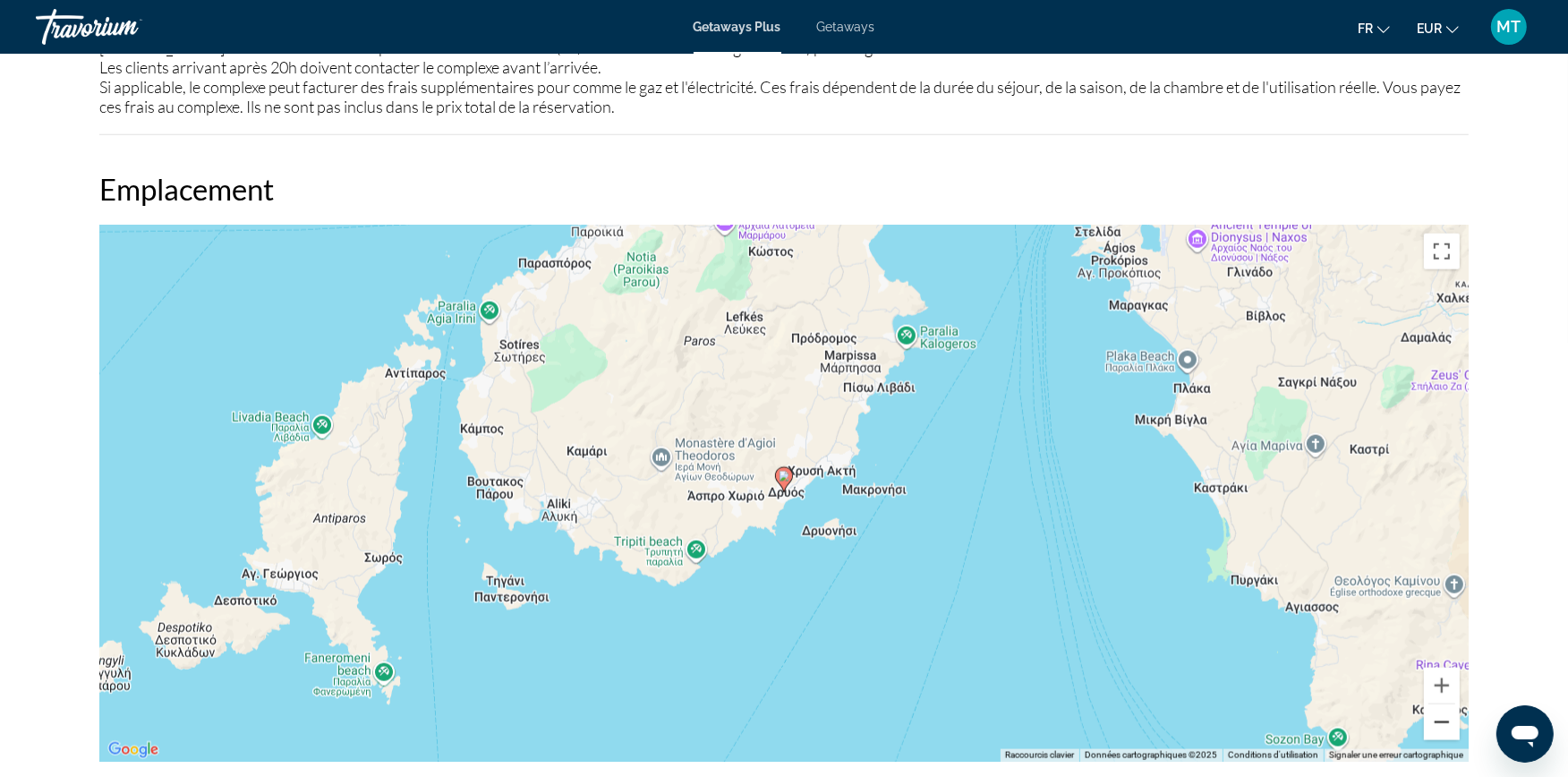
click at [1447, 718] on button "Zoom arrière" at bounding box center [1442, 722] width 36 height 36
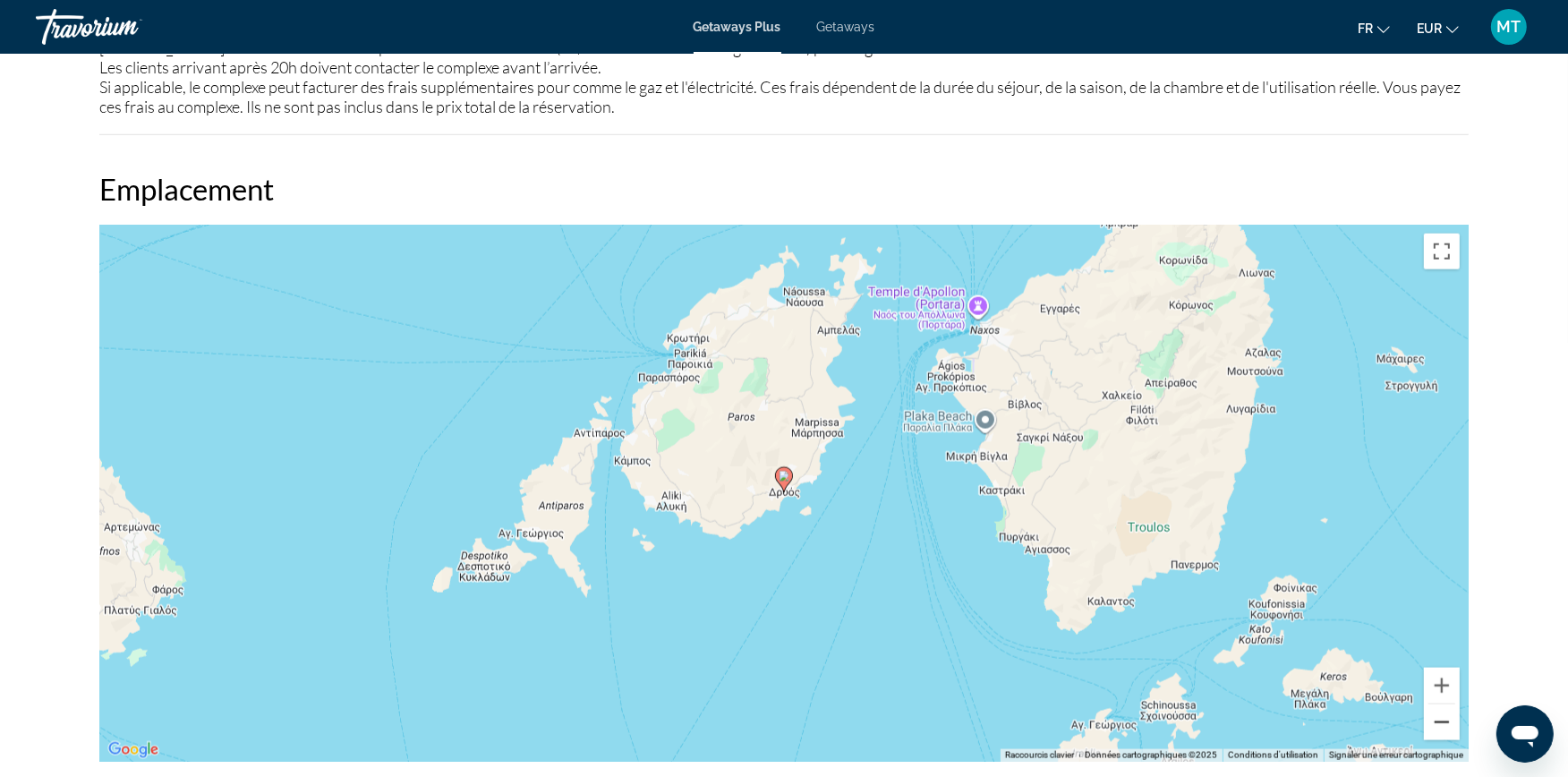
click at [1450, 718] on button "Zoom arrière" at bounding box center [1442, 722] width 36 height 36
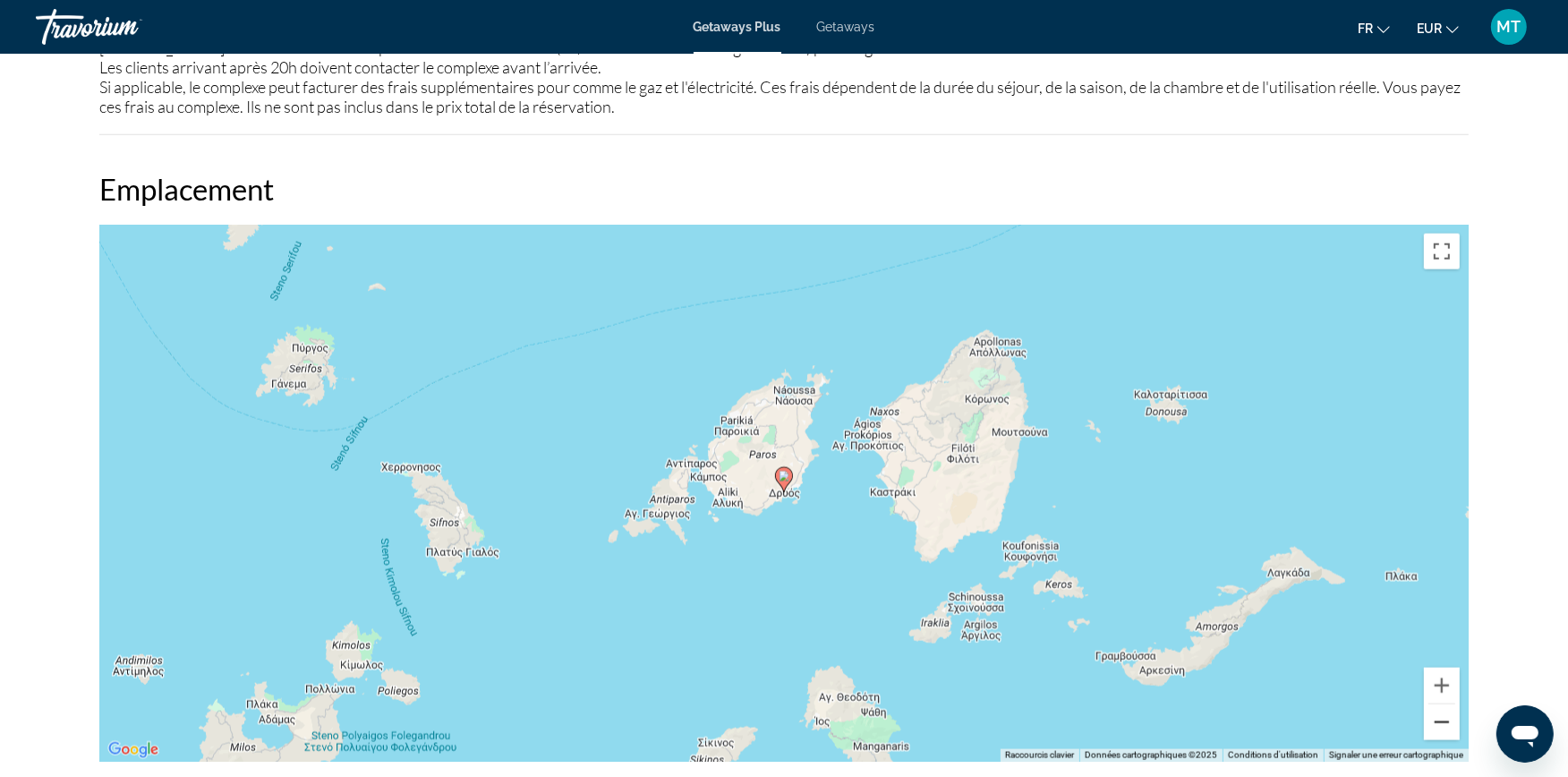
click at [1453, 718] on button "Zoom arrière" at bounding box center [1442, 722] width 36 height 36
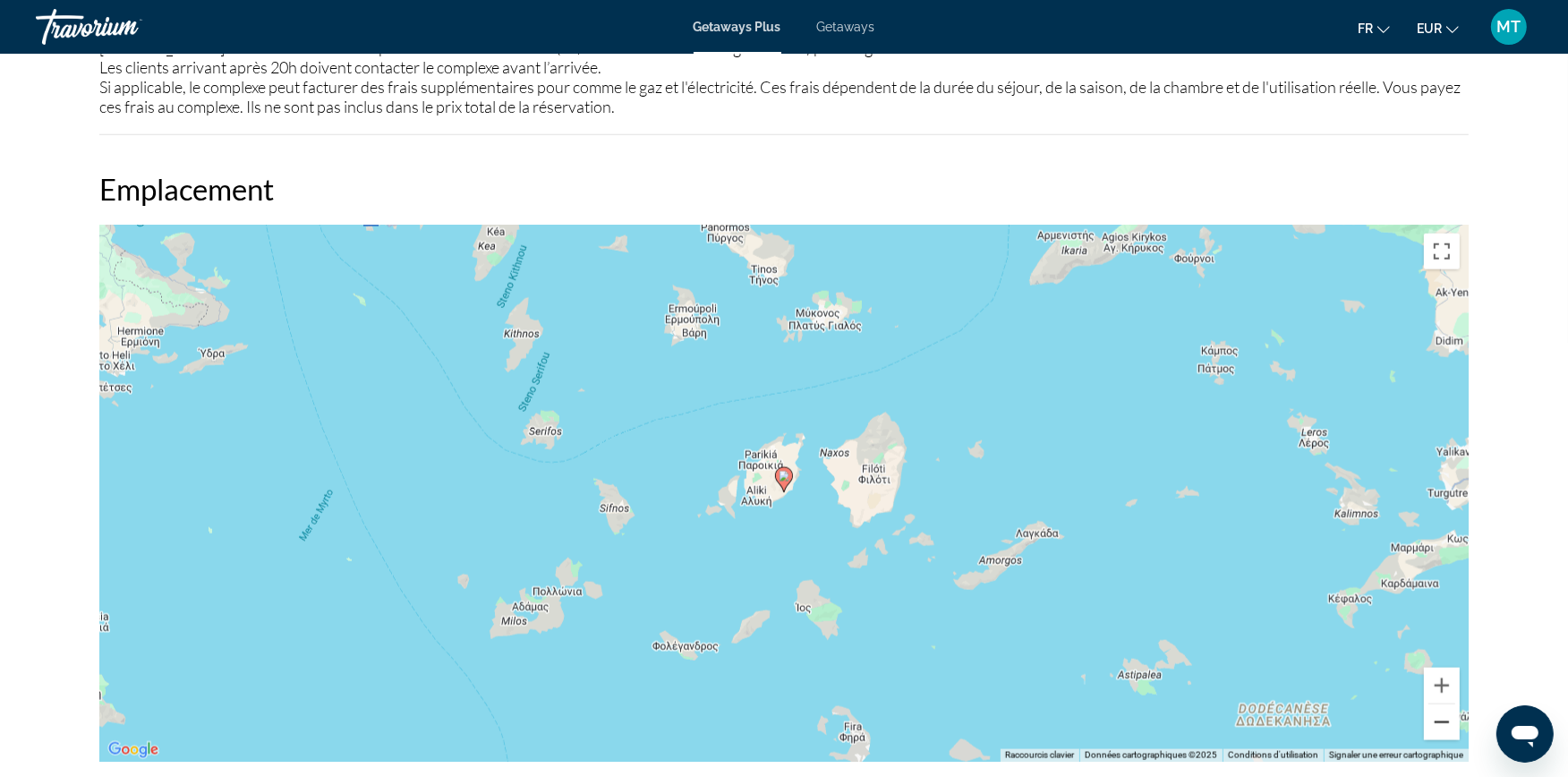
click at [1454, 718] on button "Zoom arrière" at bounding box center [1442, 722] width 36 height 36
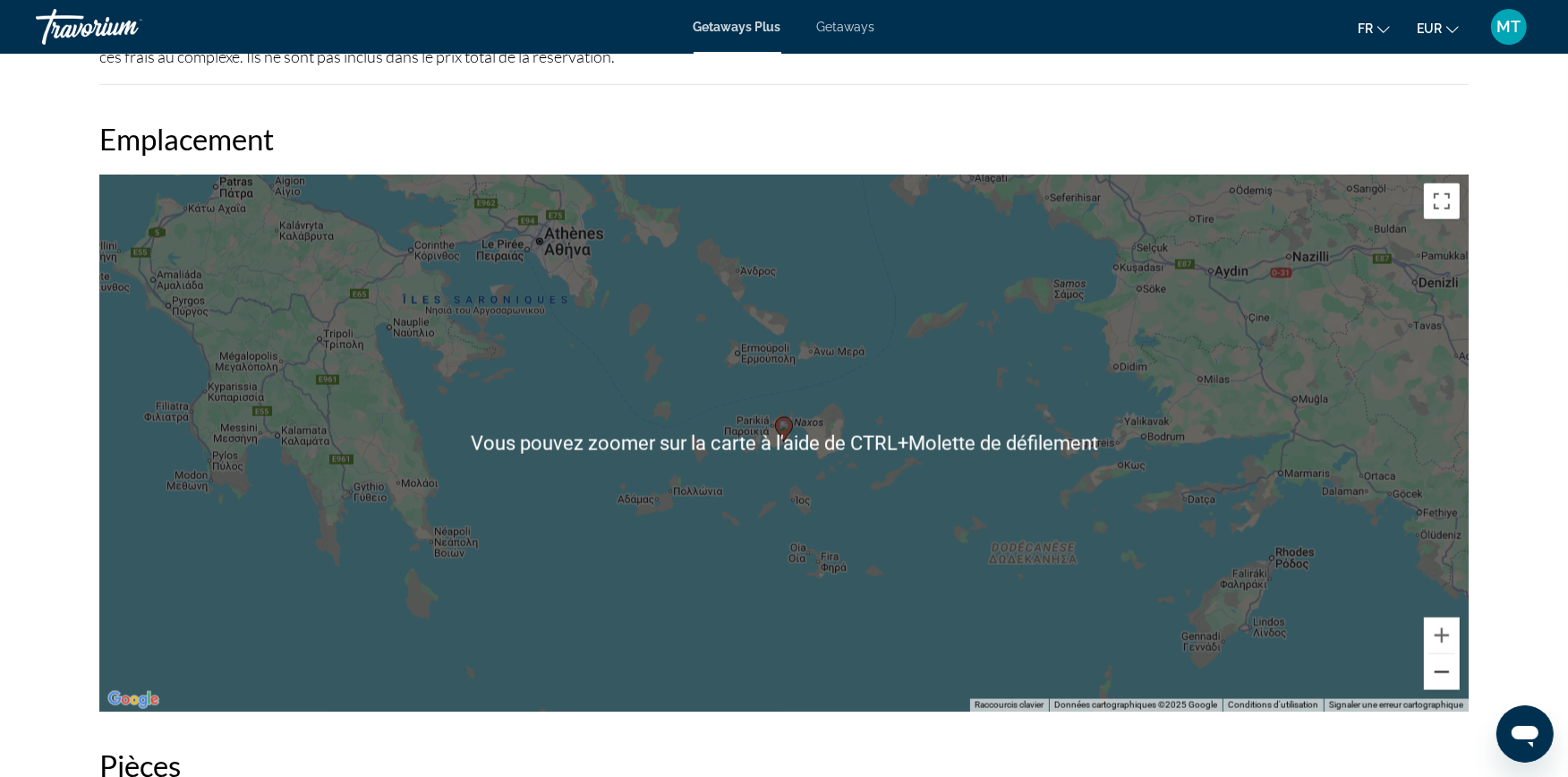
scroll to position [2485, 0]
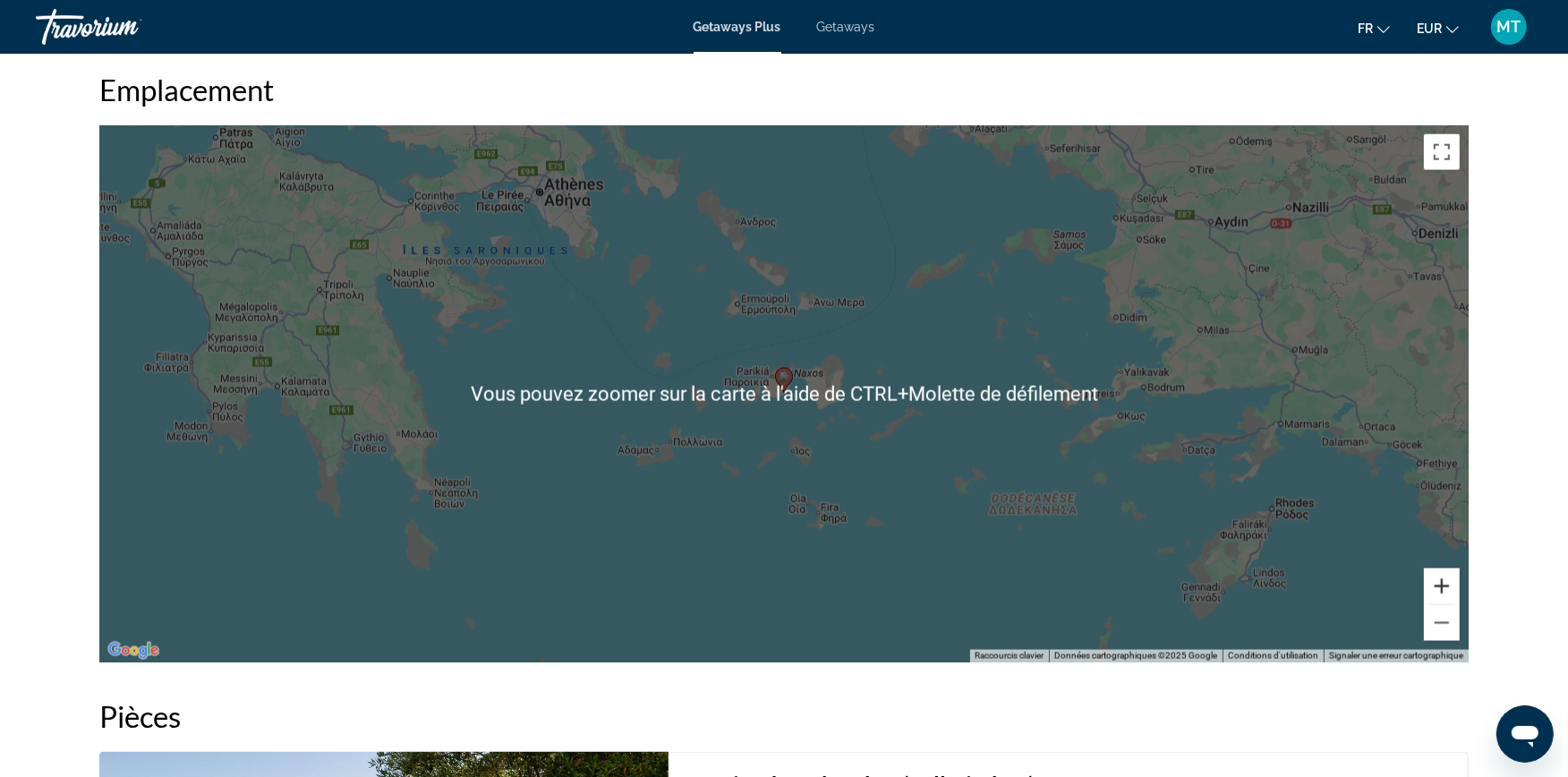
click at [1443, 584] on button "Zoom avant" at bounding box center [1442, 586] width 36 height 36
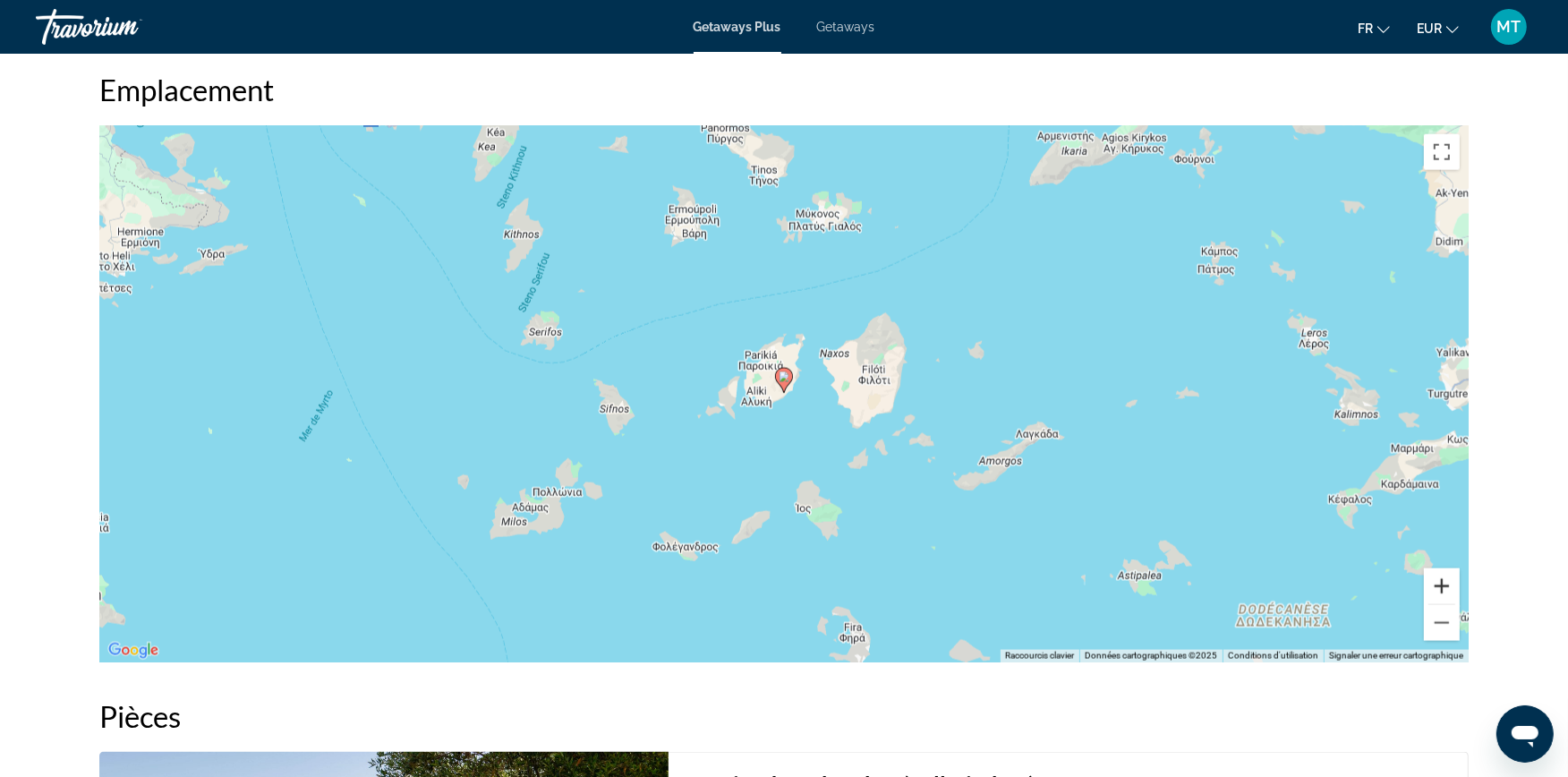
click at [1443, 584] on button "Zoom avant" at bounding box center [1442, 586] width 36 height 36
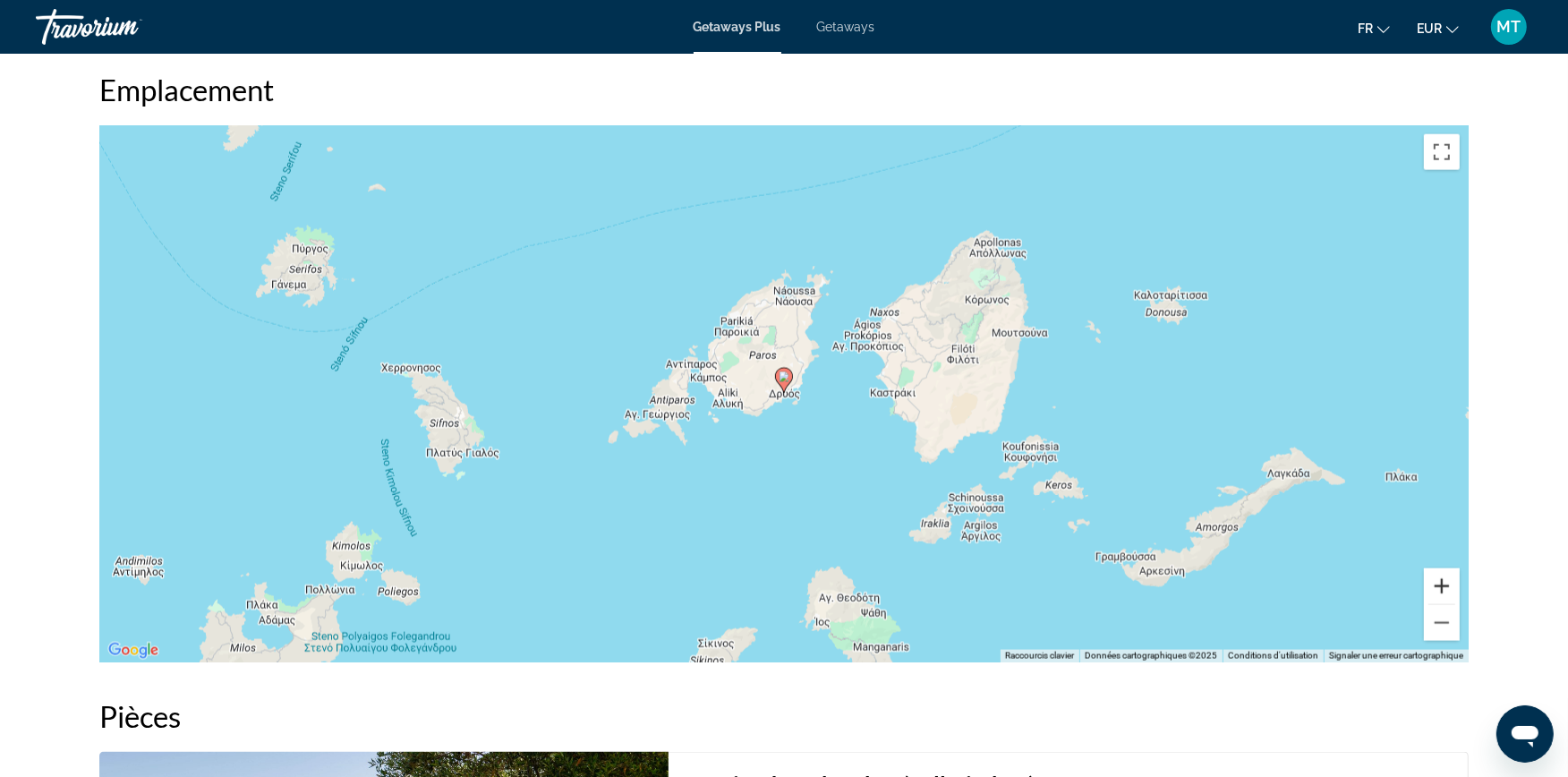
click at [1443, 584] on button "Zoom avant" at bounding box center [1442, 586] width 36 height 36
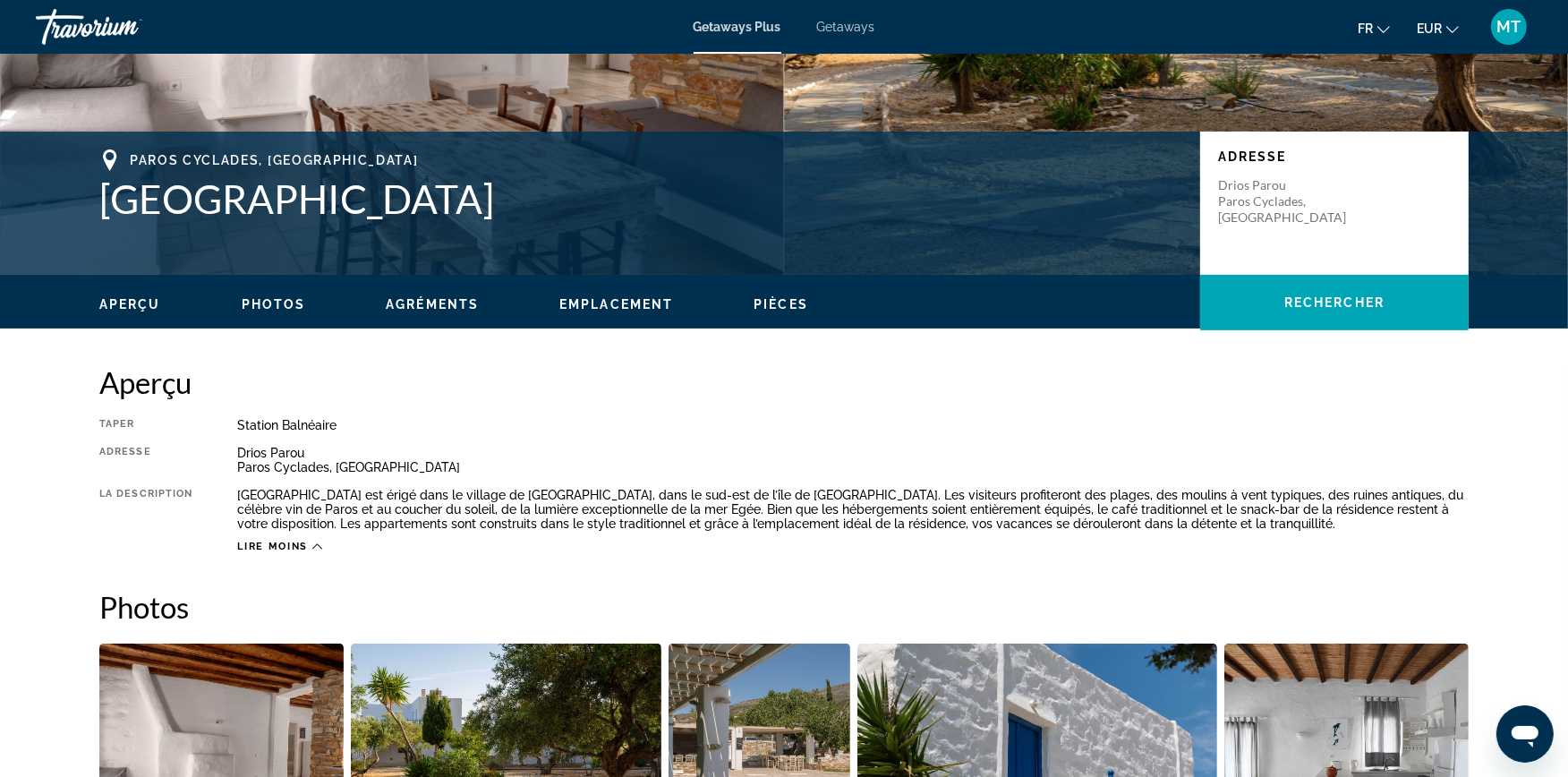
scroll to position [298, 0]
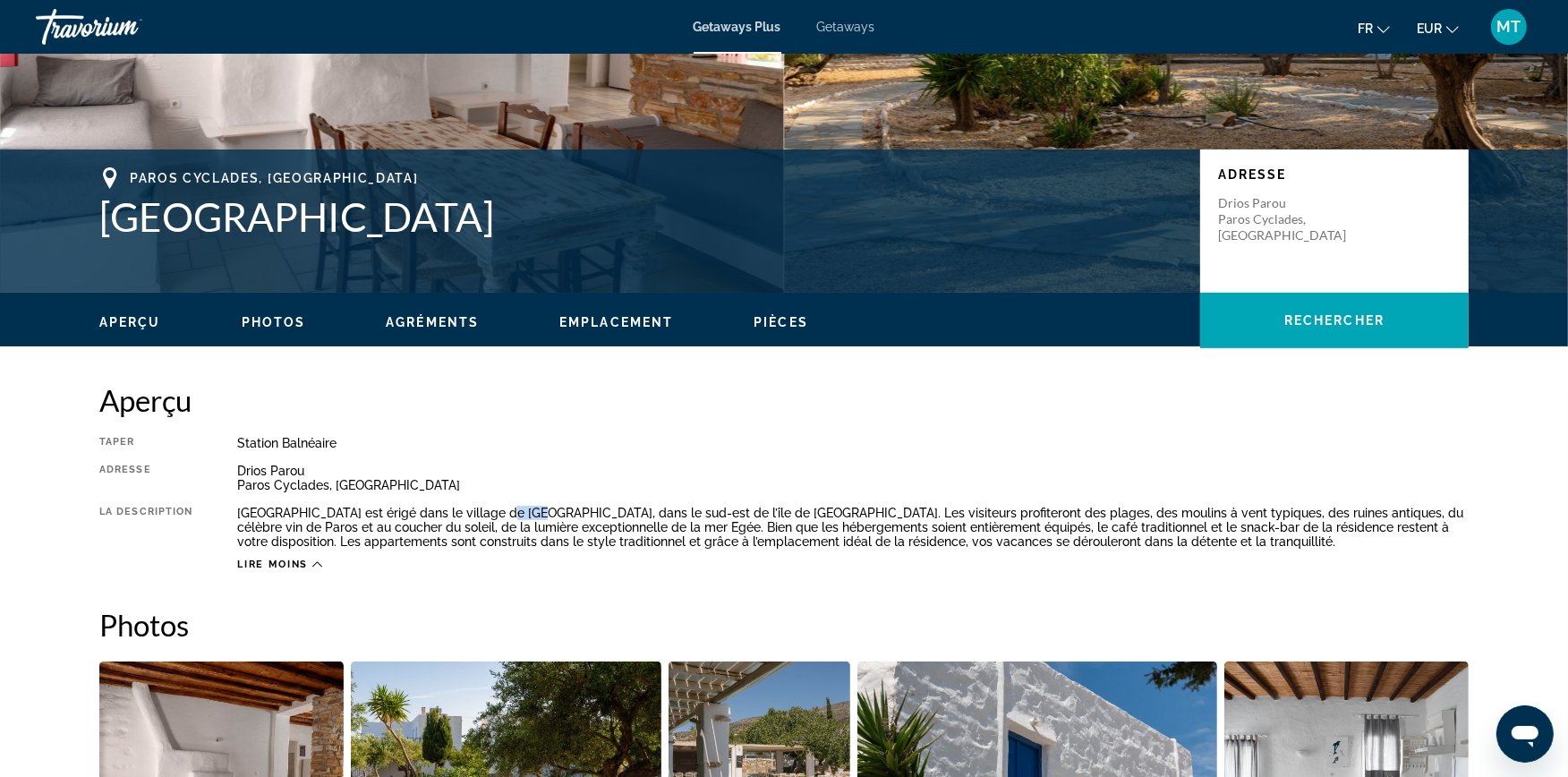
drag, startPoint x: 493, startPoint y: 508, endPoint x: 520, endPoint y: 507, distance: 27.0
click at [520, 507] on div "[GEOGRAPHIC_DATA] est érigé dans le village de [GEOGRAPHIC_DATA], dans le sud-e…" at bounding box center [853, 527] width 1231 height 43
copy div "Drios"
